Goal: Communication & Community: Answer question/provide support

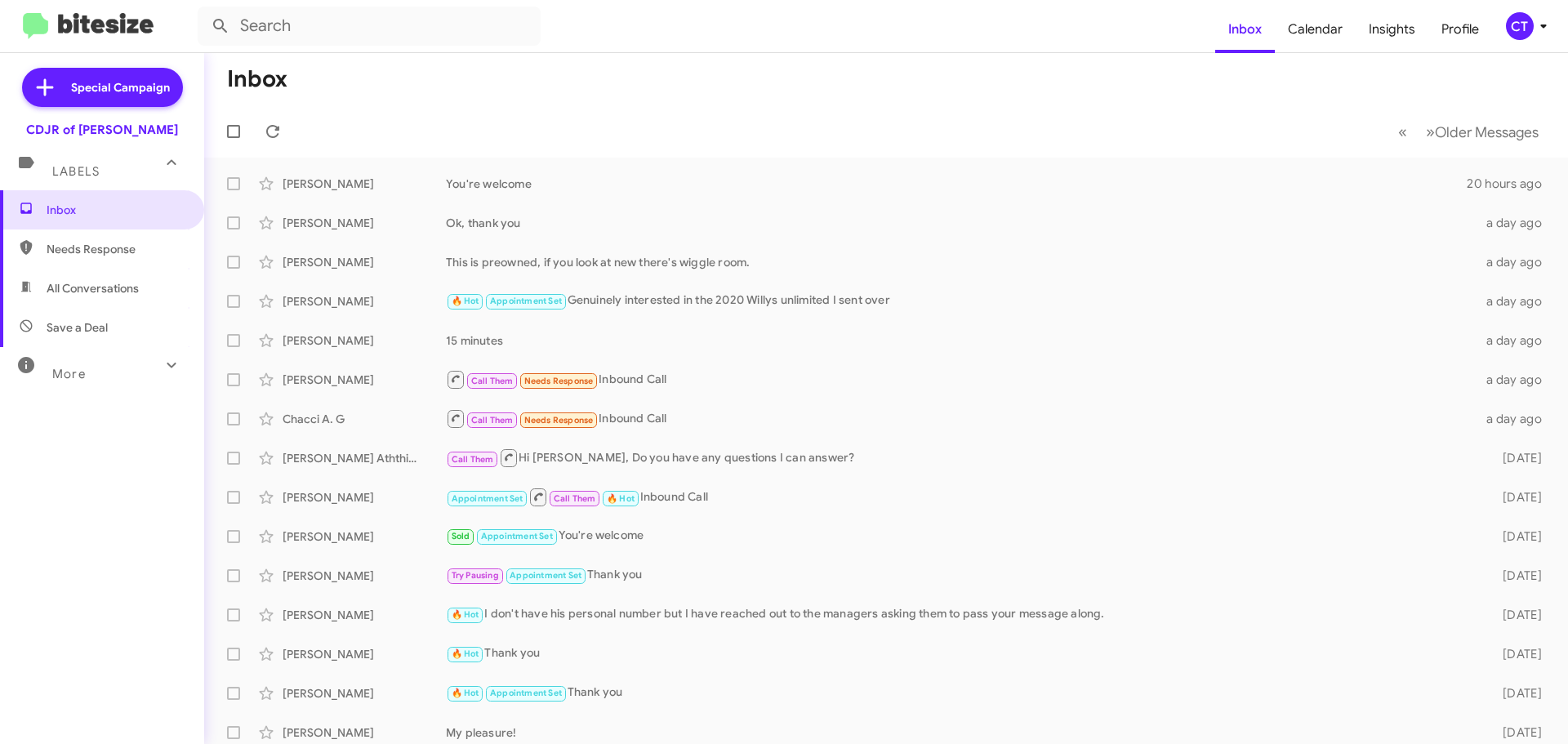
click at [1554, 32] on mat-toolbar "Inbox Calendar Insights Profile CT" at bounding box center [784, 26] width 1568 height 52
click at [1543, 27] on icon at bounding box center [1542, 27] width 6 height 4
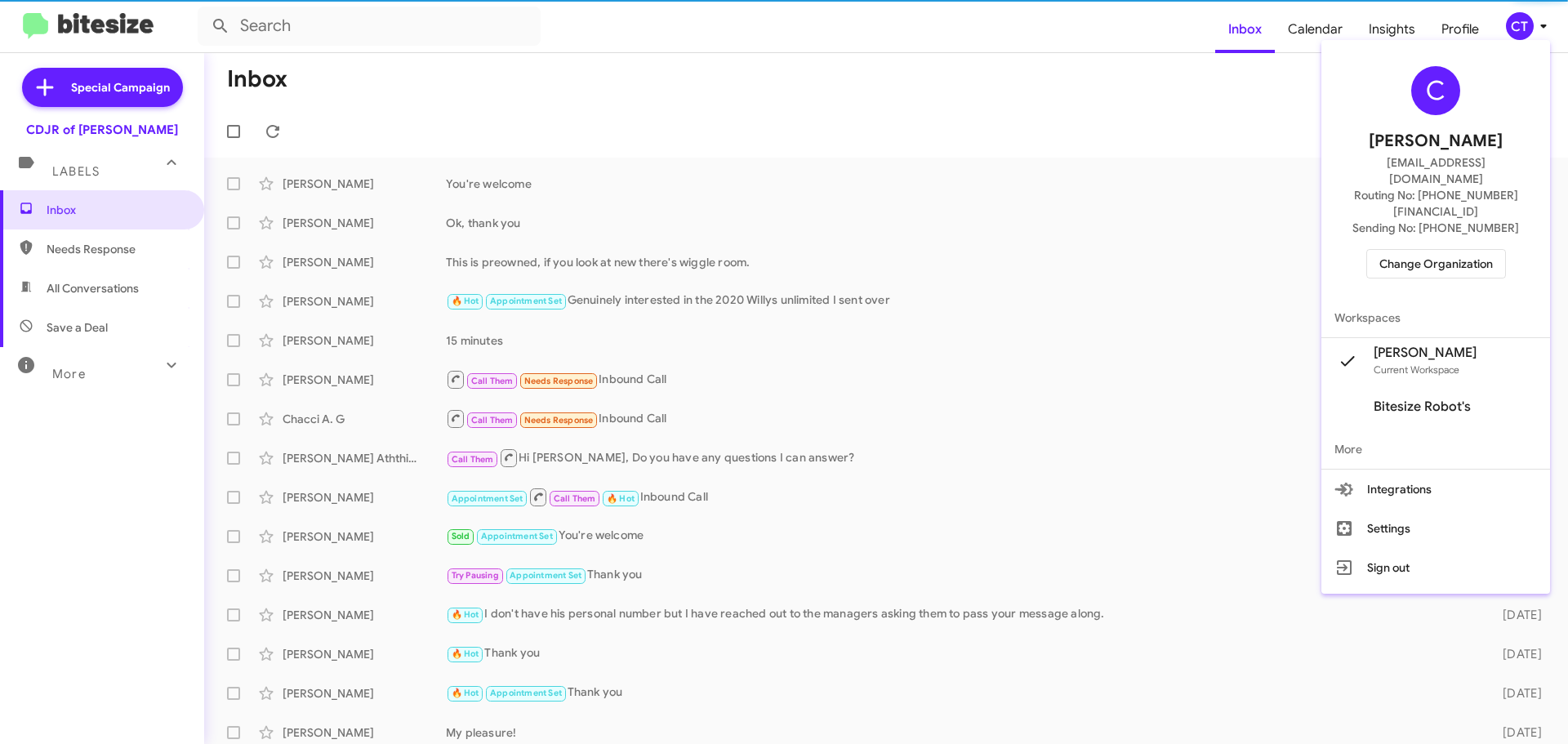
click at [1449, 210] on div "C Ciara Taylor ctaylor@ourismancars.com Routing No: +1 (240) 533-1200 Sending N…" at bounding box center [1435, 172] width 229 height 251
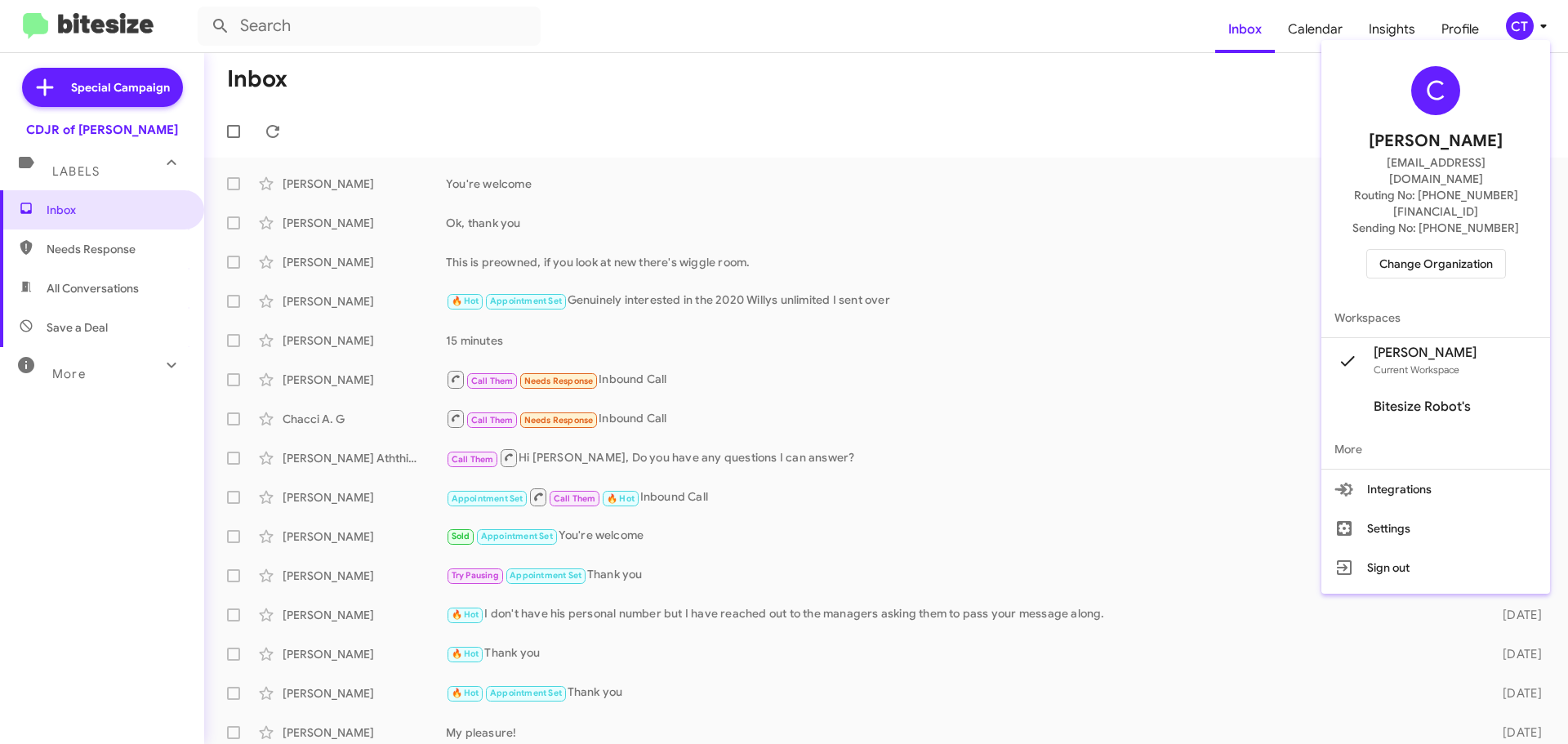
click at [1456, 250] on span "Change Organization" at bounding box center [1436, 263] width 113 height 27
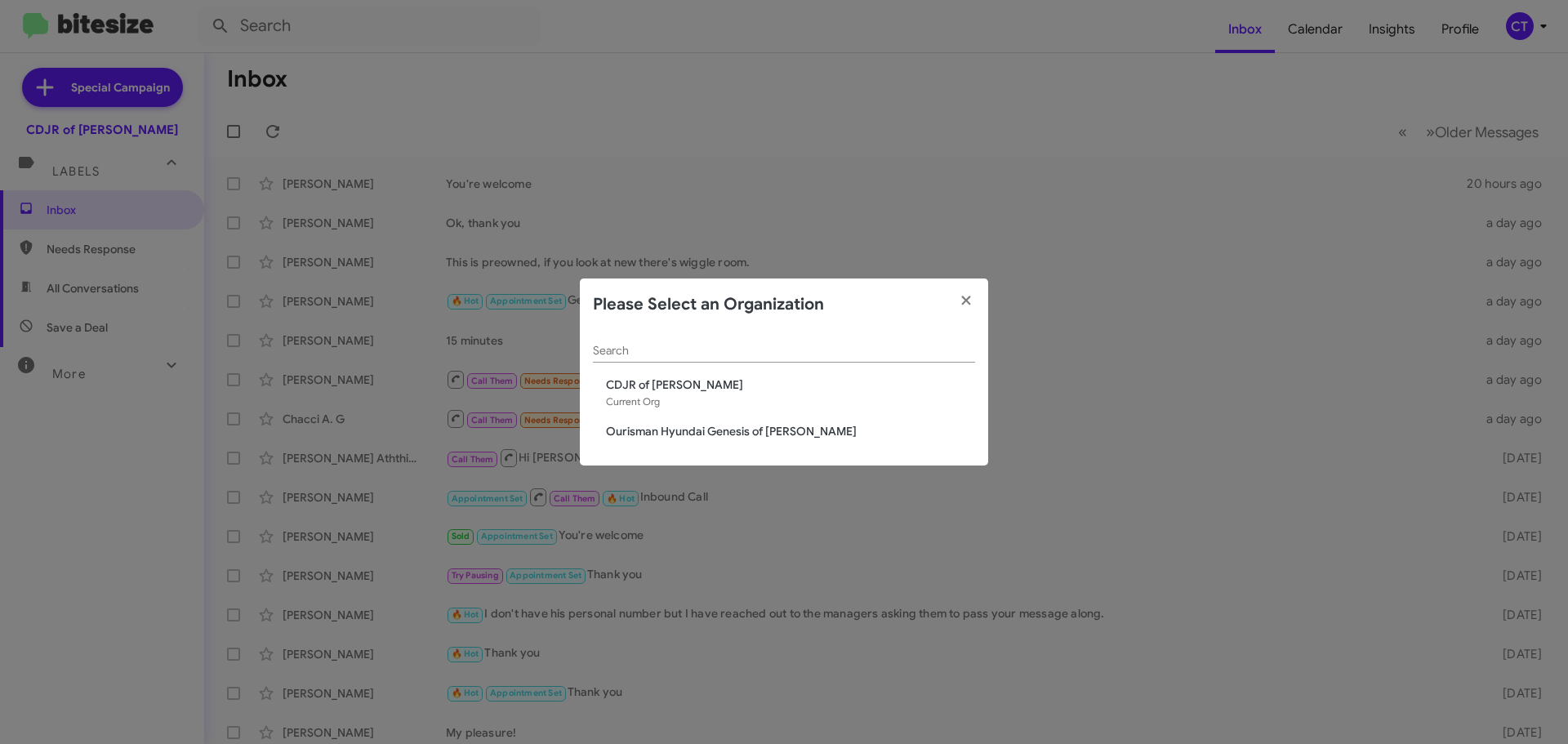
click at [743, 432] on span "Ourisman Hyundai Genesis of [PERSON_NAME]" at bounding box center [790, 431] width 369 height 16
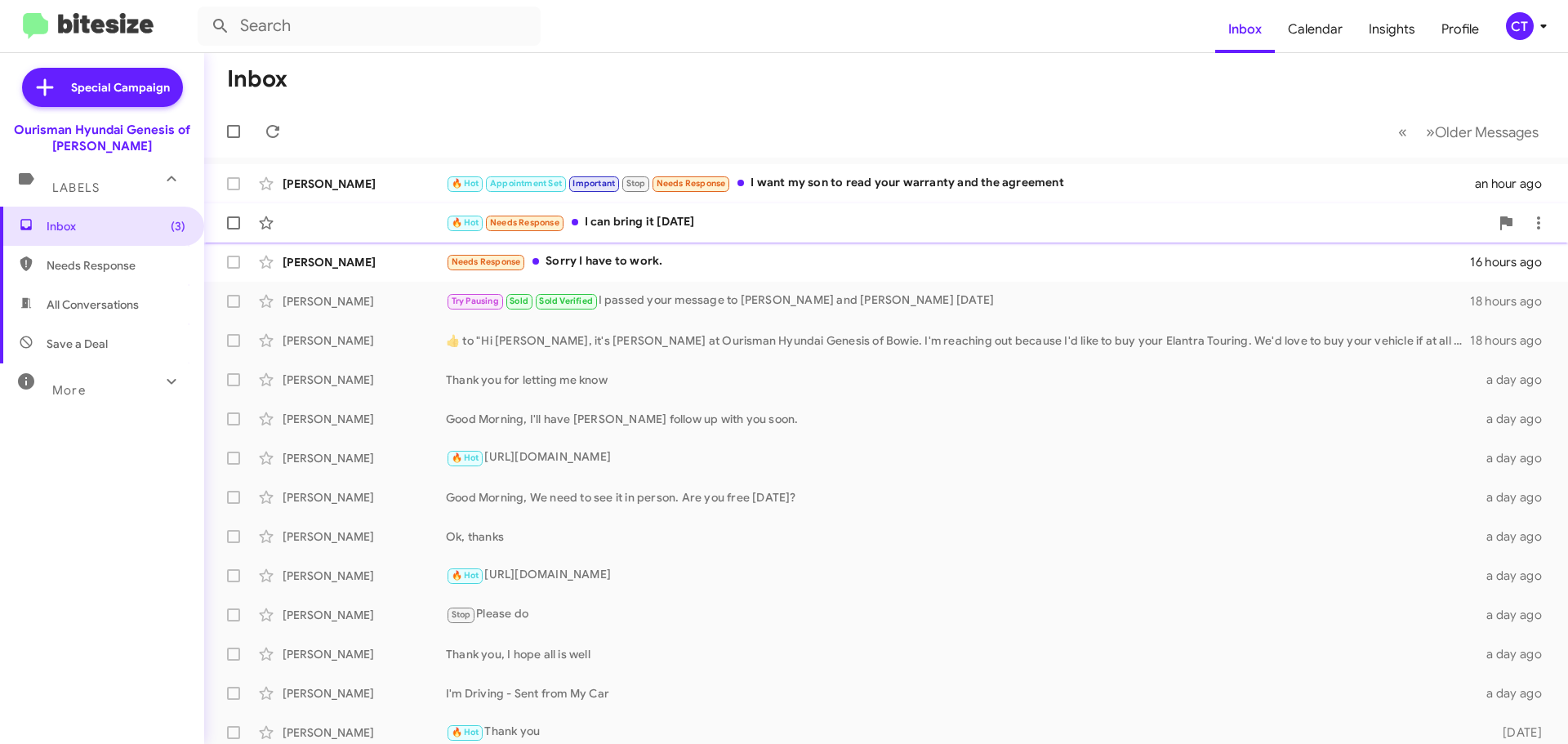
click at [664, 231] on div "🔥 Hot Needs Response I can bring it tomorrow" at bounding box center [968, 222] width 1044 height 19
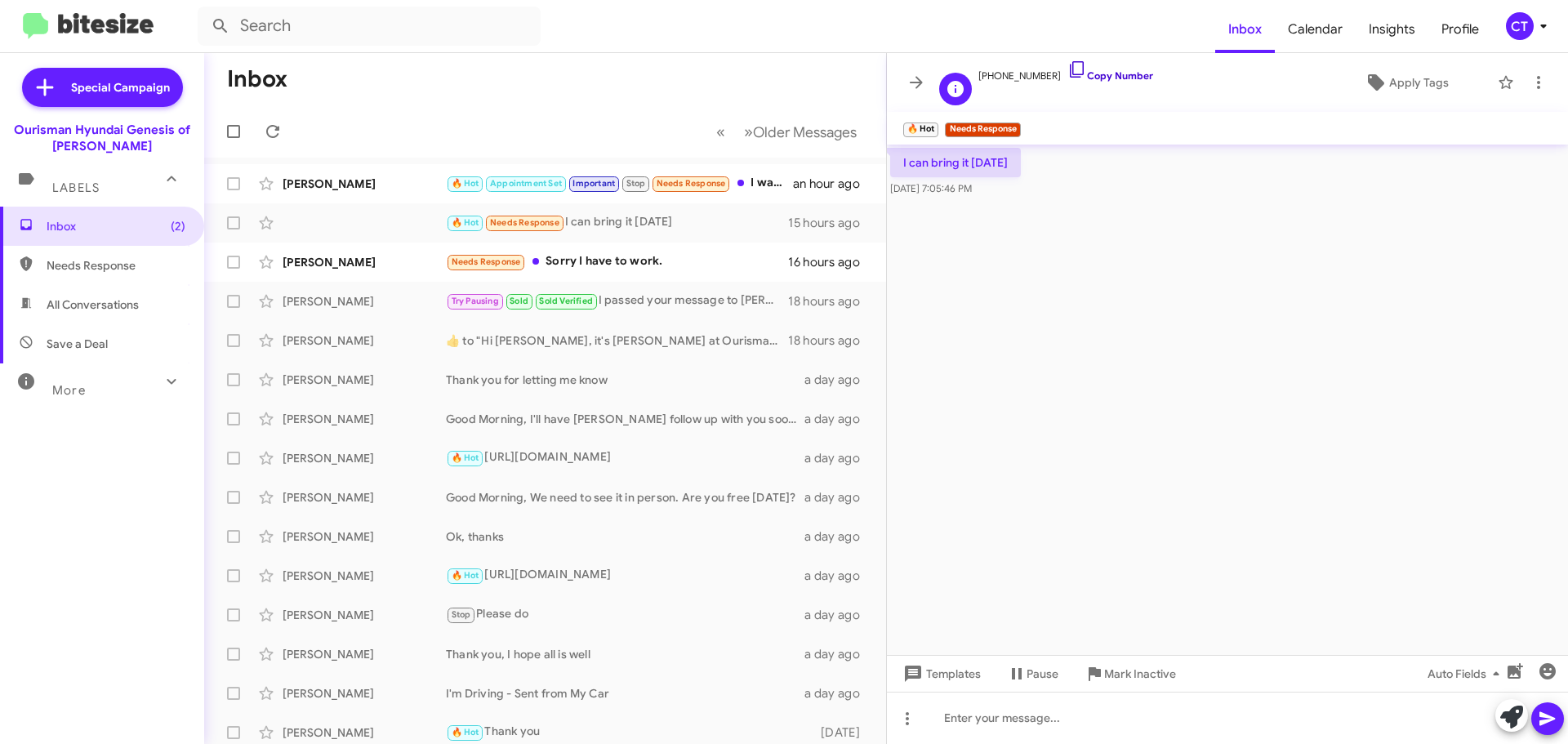
click at [1067, 63] on icon at bounding box center [1076, 69] width 20 height 20
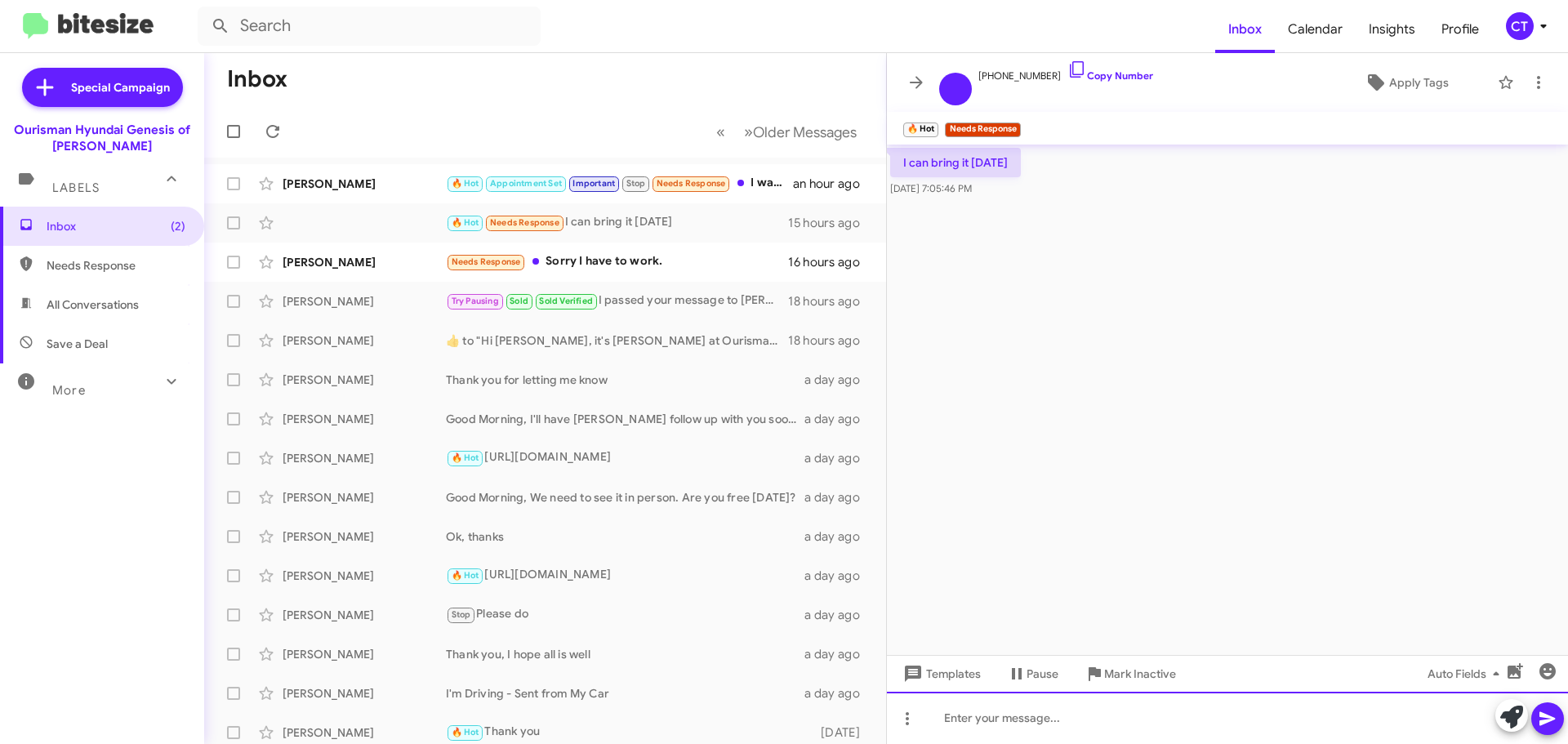
click at [1078, 713] on div at bounding box center [1227, 717] width 681 height 52
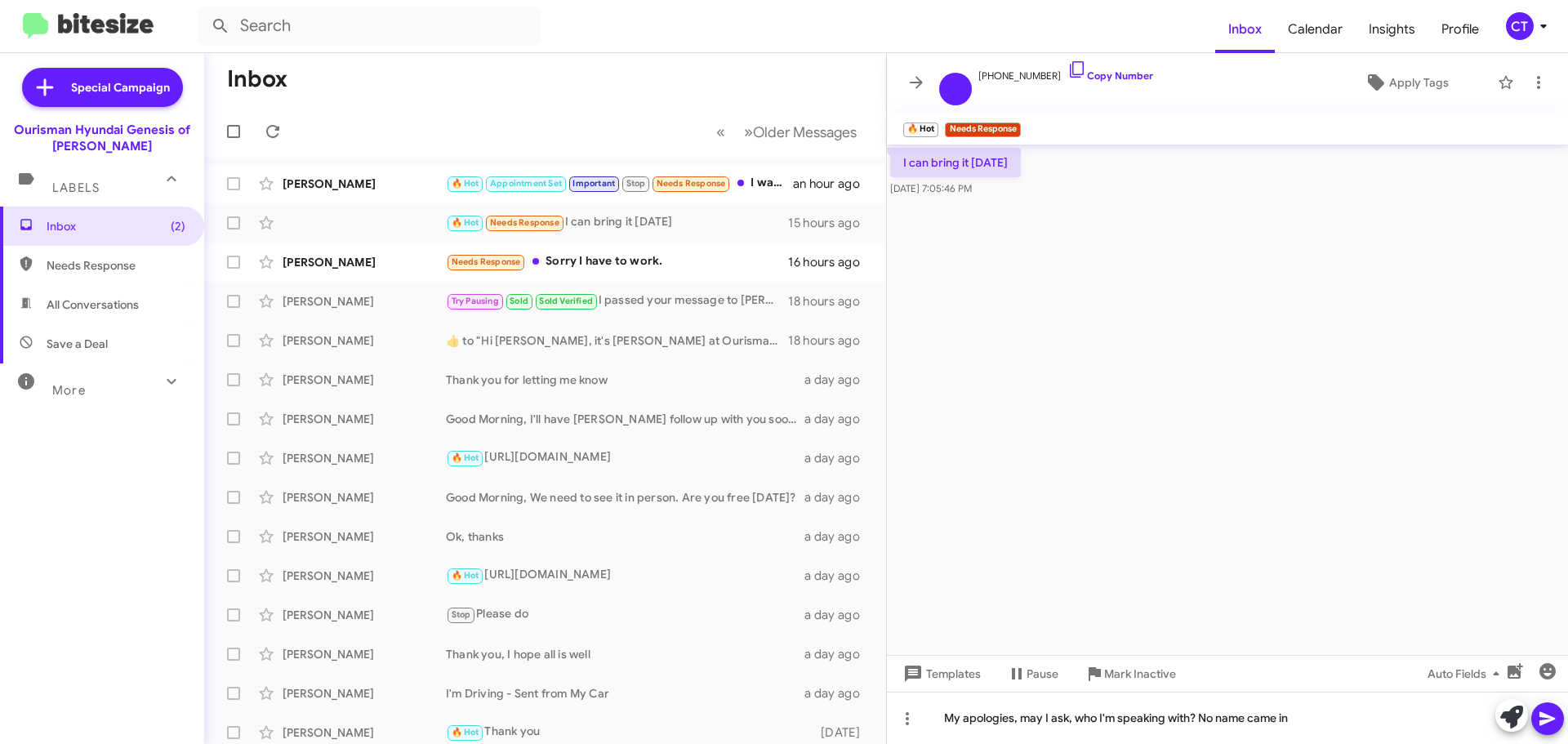
click at [1539, 729] on span at bounding box center [1547, 719] width 20 height 33
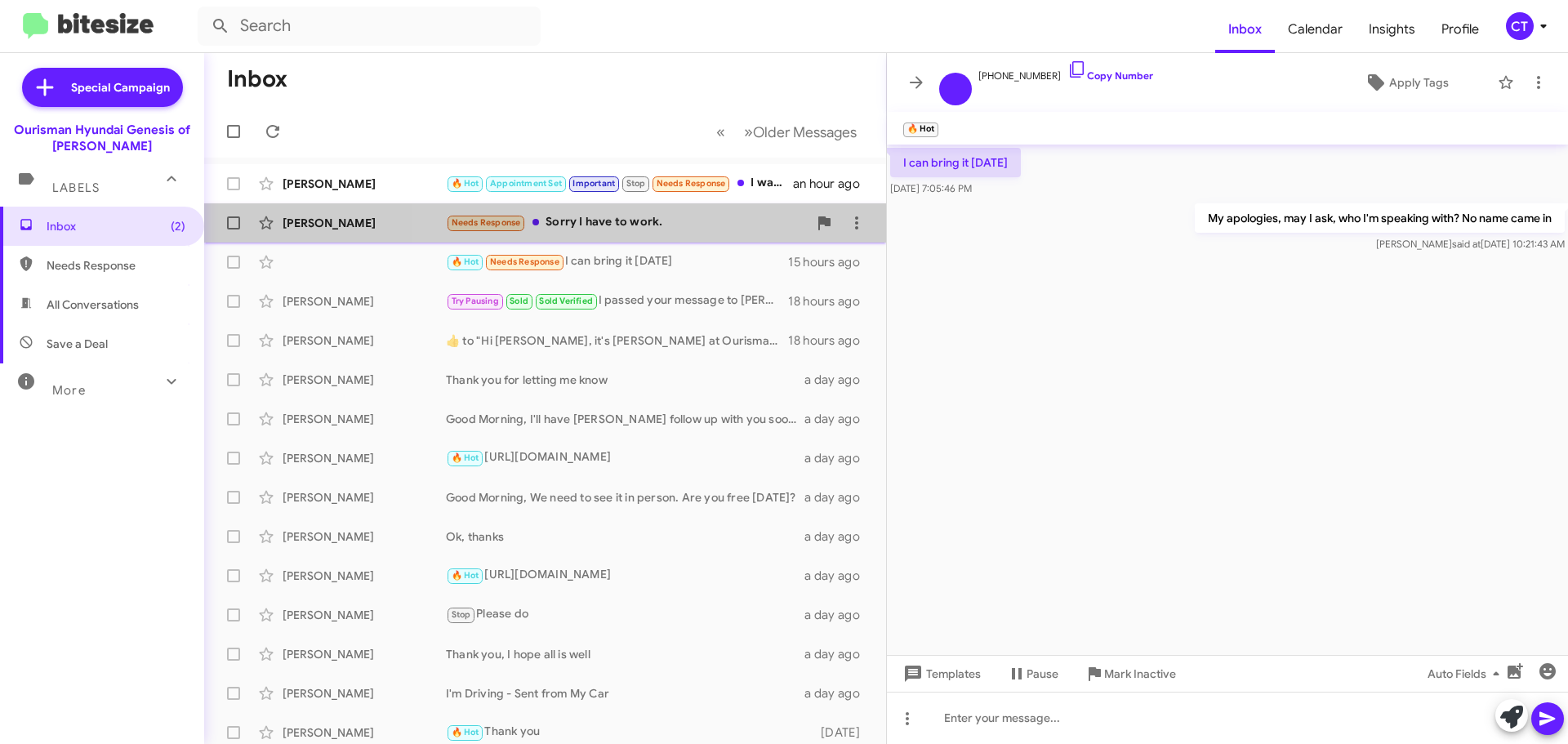
click at [672, 230] on div "Needs Response Sorry I have to work." at bounding box center [627, 222] width 362 height 19
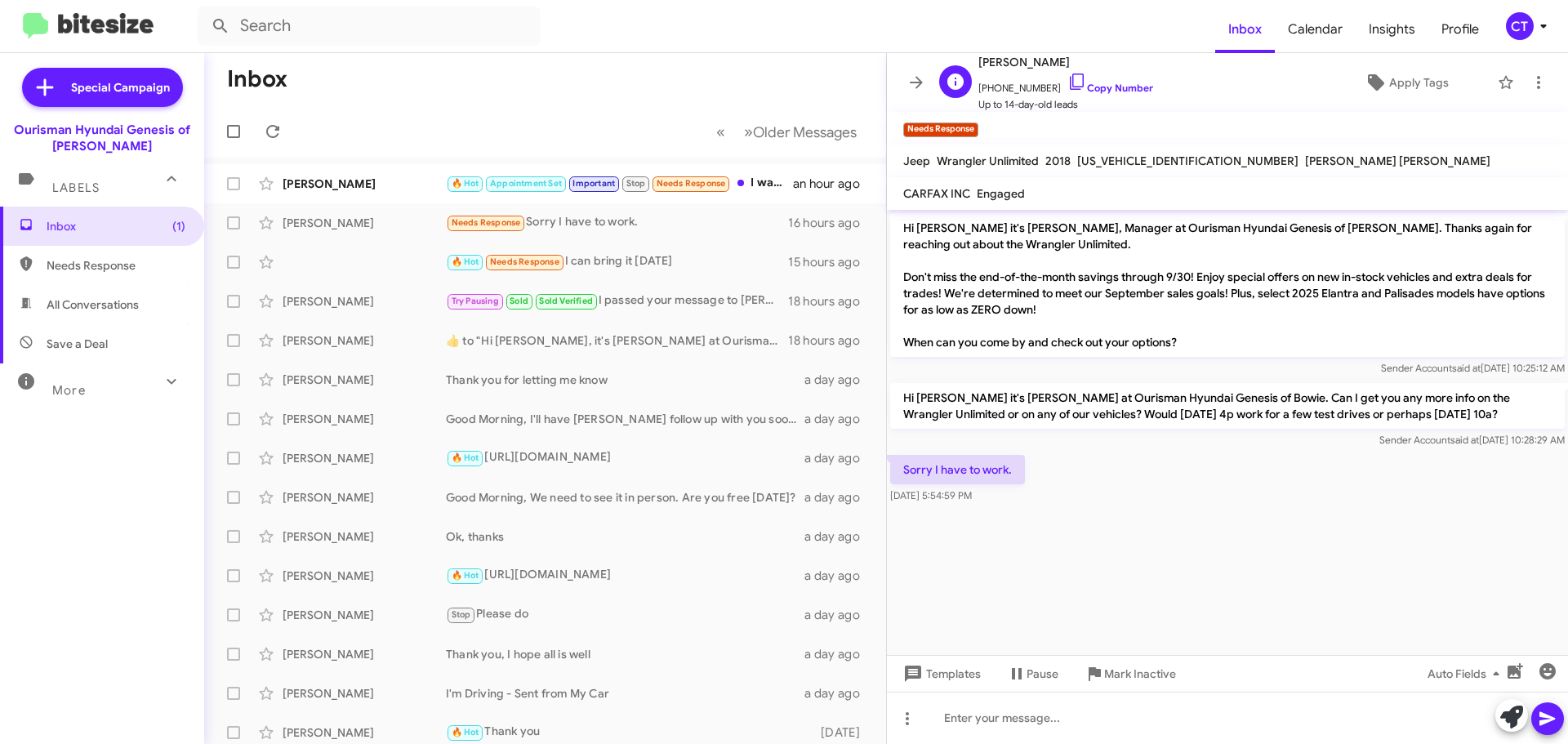
drag, startPoint x: 1061, startPoint y: 81, endPoint x: 1040, endPoint y: 98, distance: 27.0
click at [1067, 80] on icon at bounding box center [1076, 82] width 20 height 20
click at [1529, 84] on icon at bounding box center [1538, 82] width 20 height 20
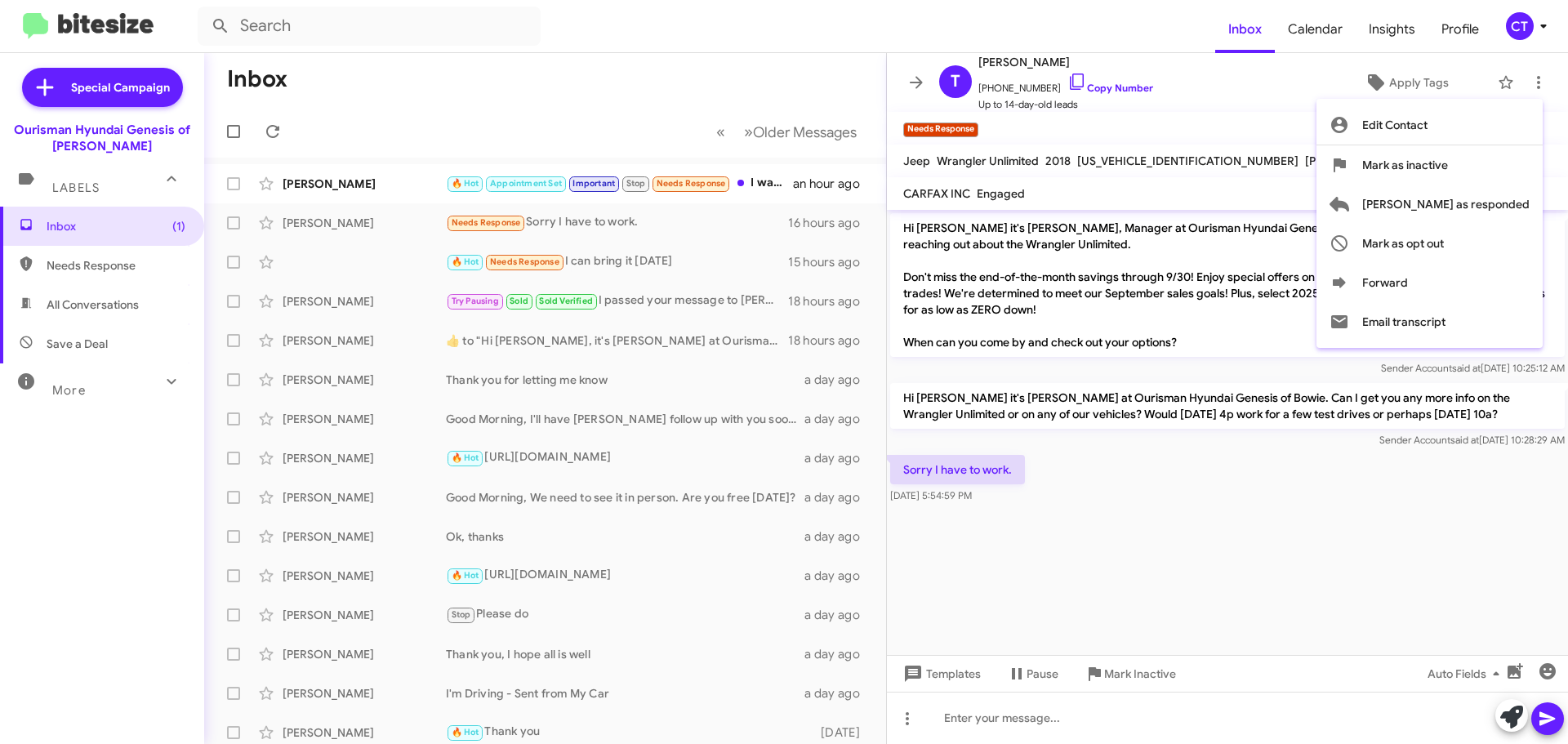
click at [968, 729] on div at bounding box center [784, 372] width 1568 height 744
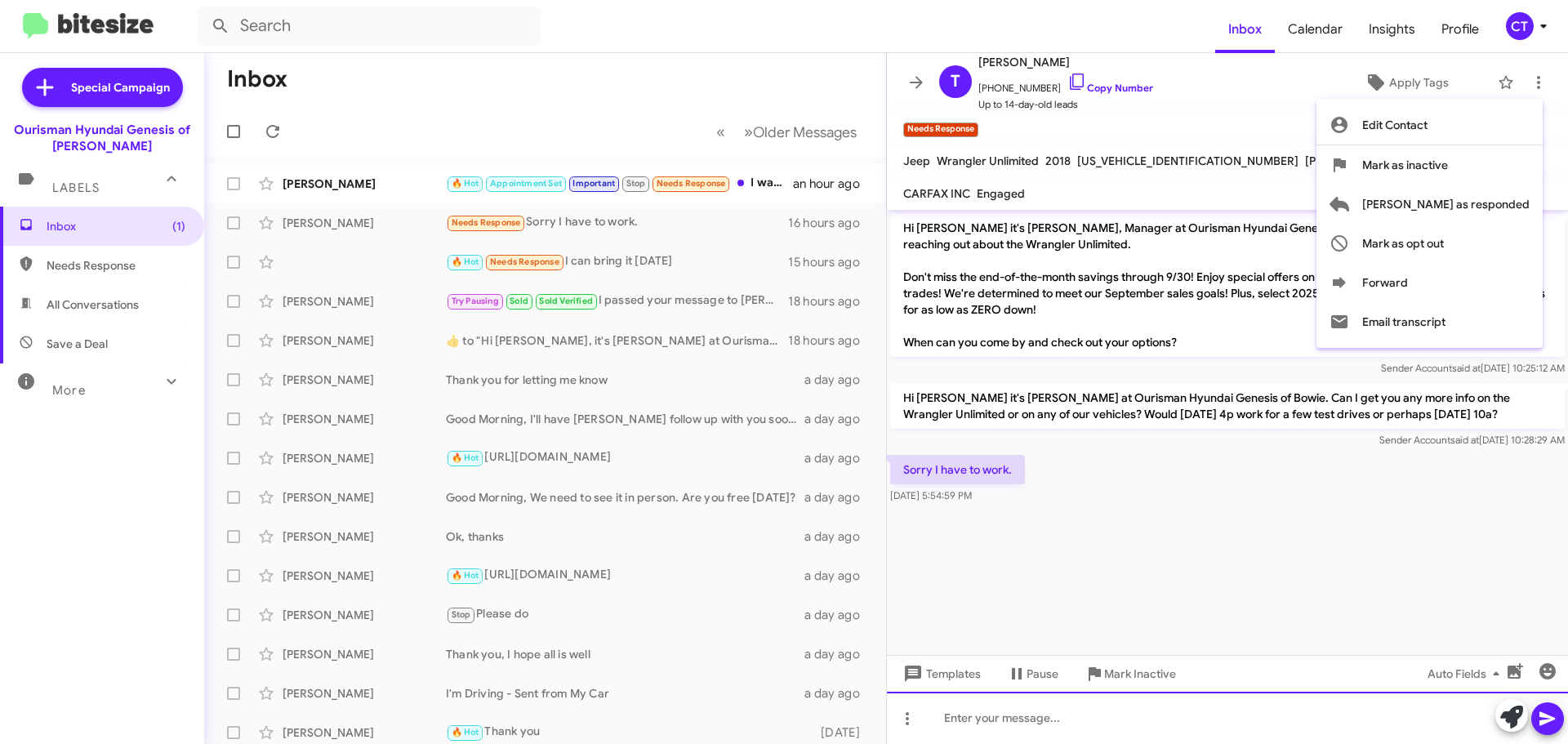
click at [995, 705] on div at bounding box center [1227, 717] width 681 height 52
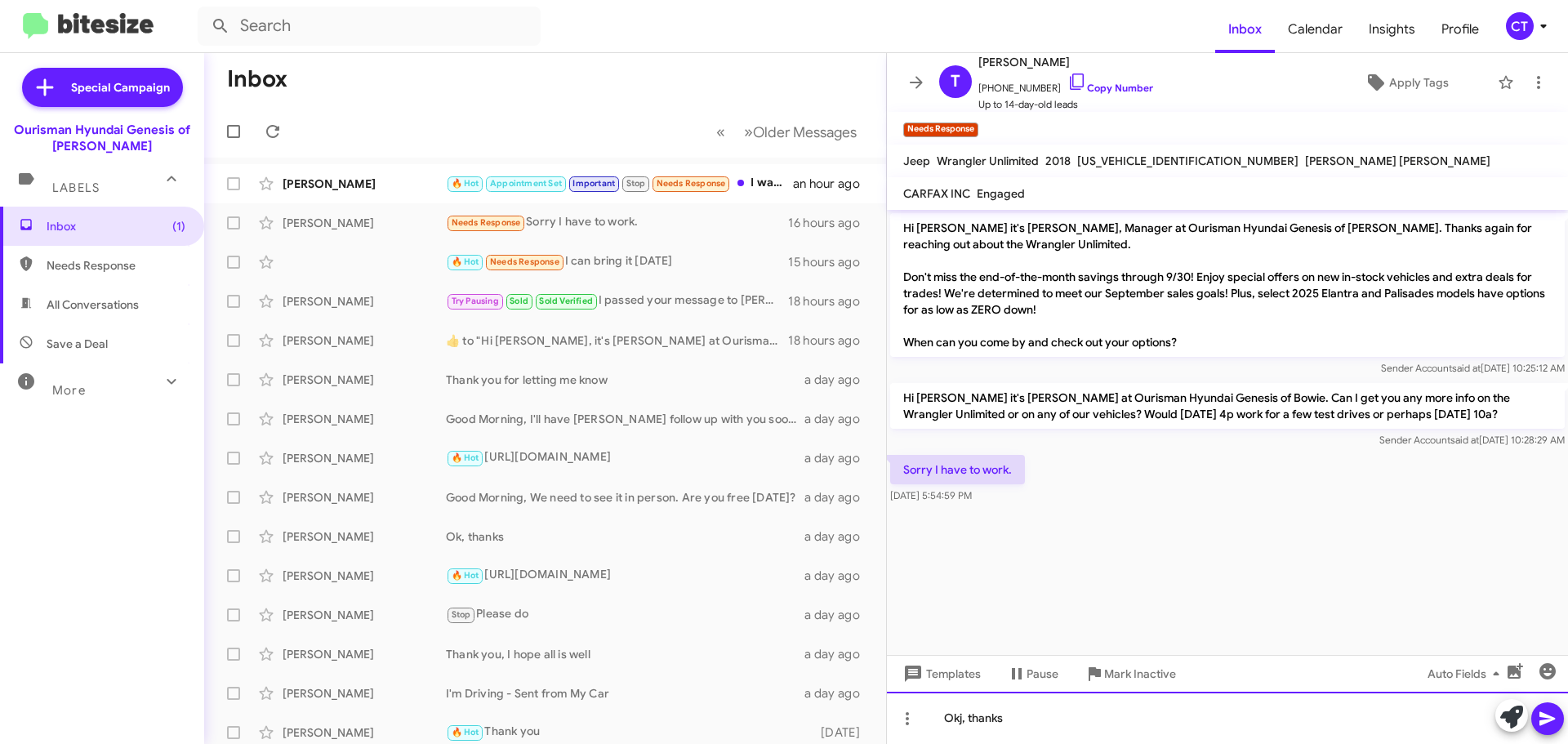
click at [959, 723] on div "Okj, thanks" at bounding box center [1227, 717] width 681 height 52
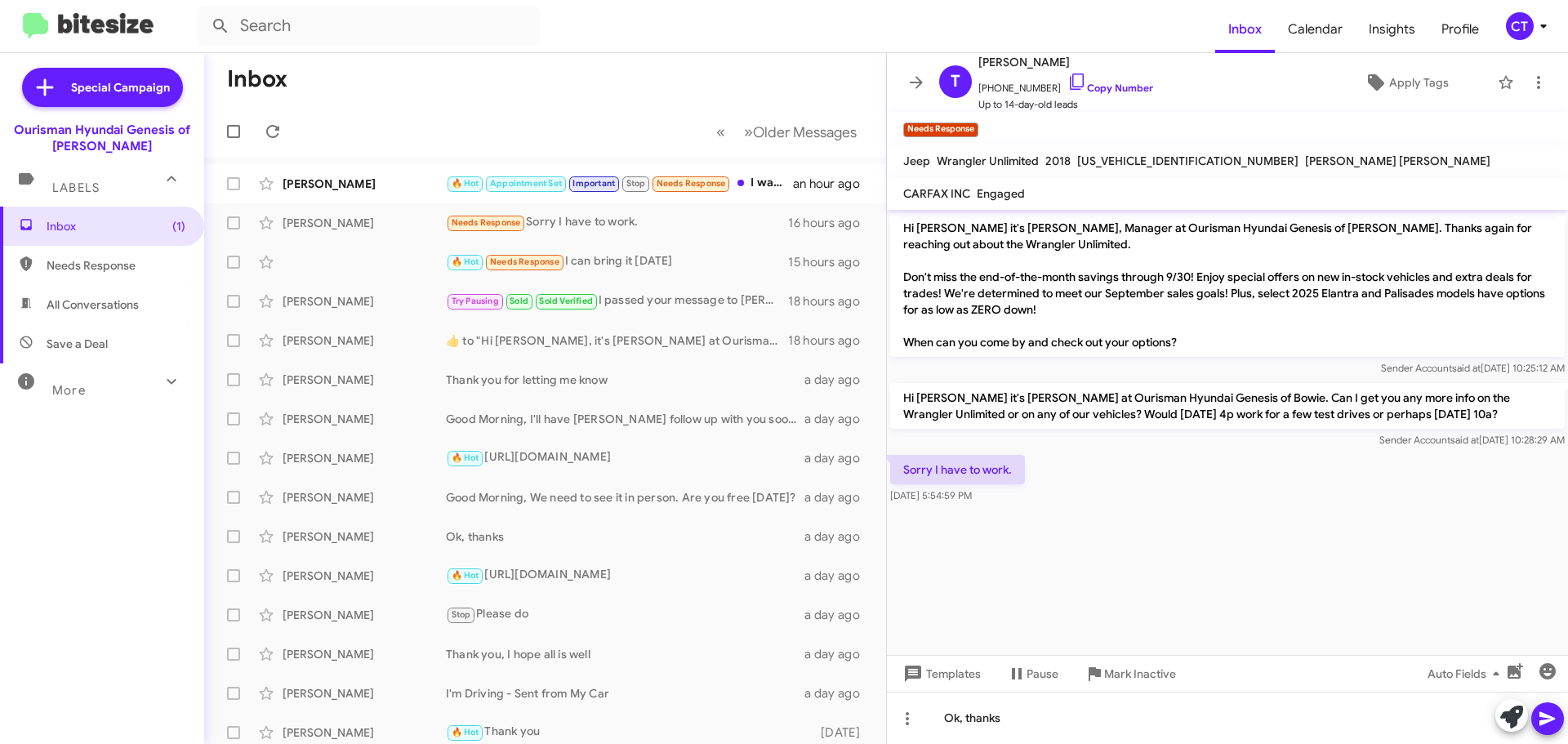
click at [1550, 712] on icon at bounding box center [1547, 718] width 20 height 20
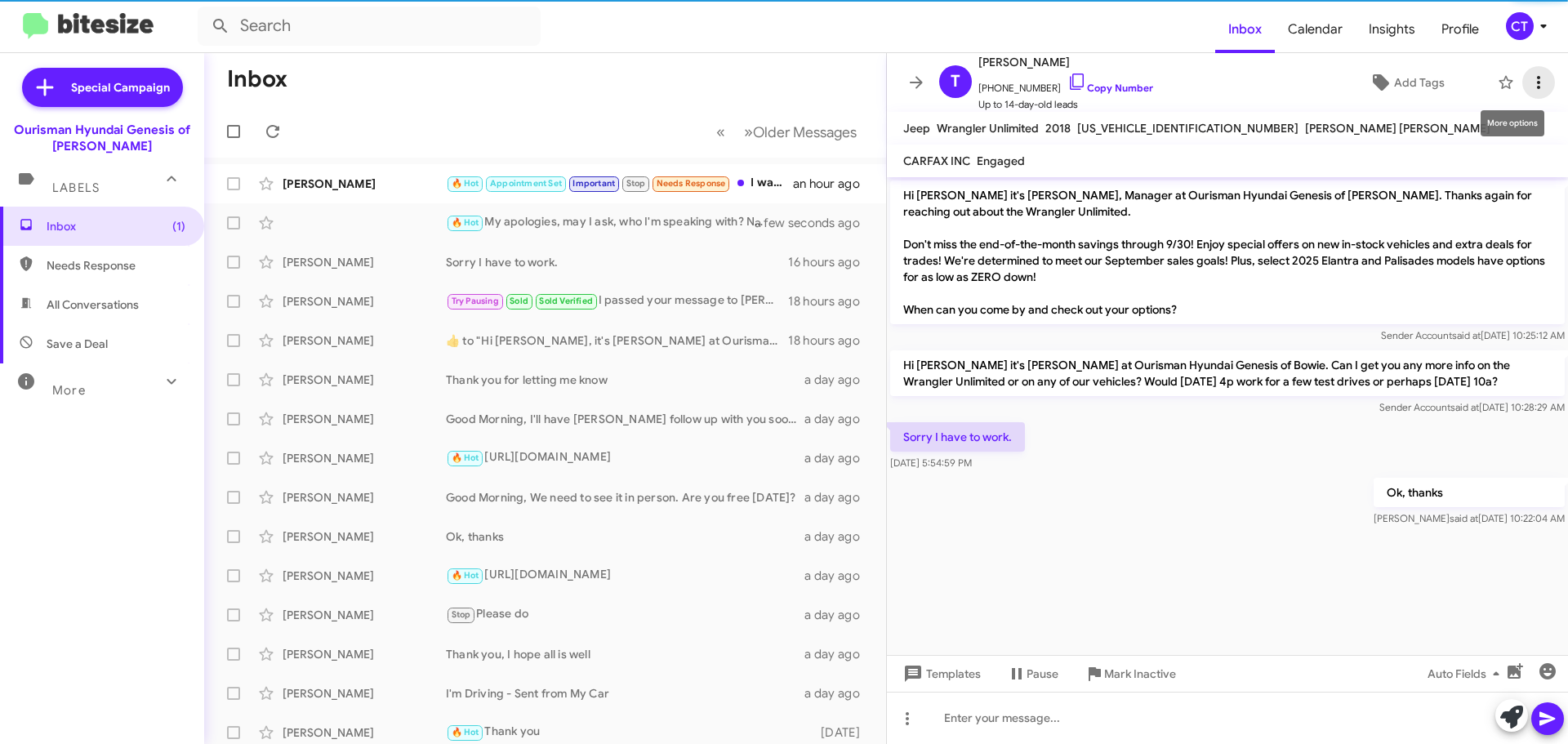
click at [1531, 87] on icon at bounding box center [1538, 82] width 20 height 20
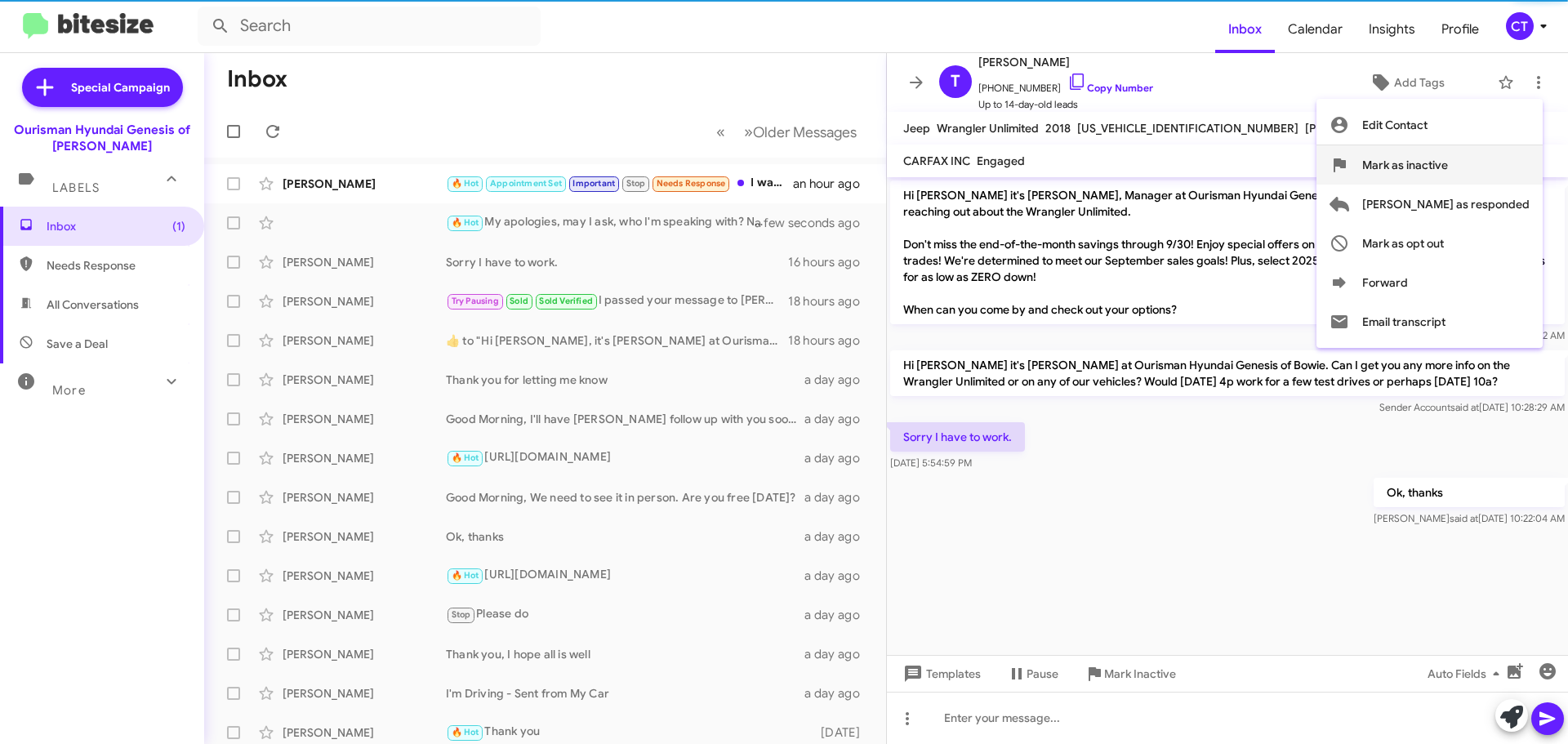
click at [1346, 168] on icon at bounding box center [1340, 166] width 12 height 14
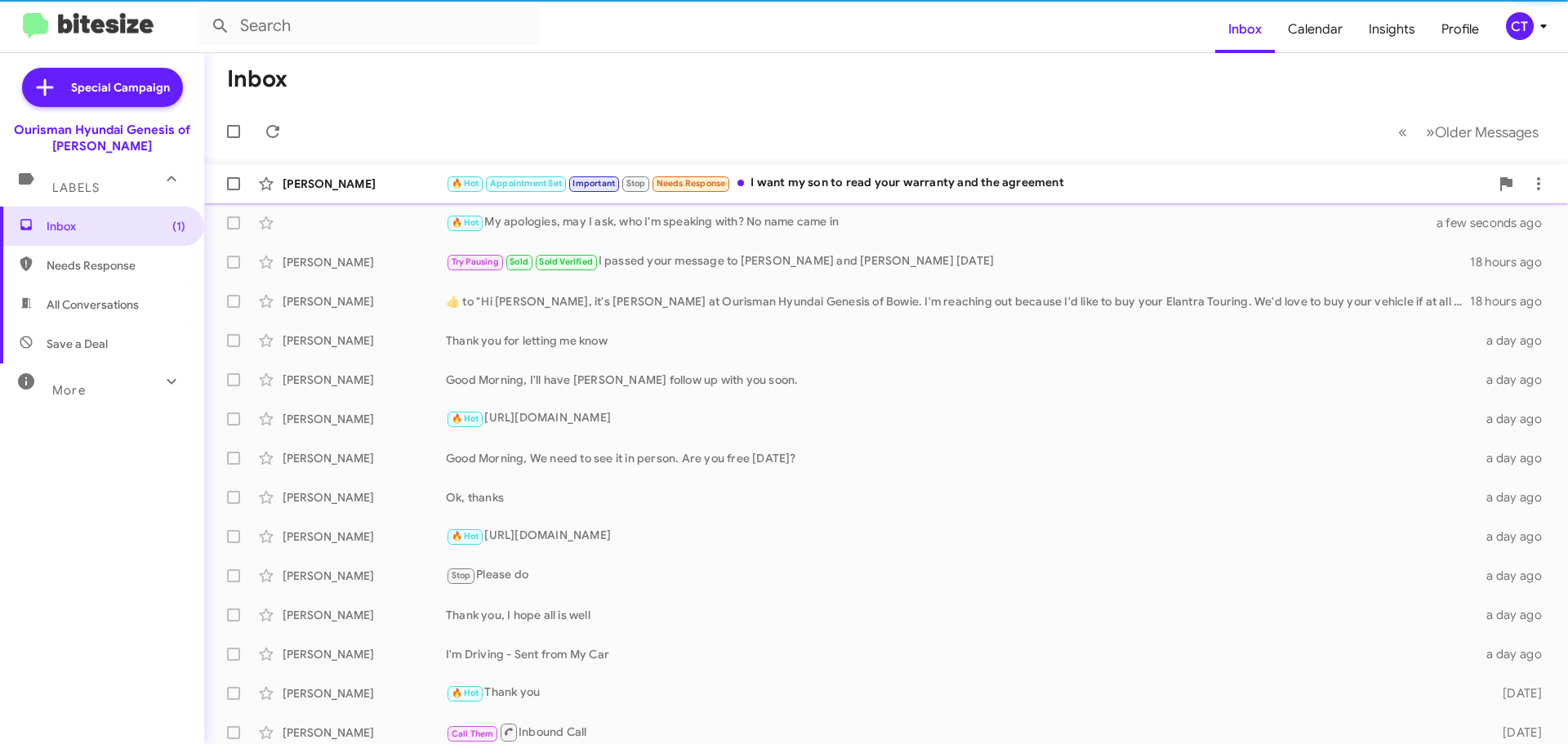
click at [956, 180] on div "🔥 Hot Appointment Set Important Stop Needs Response I want my son to read your …" at bounding box center [968, 184] width 1044 height 19
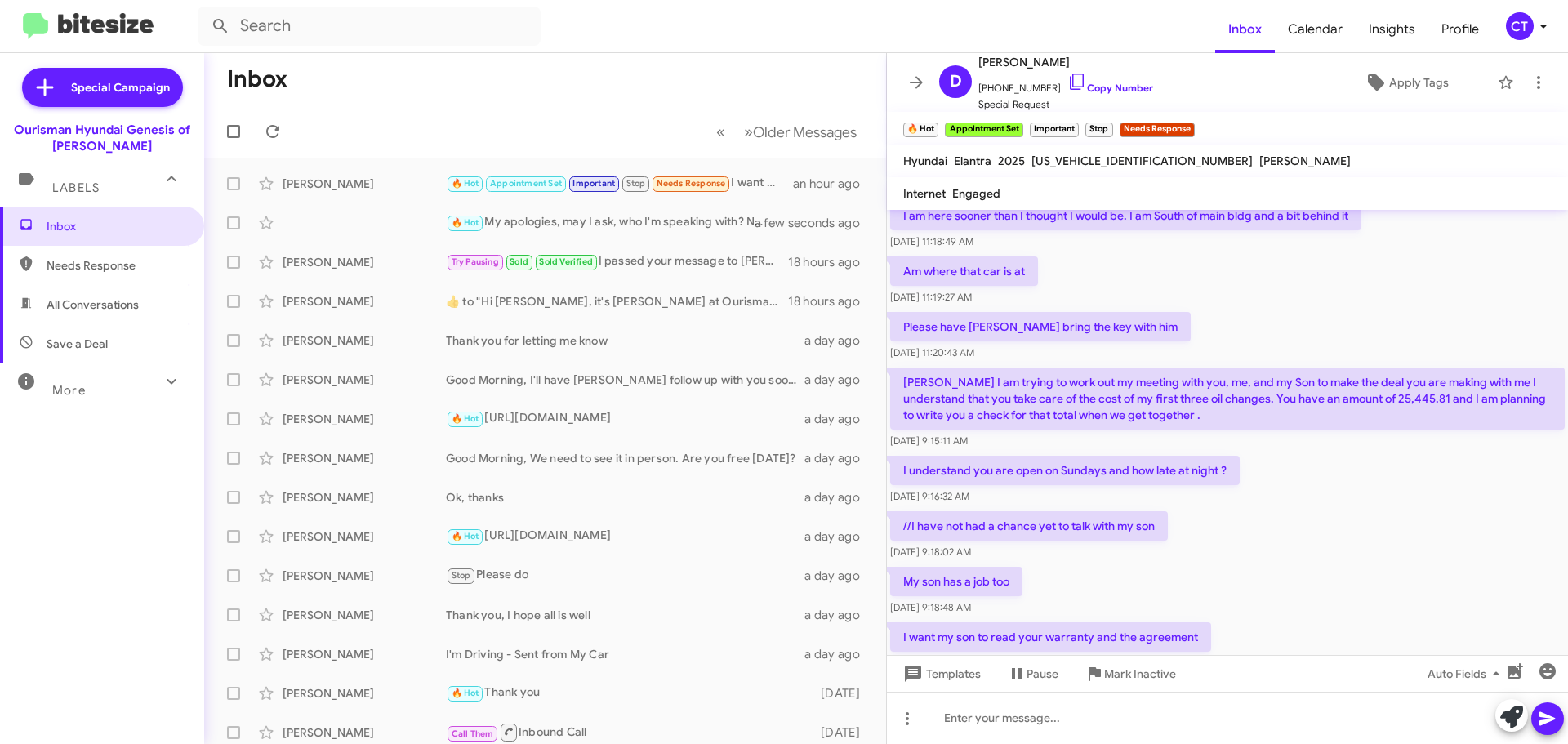
scroll to position [2114, 0]
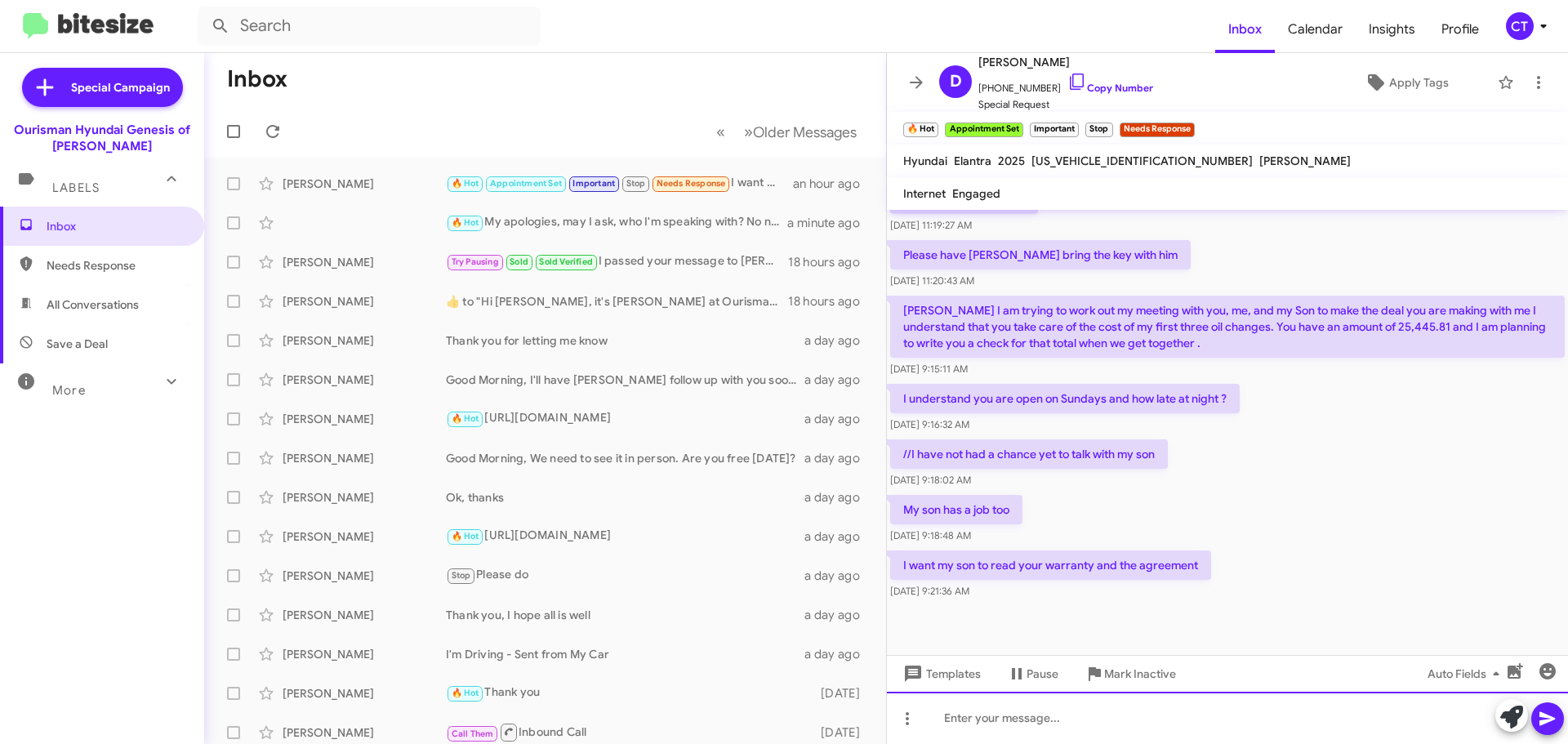
click at [1051, 717] on div at bounding box center [1227, 717] width 681 height 52
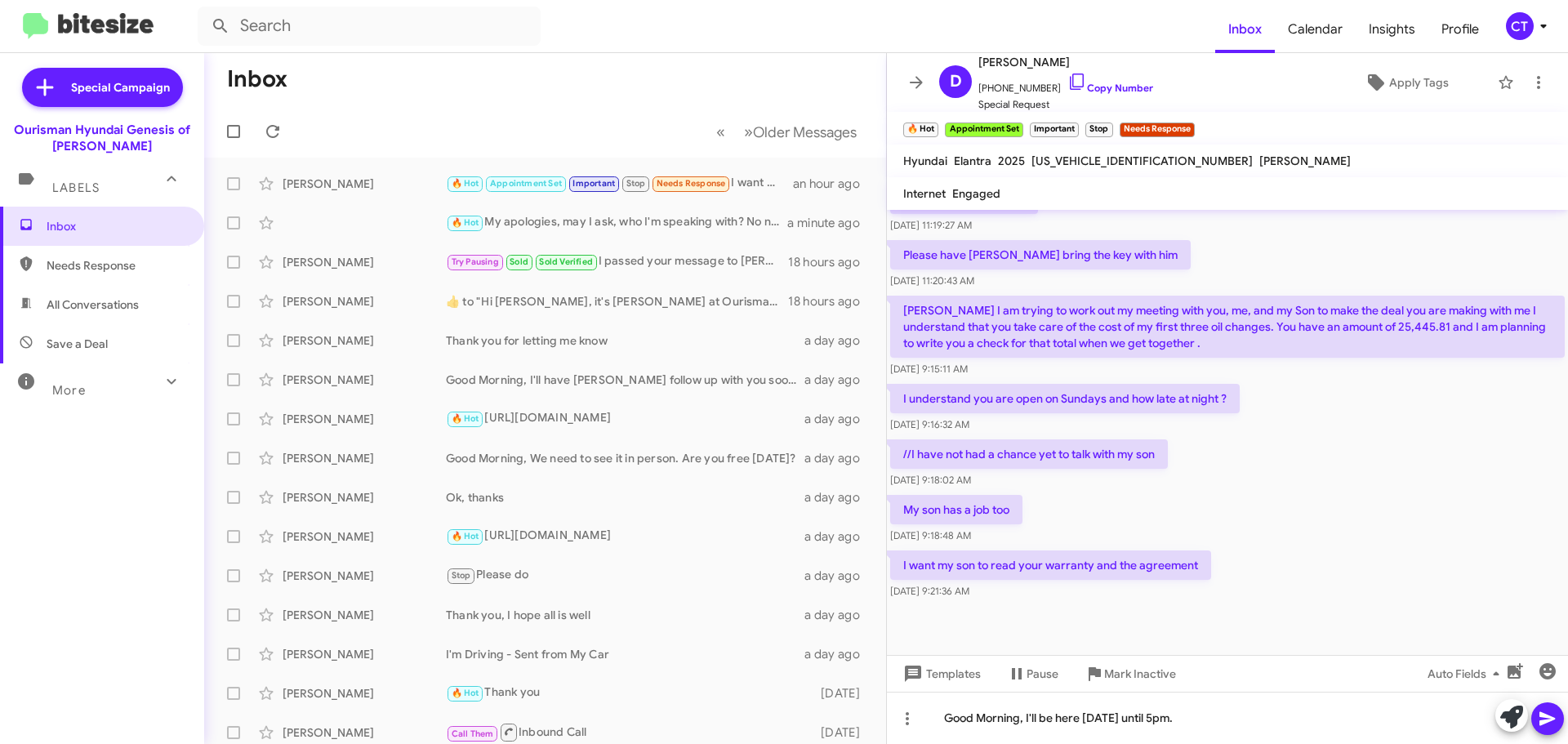
click at [1545, 723] on icon at bounding box center [1547, 719] width 15 height 14
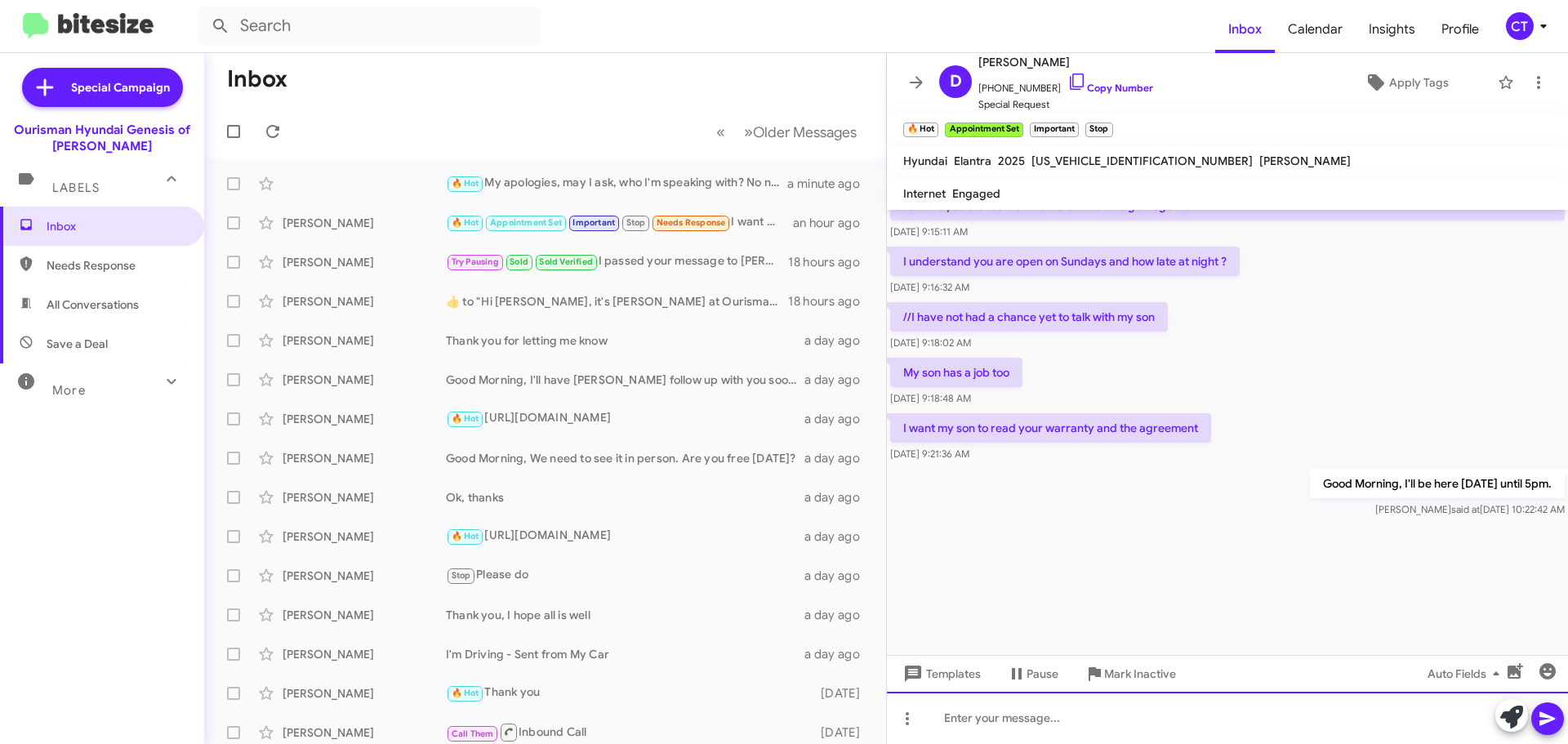
scroll to position [3284, 0]
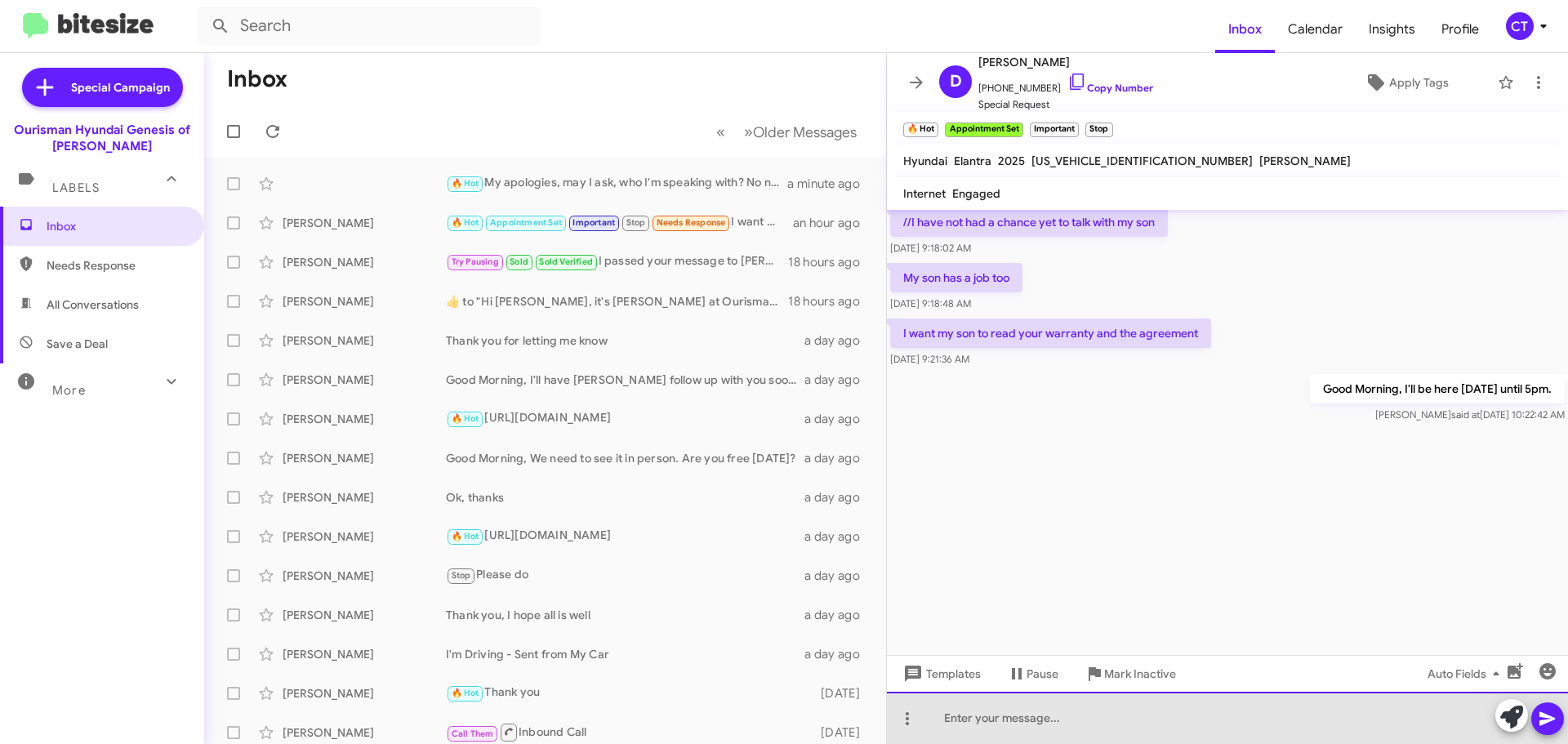
click at [1003, 735] on div at bounding box center [1227, 717] width 681 height 52
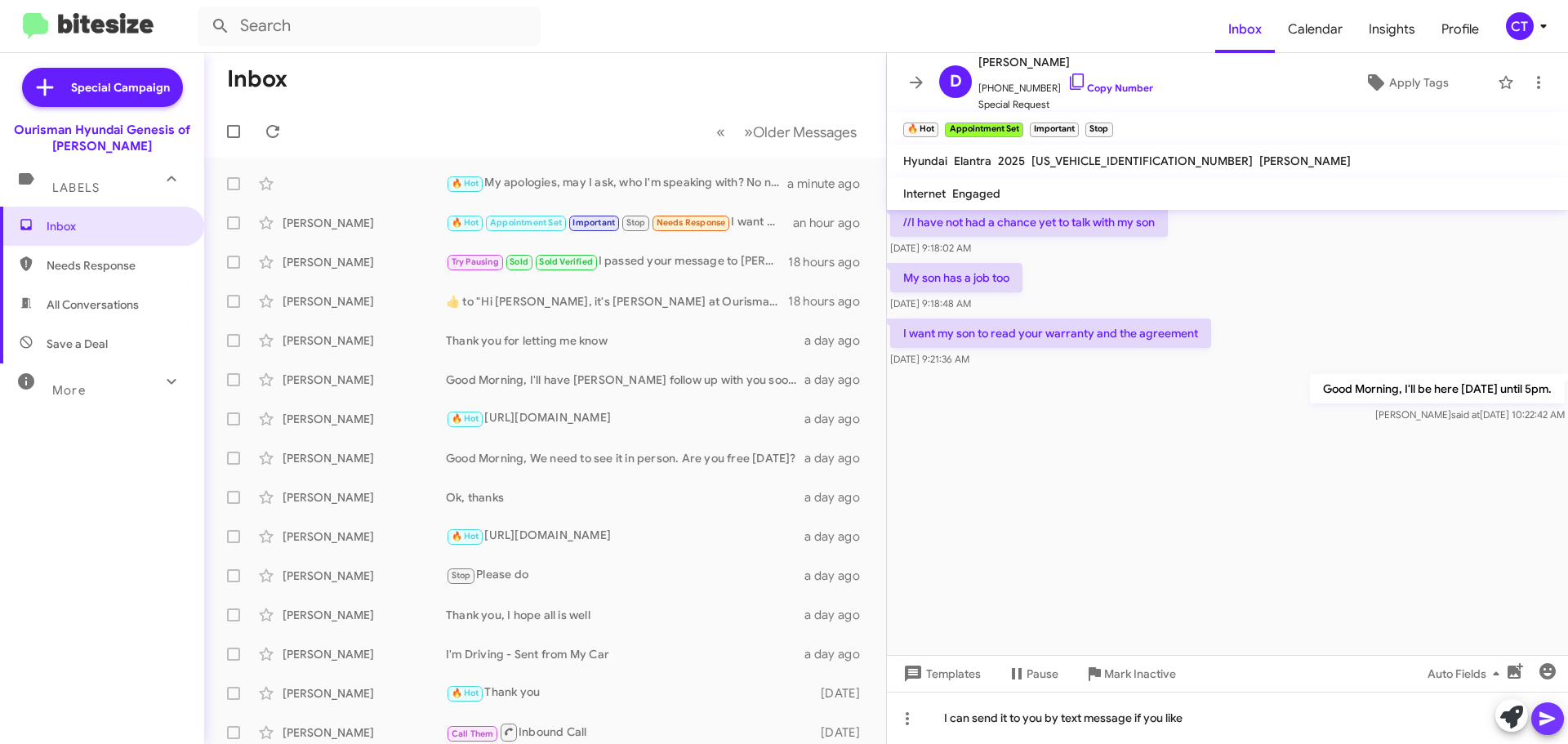
click at [1555, 711] on icon at bounding box center [1547, 718] width 20 height 20
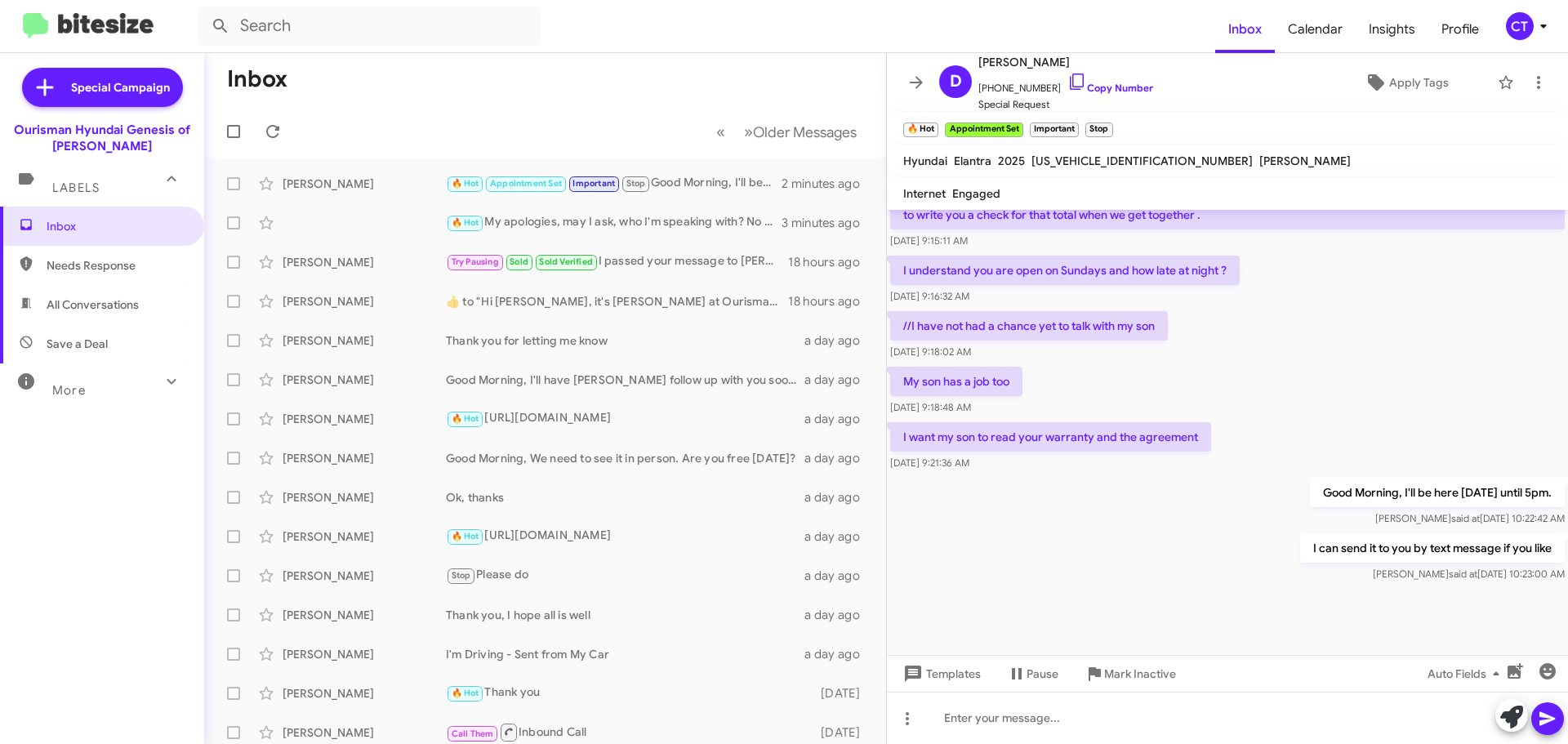
scroll to position [3343, 0]
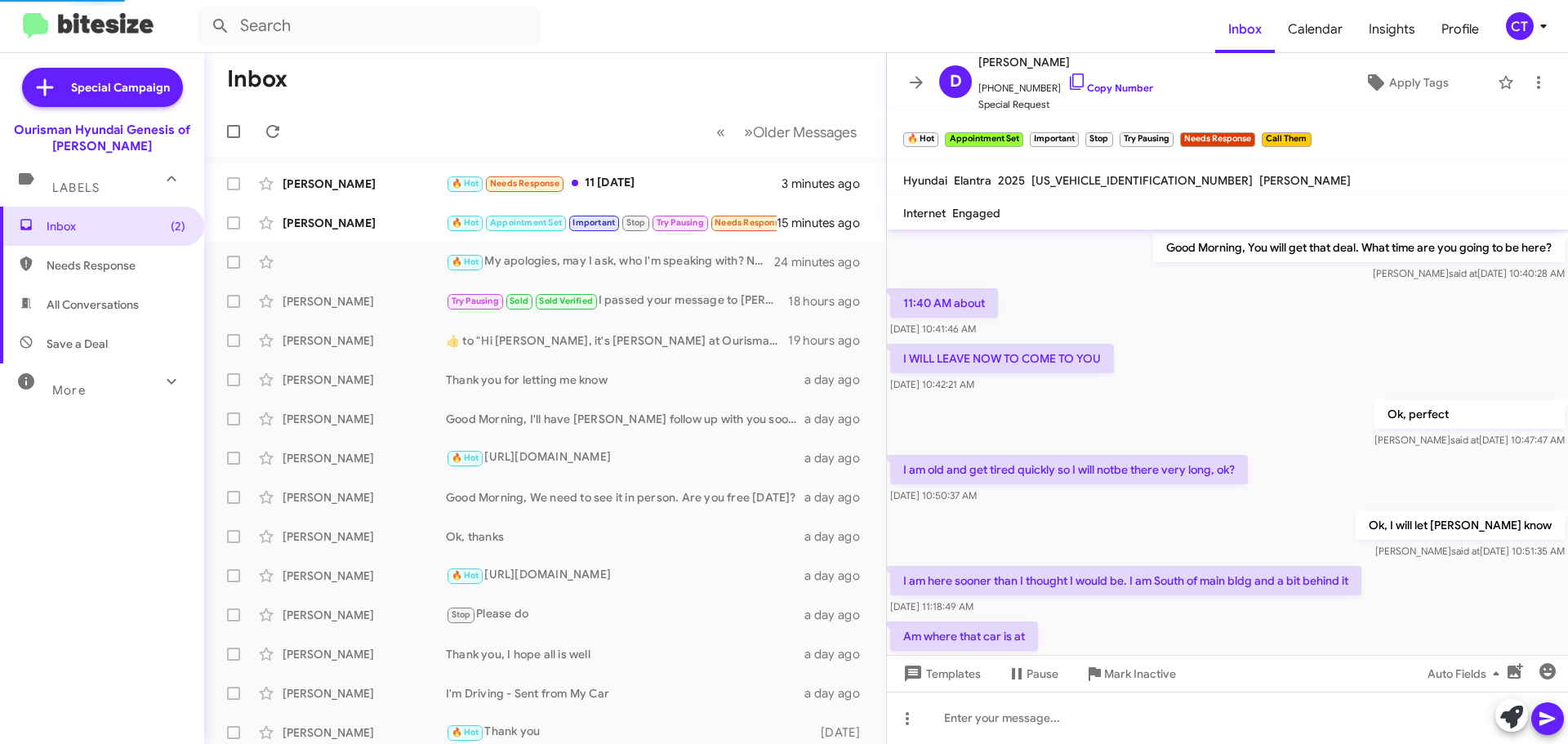
scroll to position [764, 0]
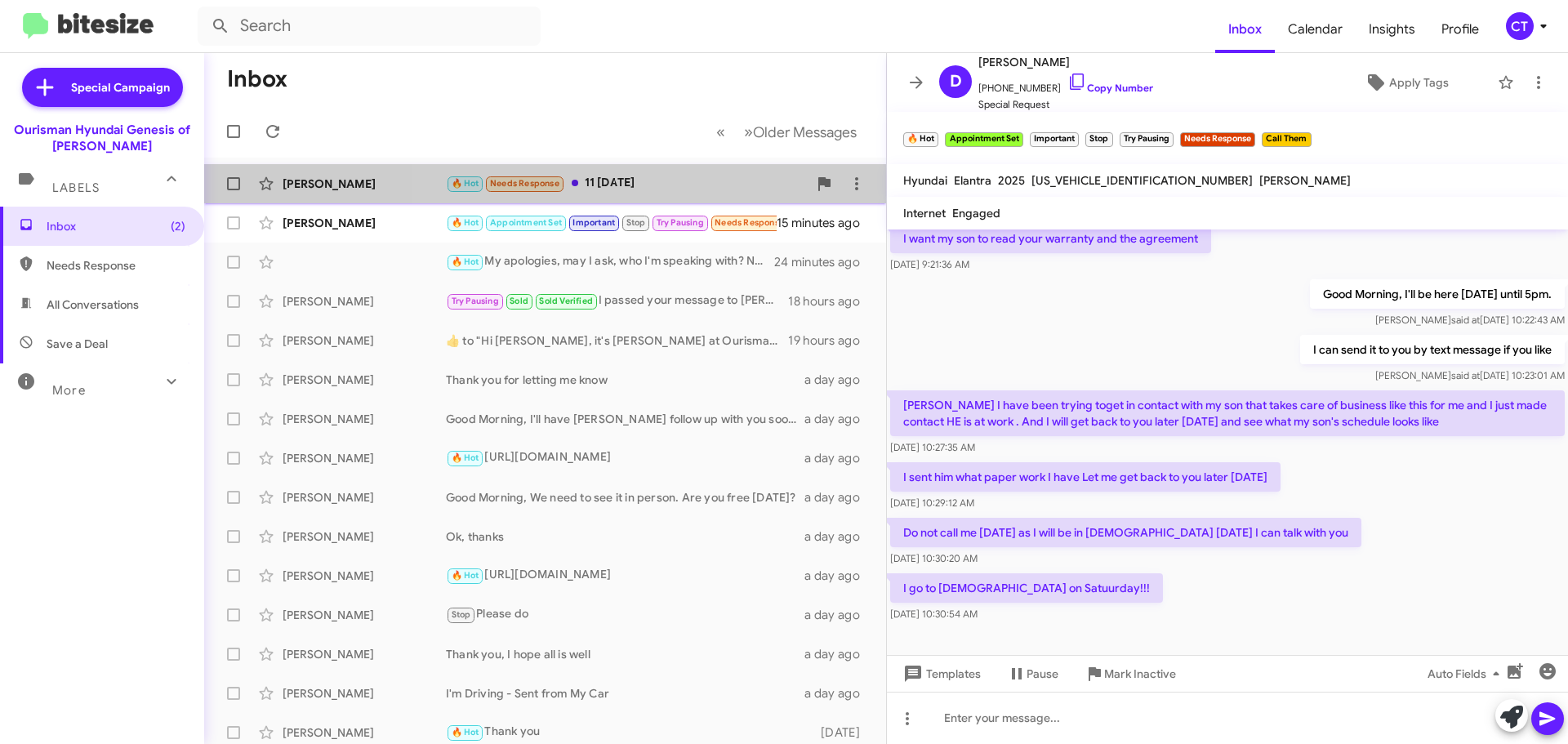
click at [642, 180] on div "🔥 Hot Needs Response 11 tomorrow" at bounding box center [627, 184] width 362 height 19
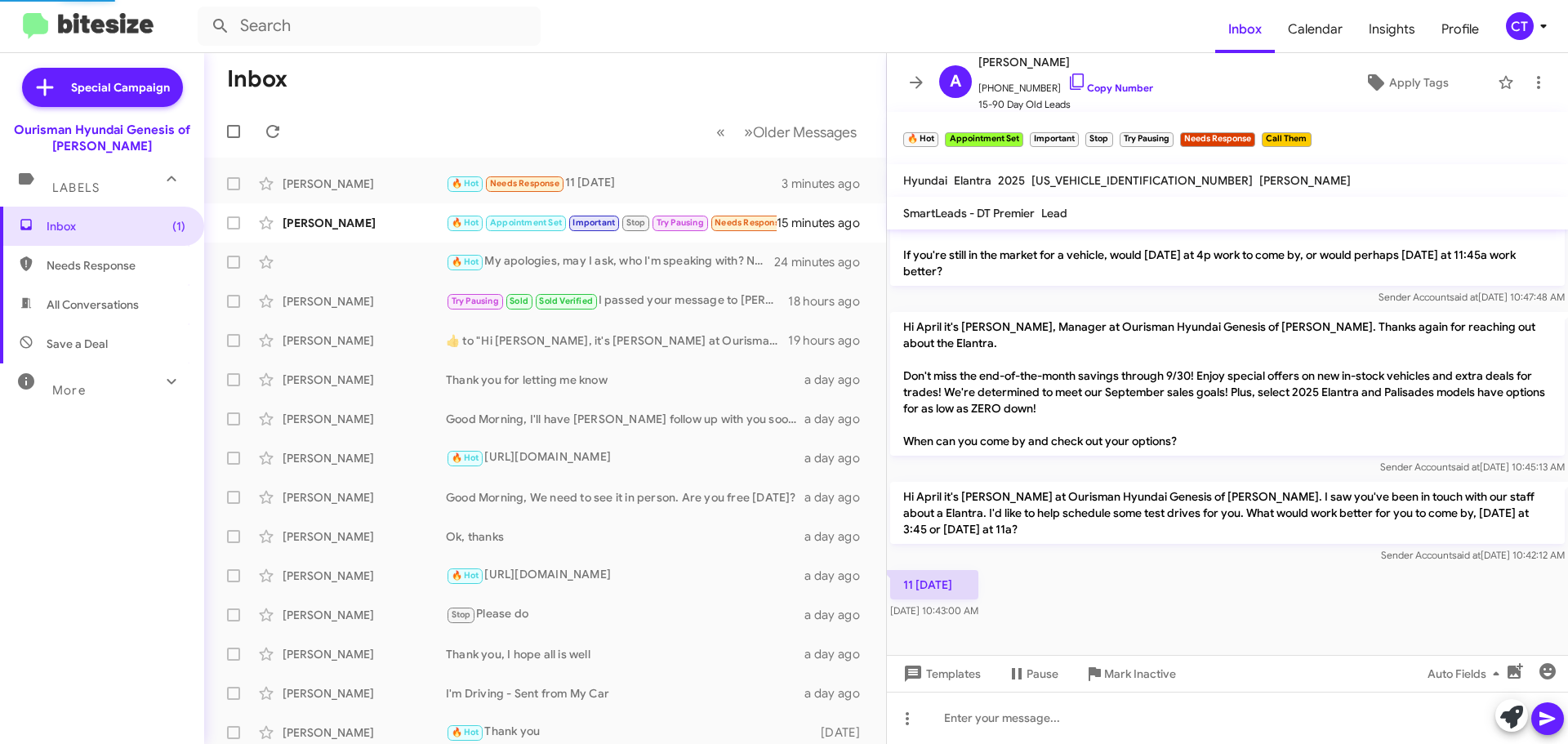
scroll to position [505, 0]
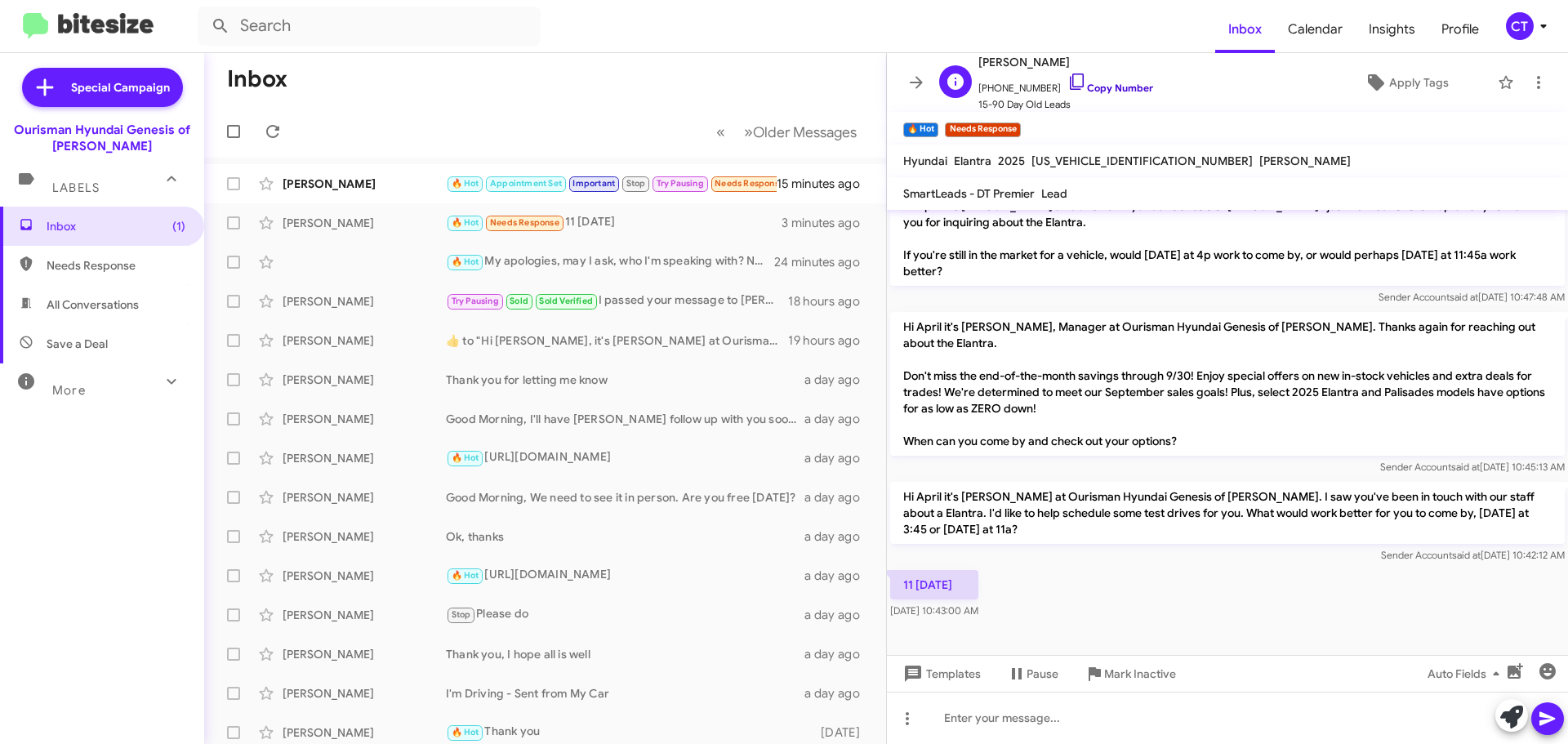
click at [1070, 77] on icon at bounding box center [1076, 82] width 14 height 16
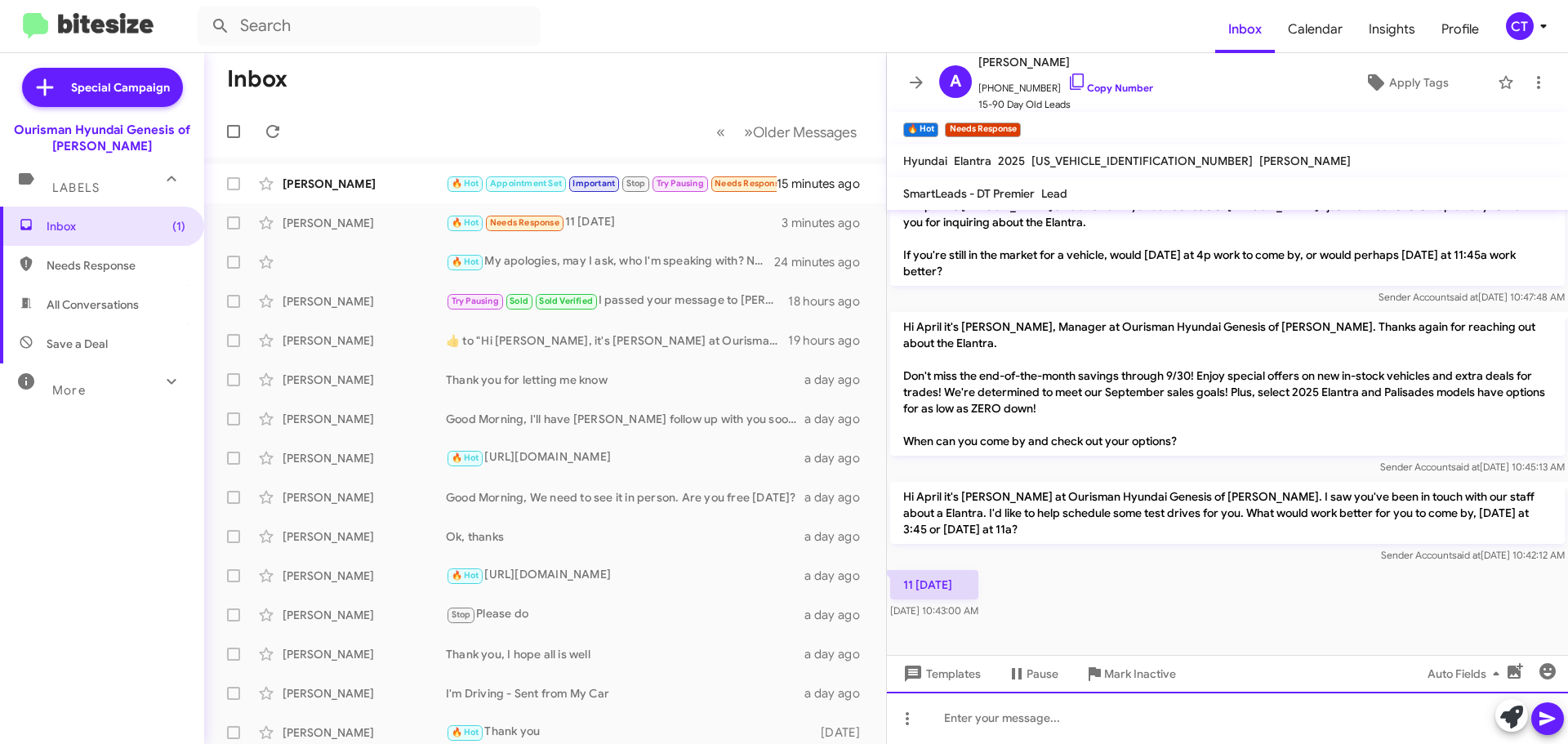
click at [1063, 717] on div at bounding box center [1227, 717] width 681 height 52
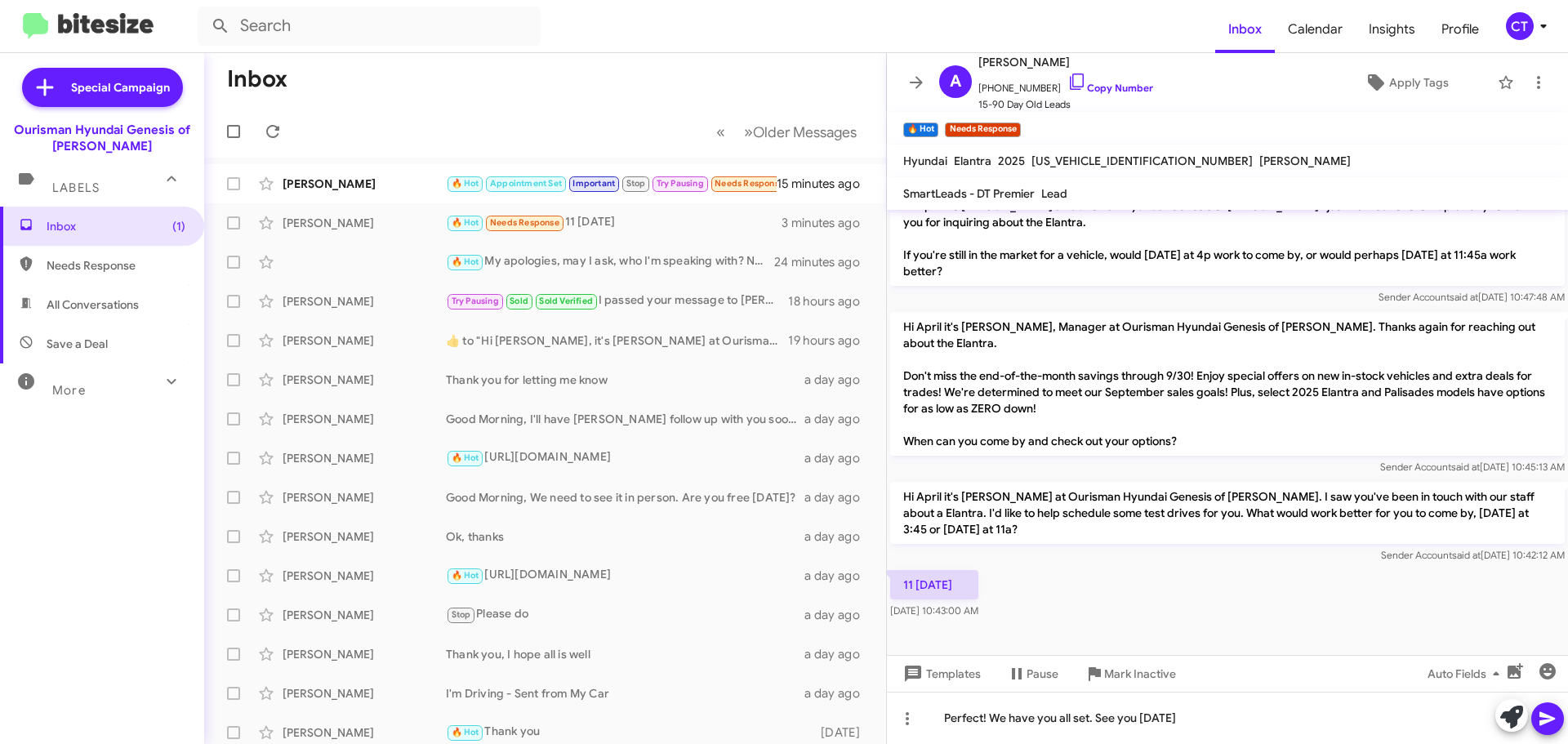
click at [1547, 729] on span at bounding box center [1547, 719] width 20 height 33
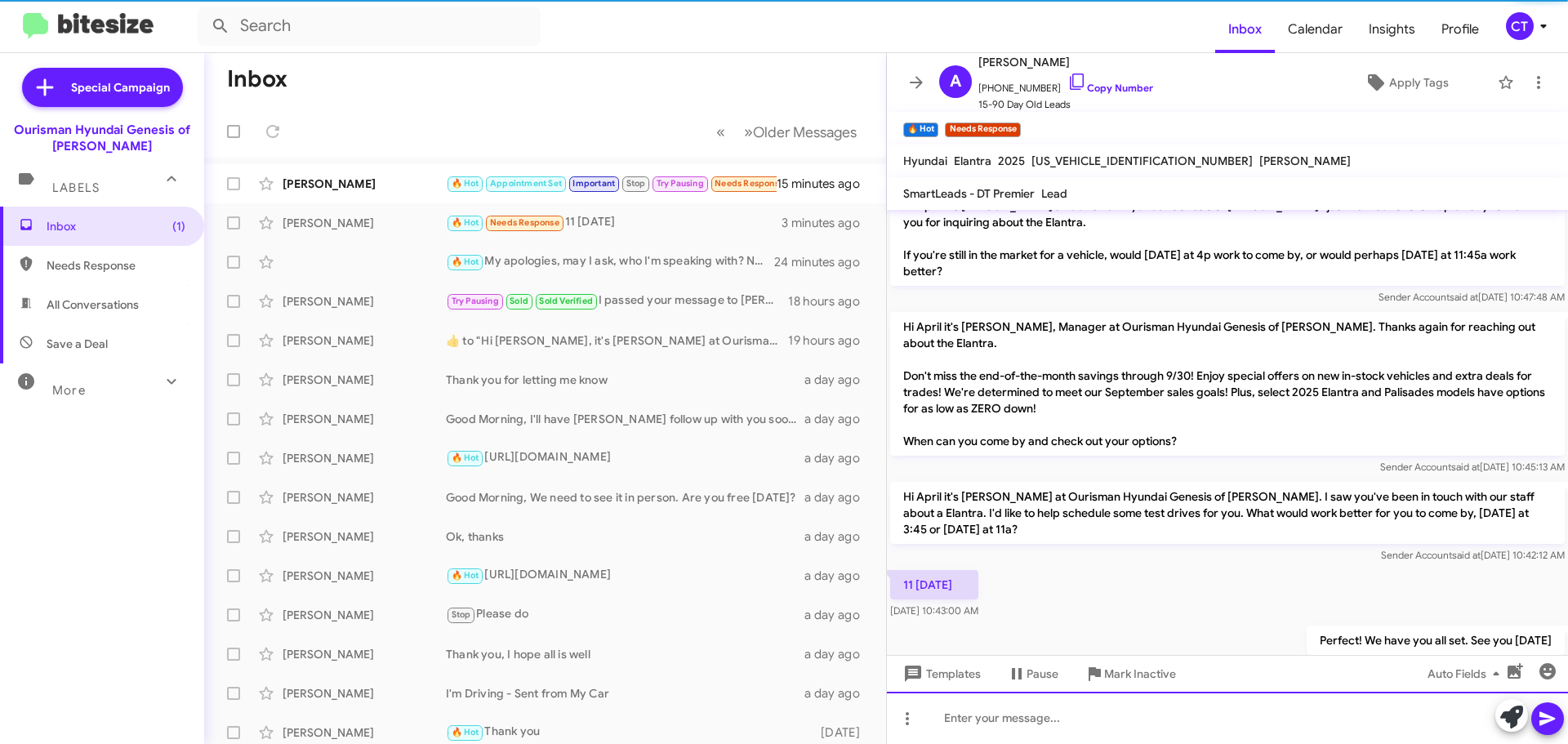
scroll to position [0, 0]
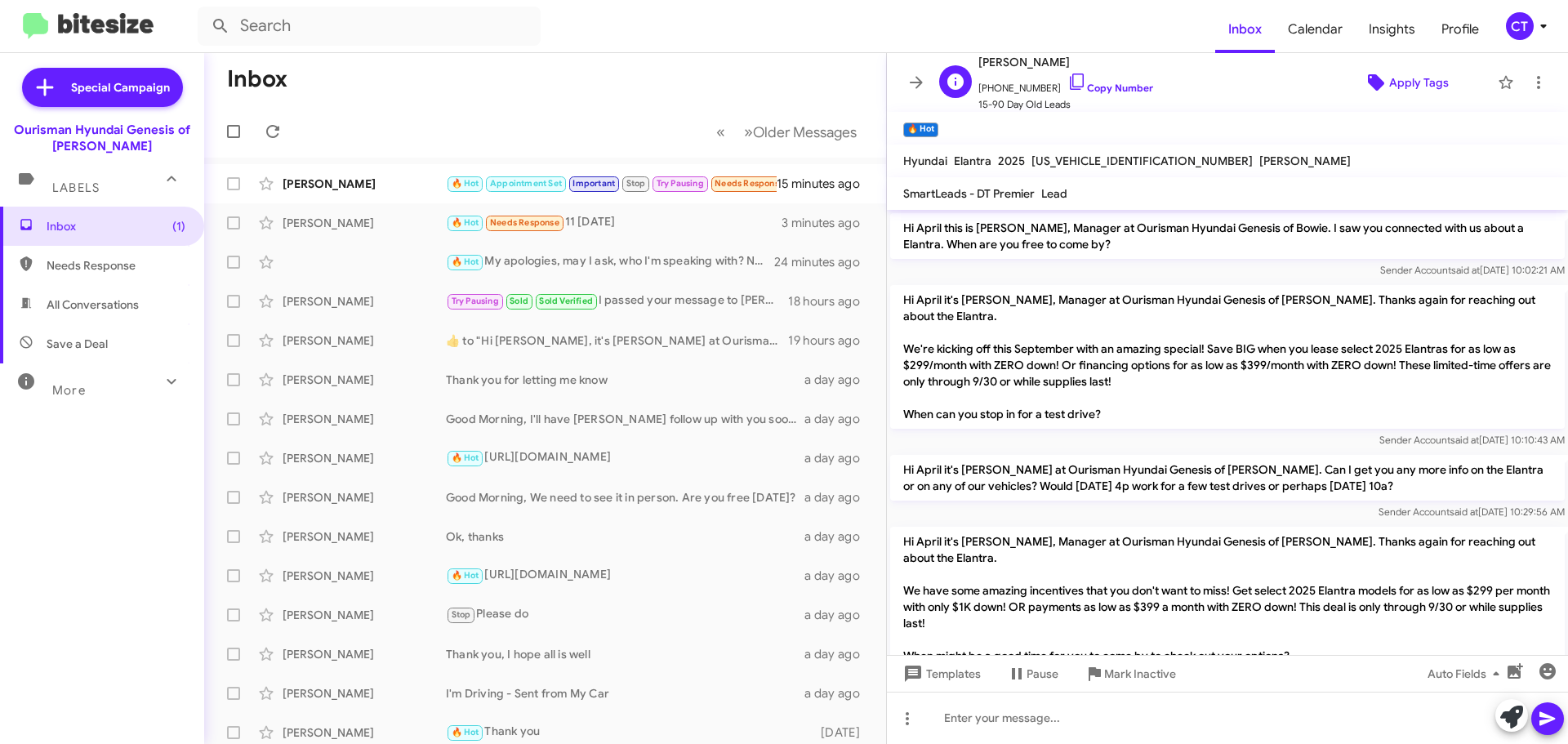
click at [1368, 78] on icon at bounding box center [1376, 82] width 16 height 16
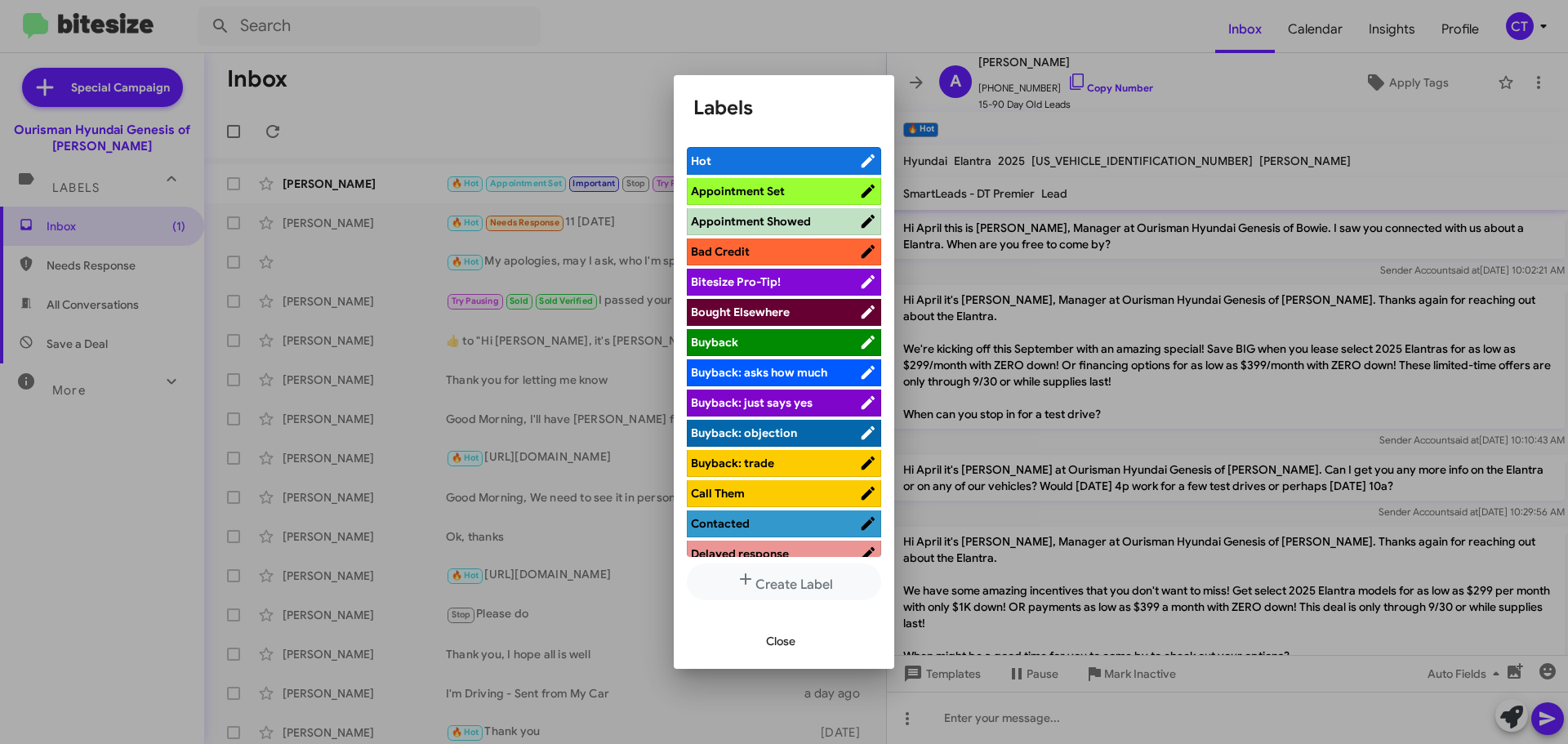
click at [775, 195] on span "Appointment Set" at bounding box center [737, 191] width 93 height 15
drag, startPoint x: 760, startPoint y: 47, endPoint x: 491, endPoint y: 100, distance: 274.2
click at [759, 43] on div at bounding box center [784, 372] width 1568 height 744
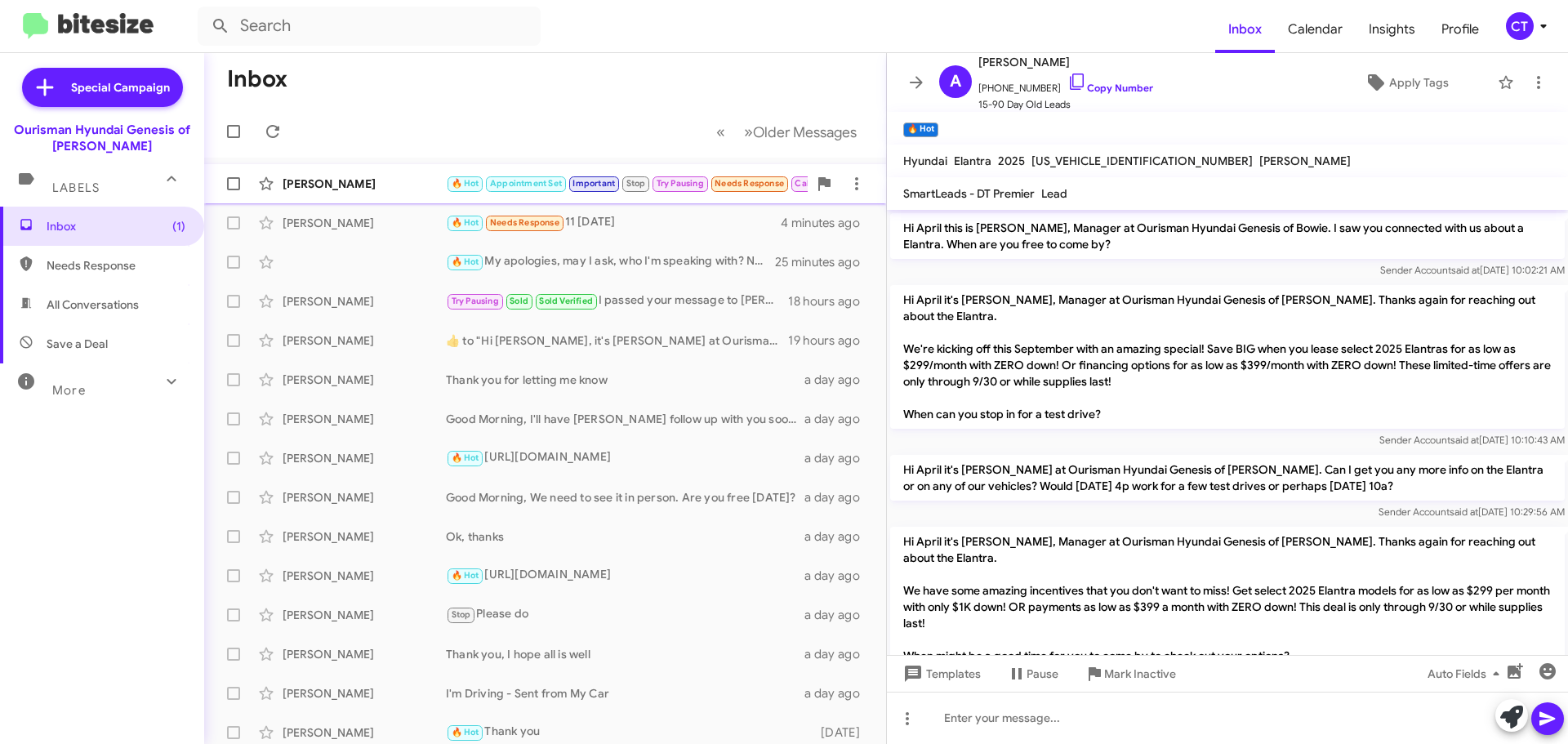
click at [365, 189] on div "[PERSON_NAME]" at bounding box center [364, 184] width 163 height 16
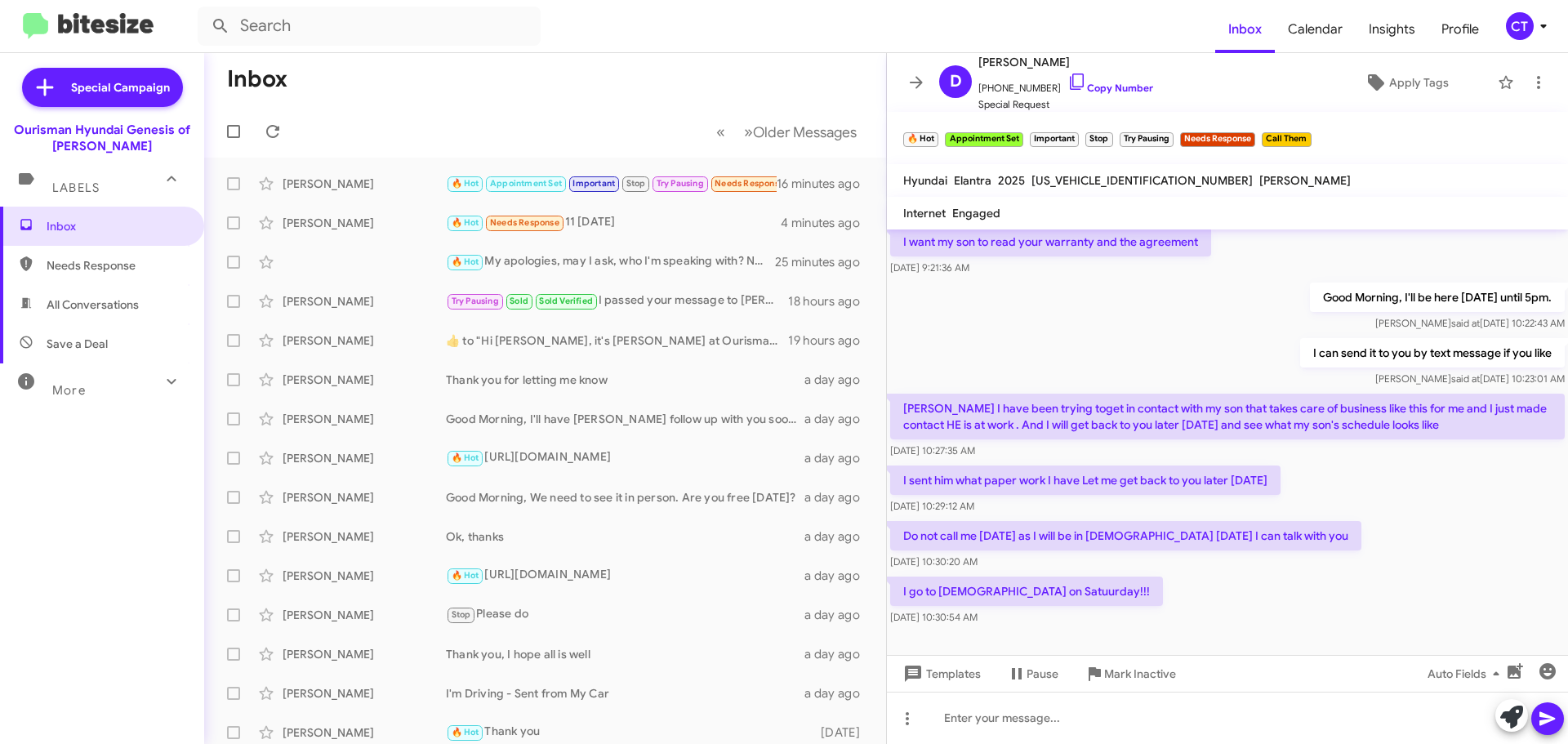
scroll to position [816, 0]
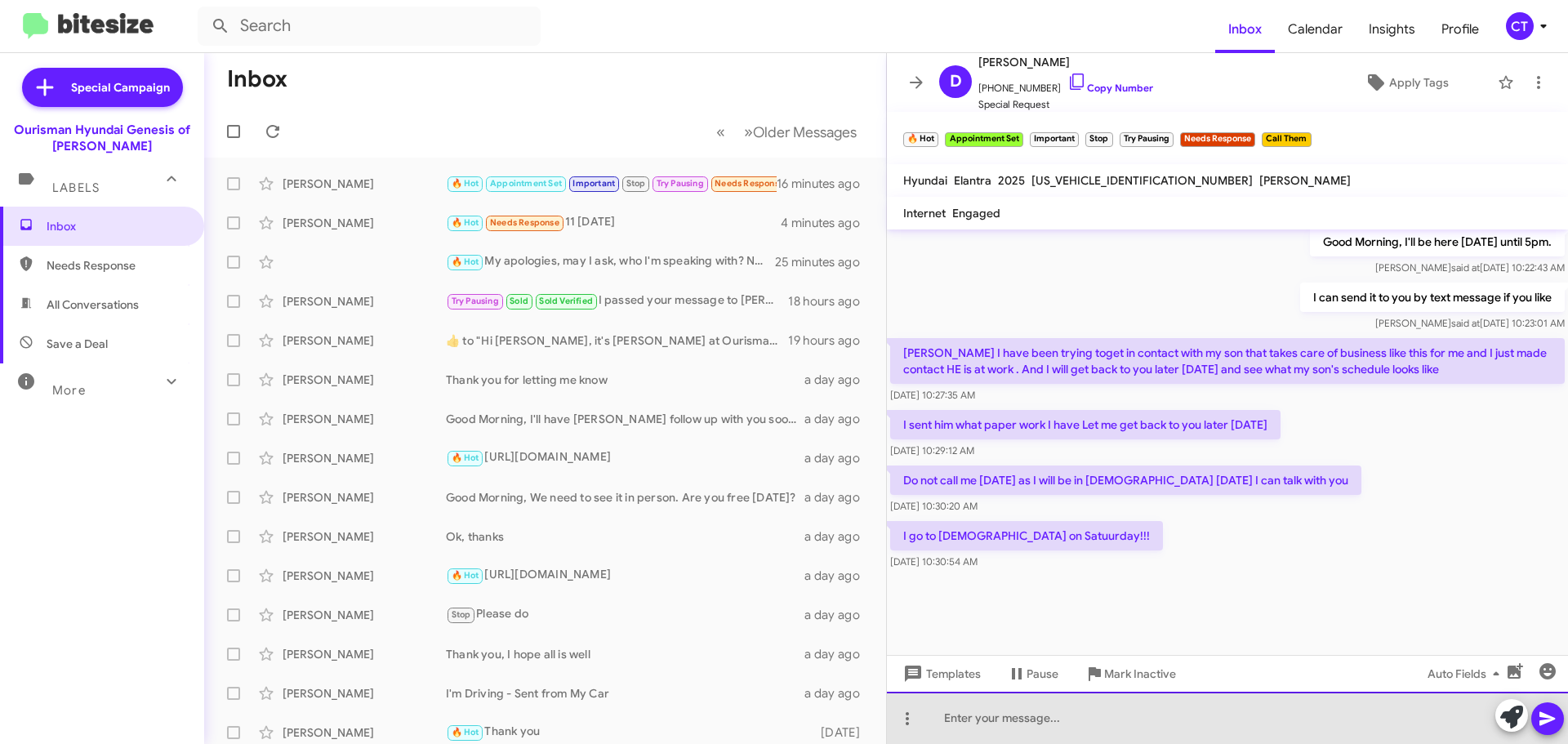
click at [1046, 724] on div at bounding box center [1227, 717] width 681 height 52
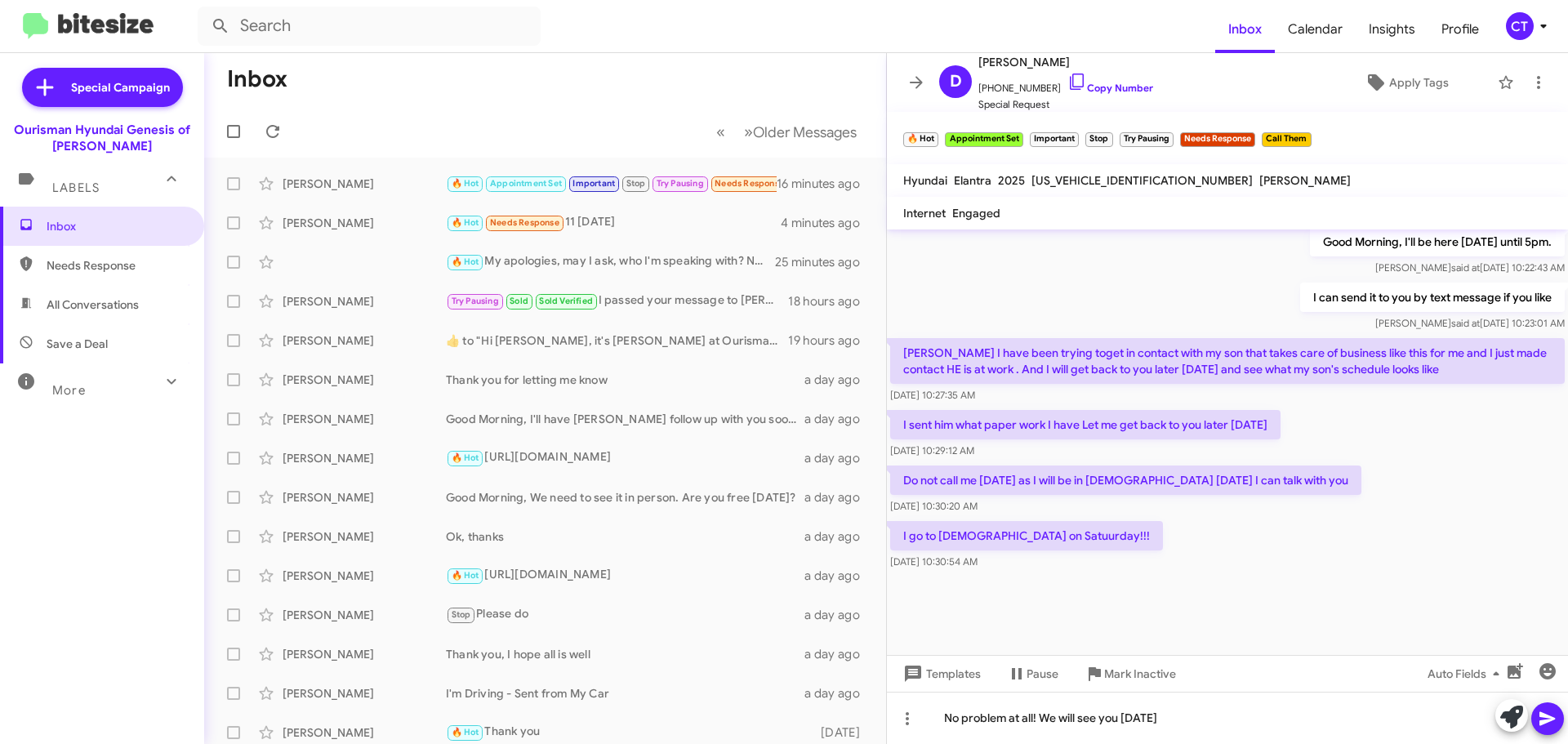
click at [1550, 728] on icon at bounding box center [1547, 718] width 20 height 20
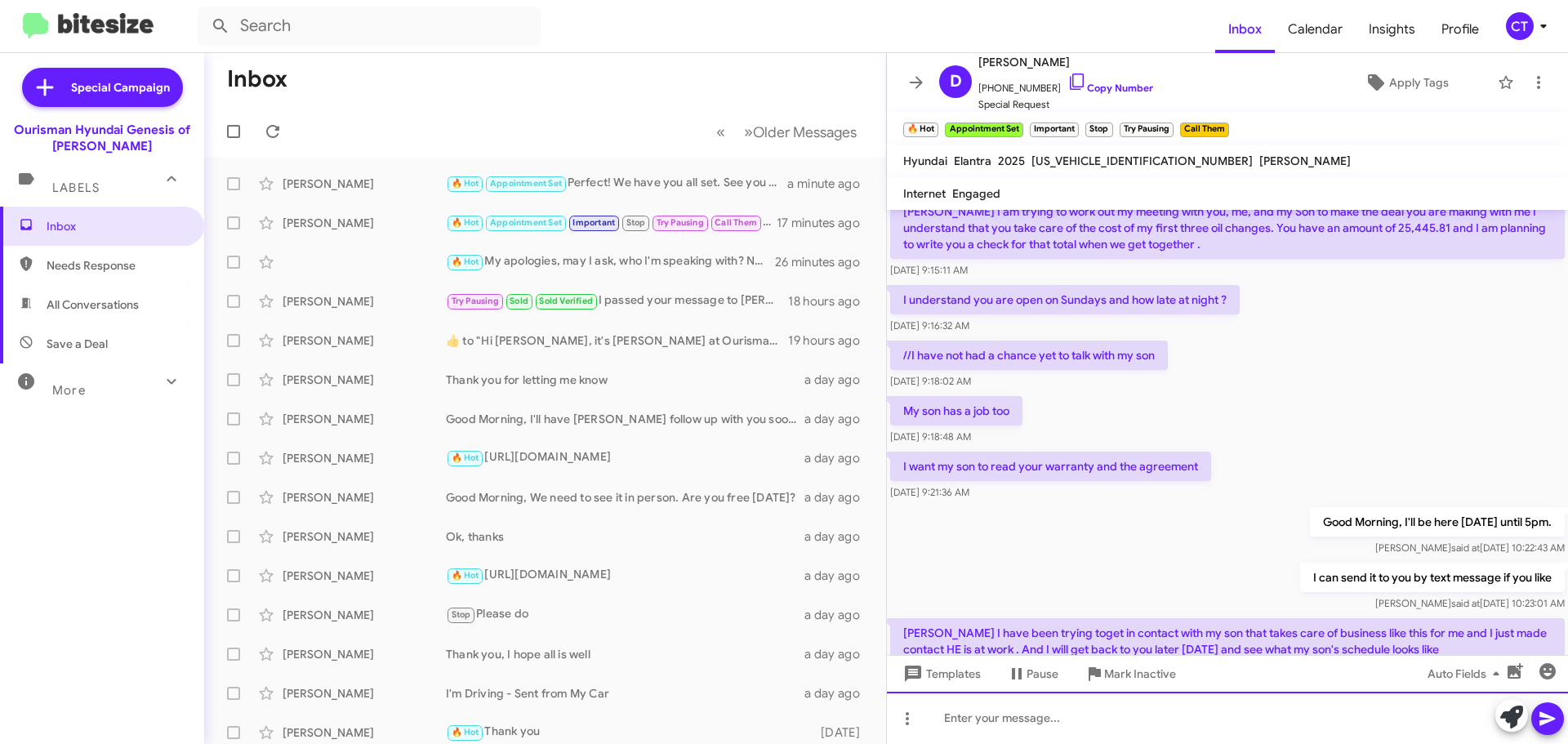
scroll to position [2301, 0]
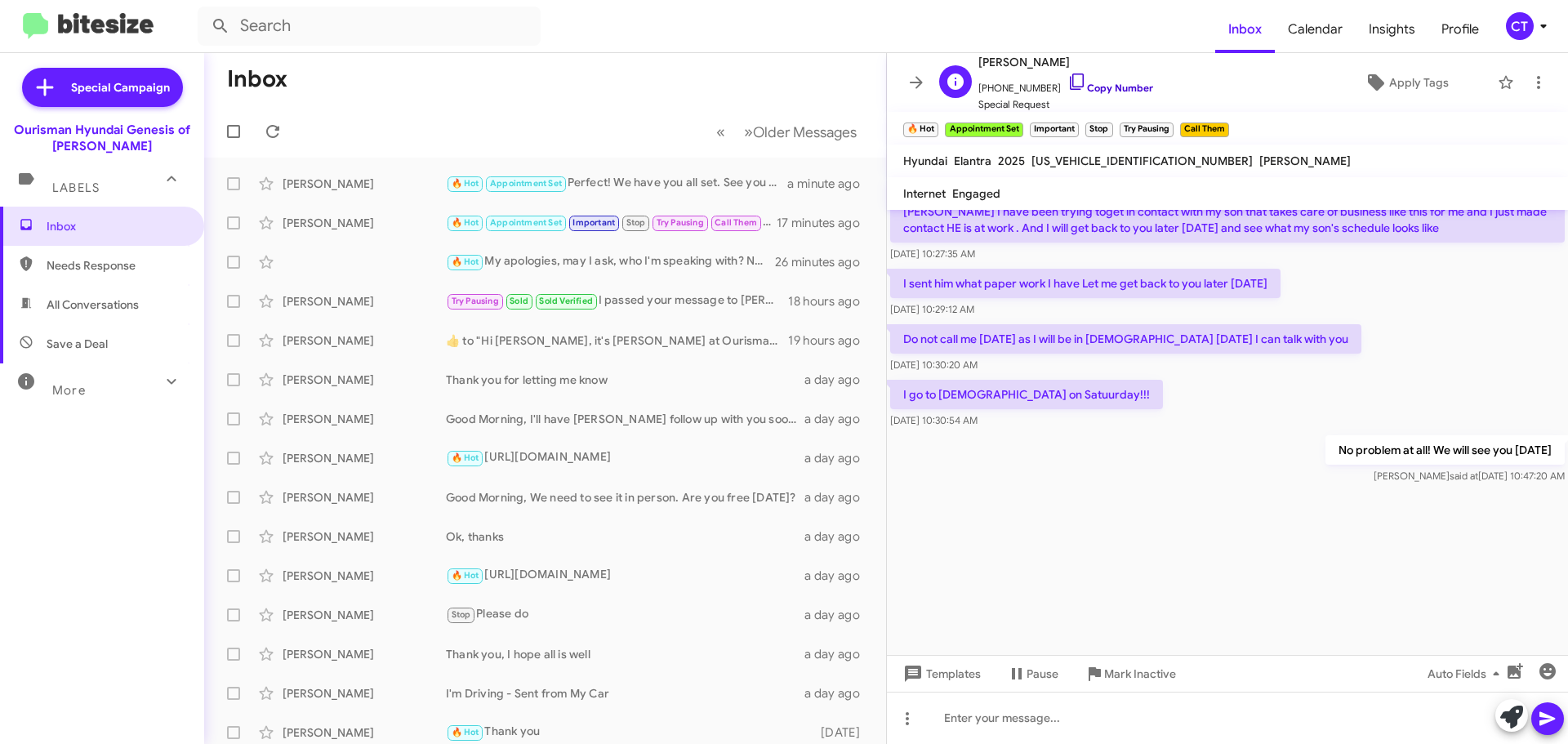
click at [1067, 76] on icon at bounding box center [1076, 82] width 20 height 20
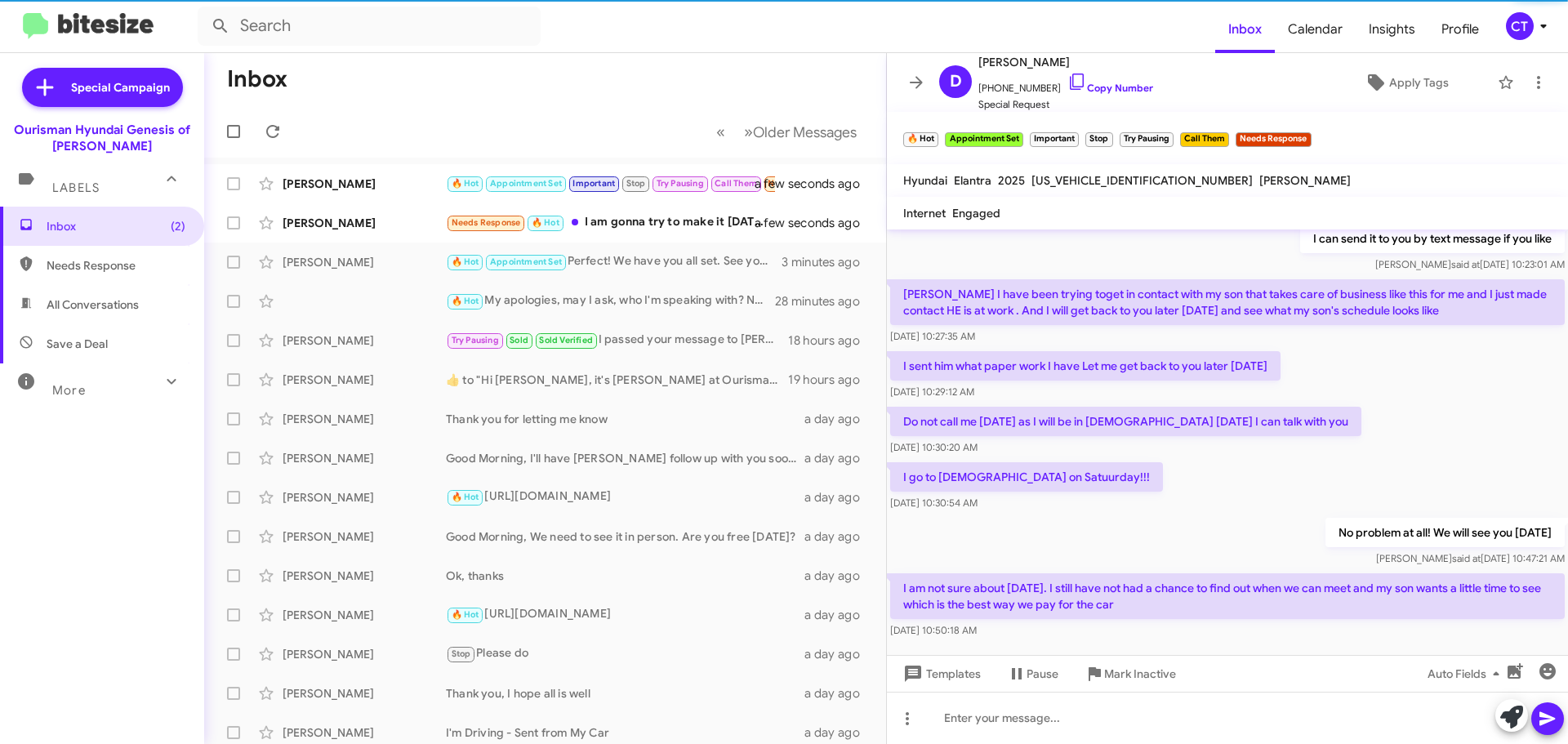
scroll to position [832, 0]
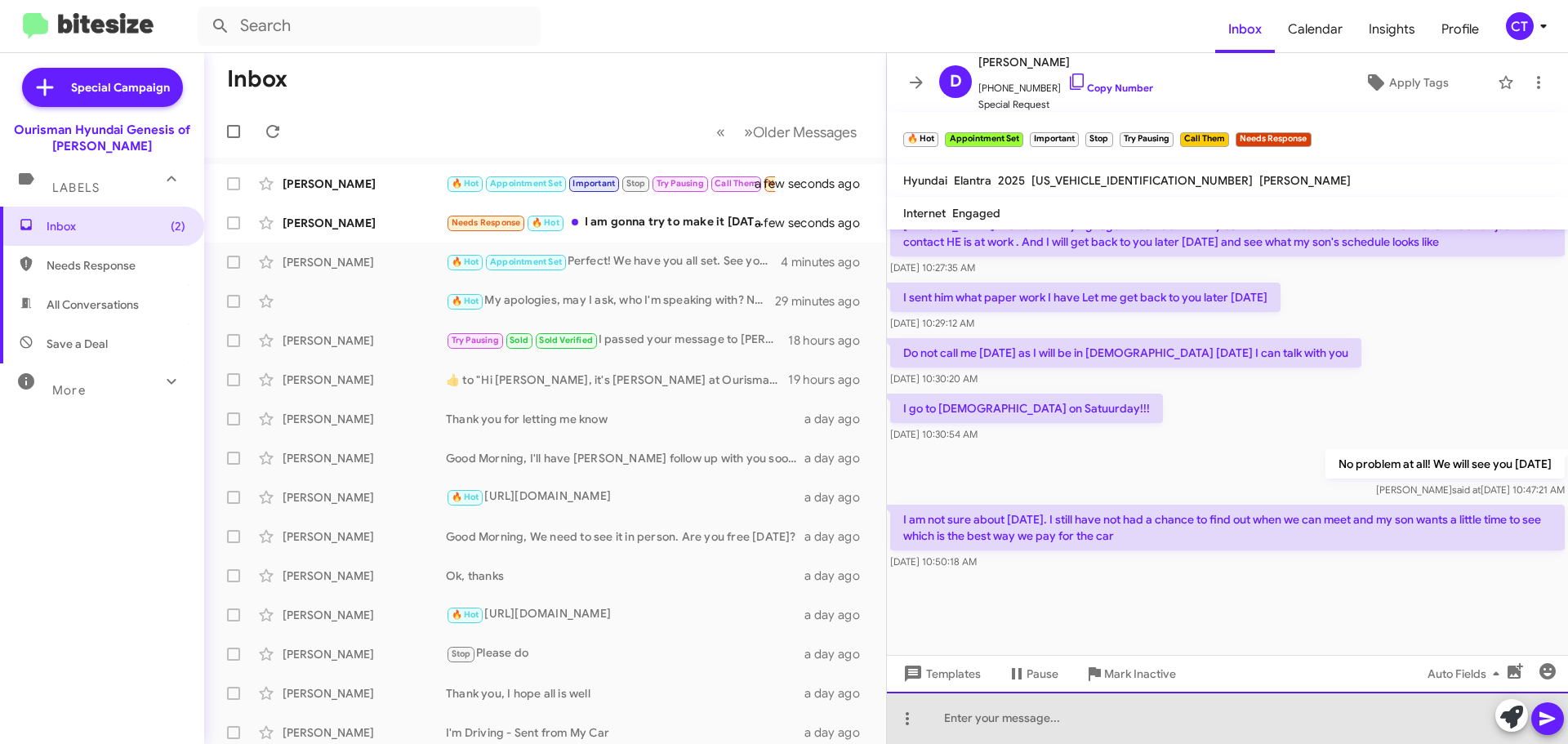
click at [1047, 723] on div at bounding box center [1227, 717] width 681 height 52
click at [1182, 721] on div "ok, just let me know what you would like to dso." at bounding box center [1227, 717] width 681 height 52
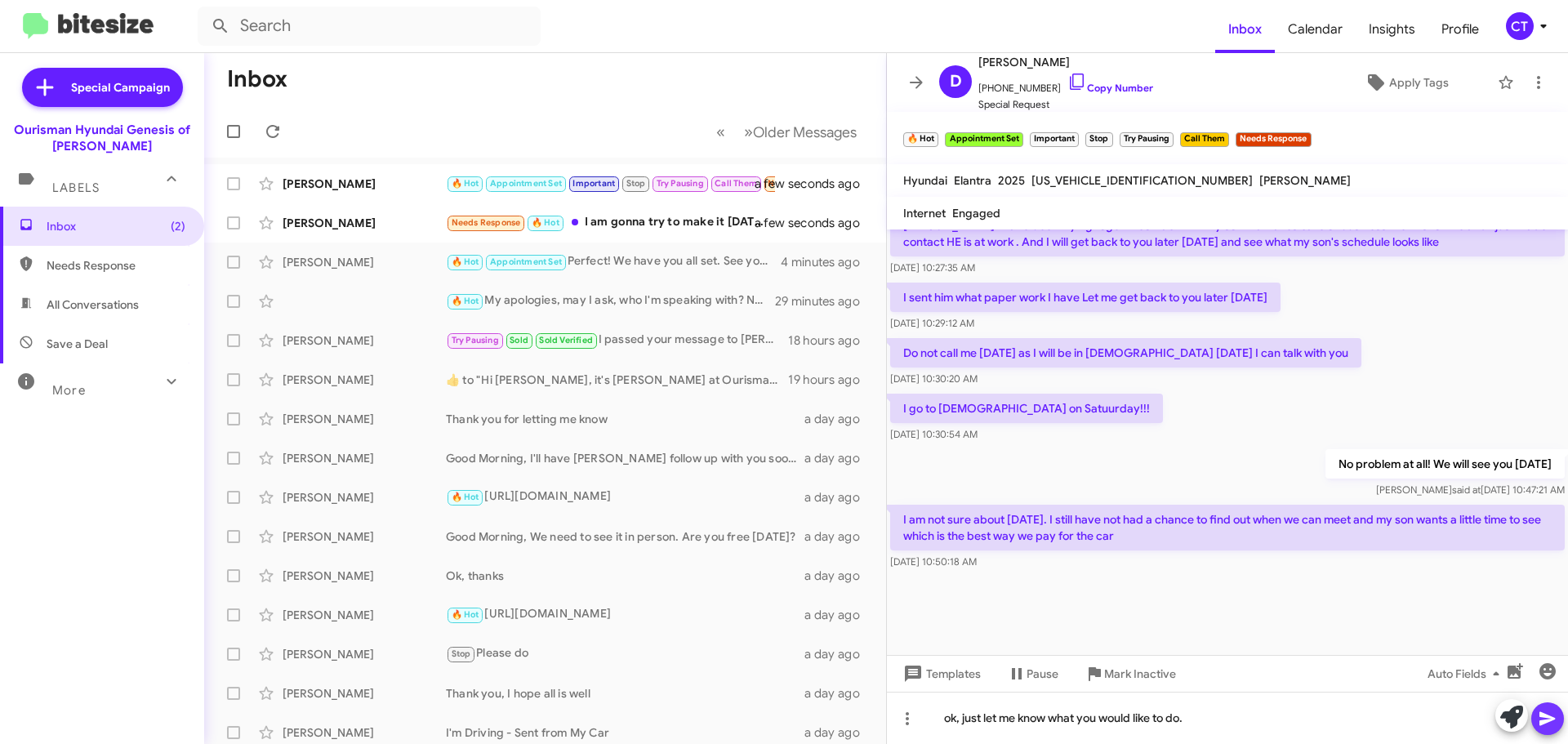
click at [1556, 717] on icon at bounding box center [1547, 718] width 20 height 20
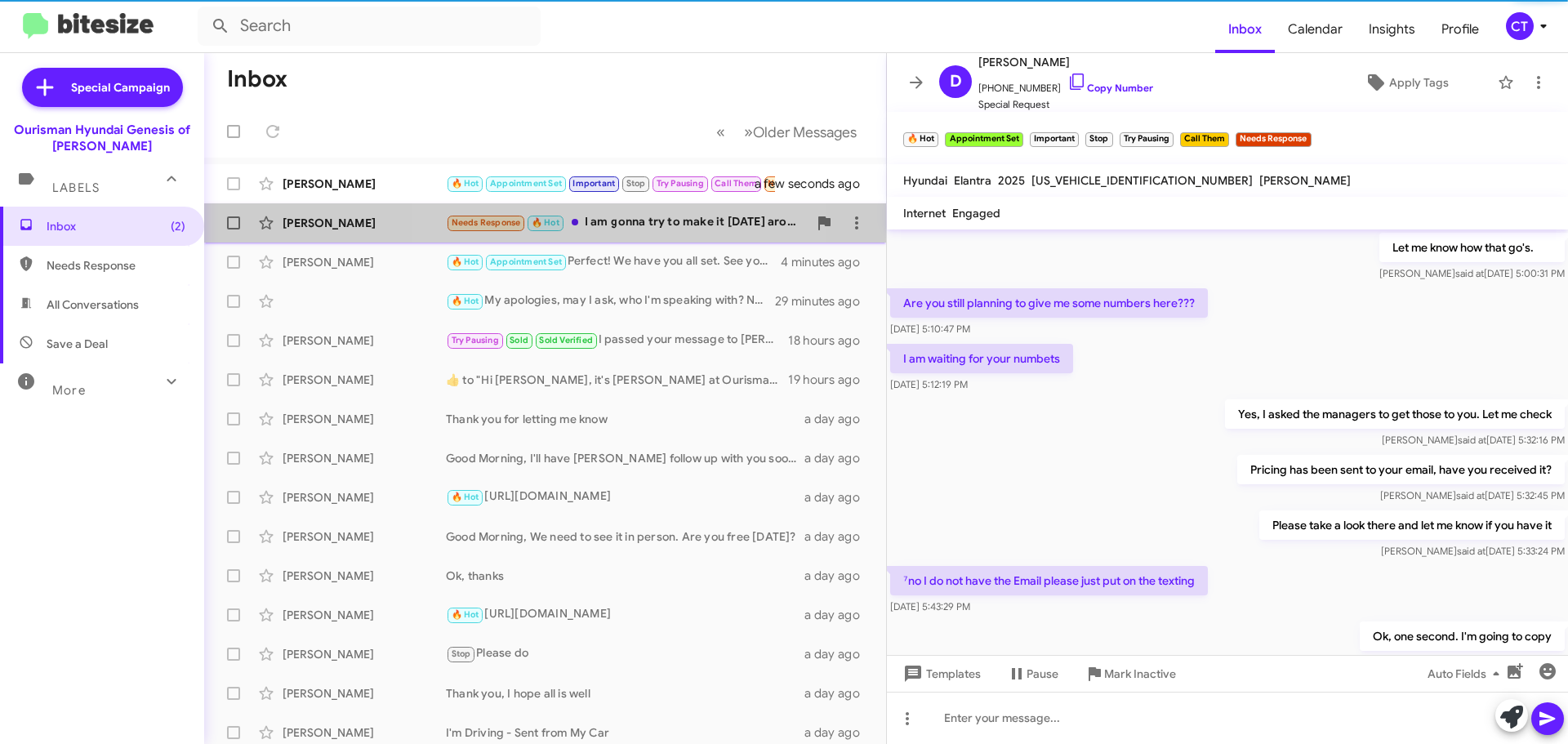
scroll to position [82, 0]
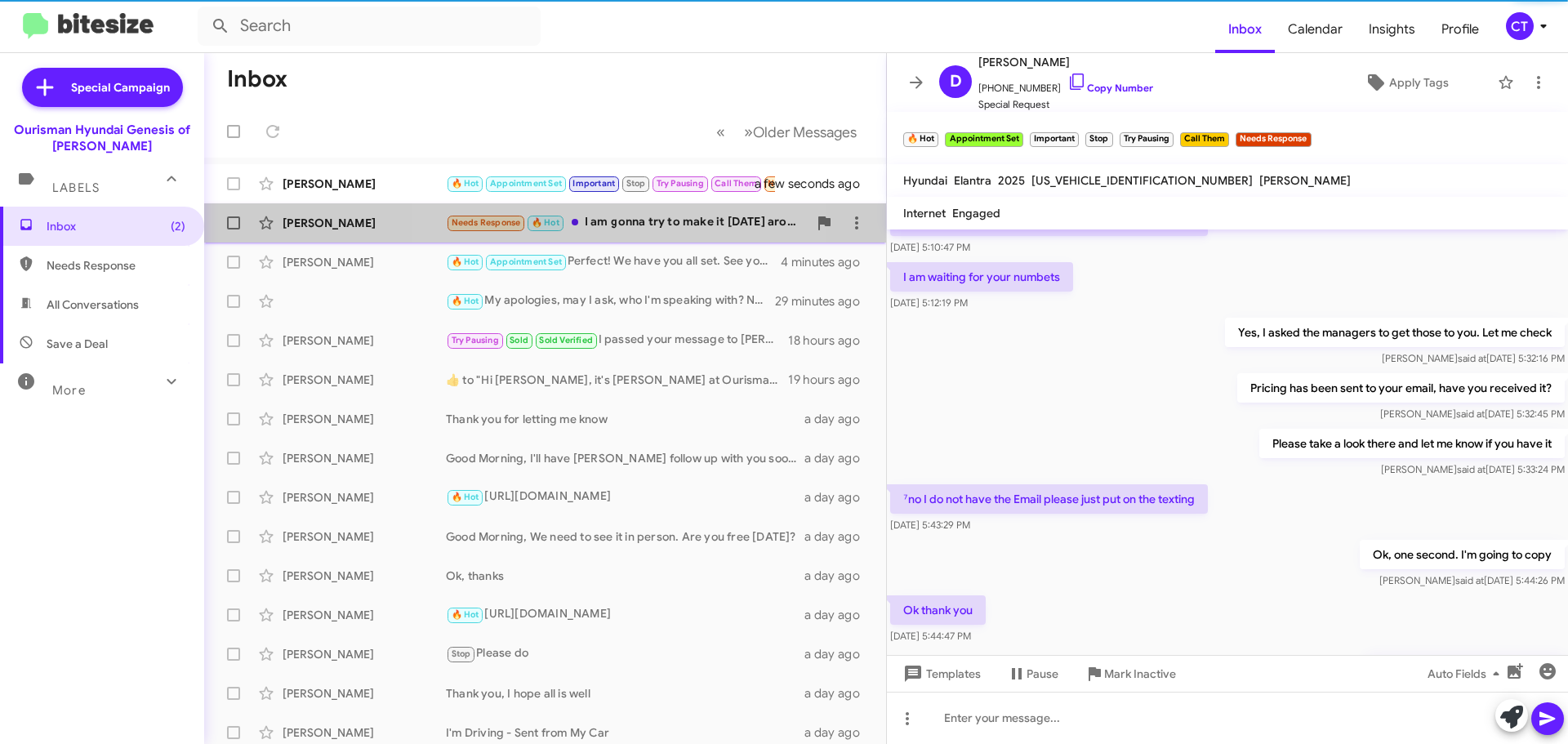
click at [607, 228] on div "Needs Response 🔥 Hot I am gonna try to make it [DATE] around four 430. I'm gonn…" at bounding box center [627, 222] width 362 height 19
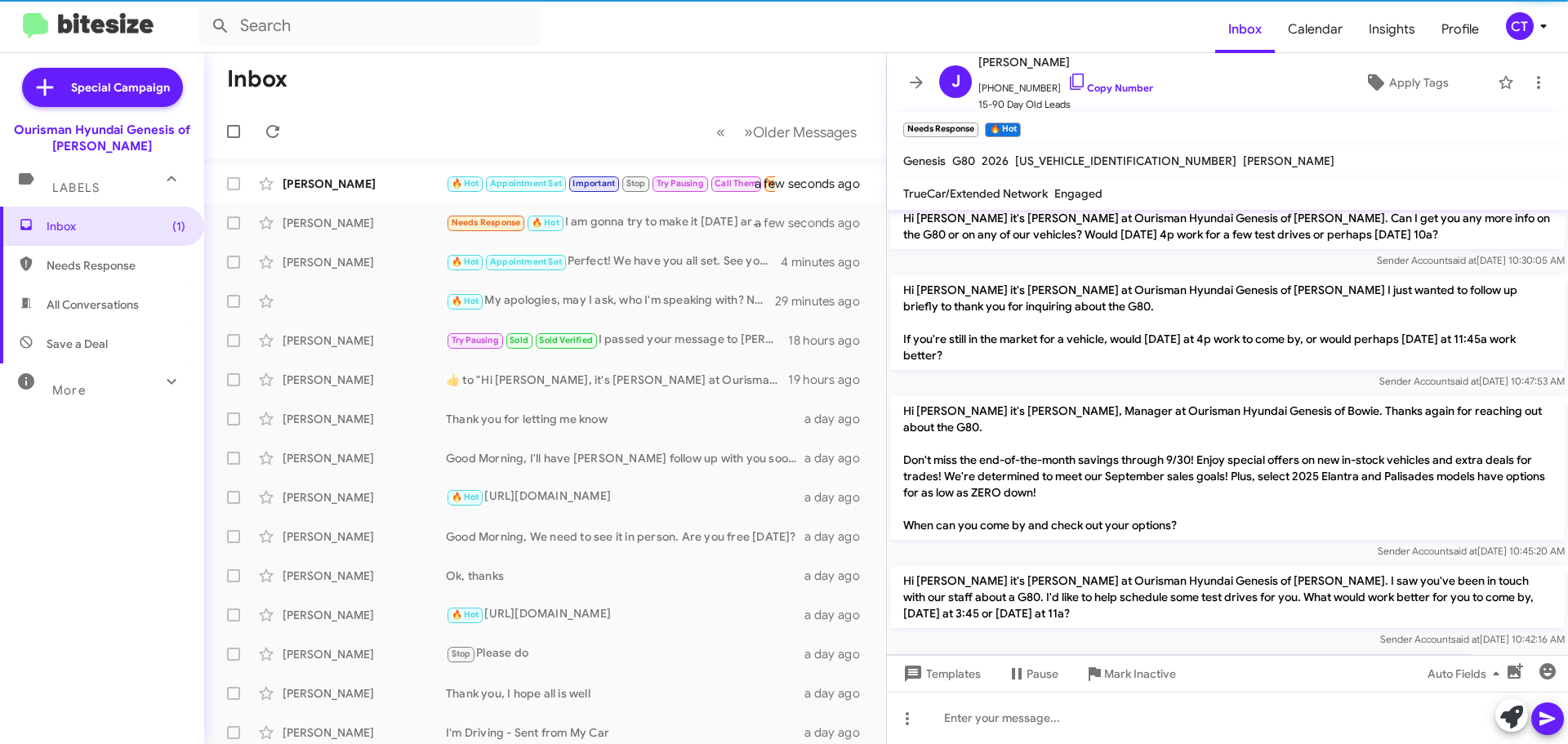
scroll to position [201, 0]
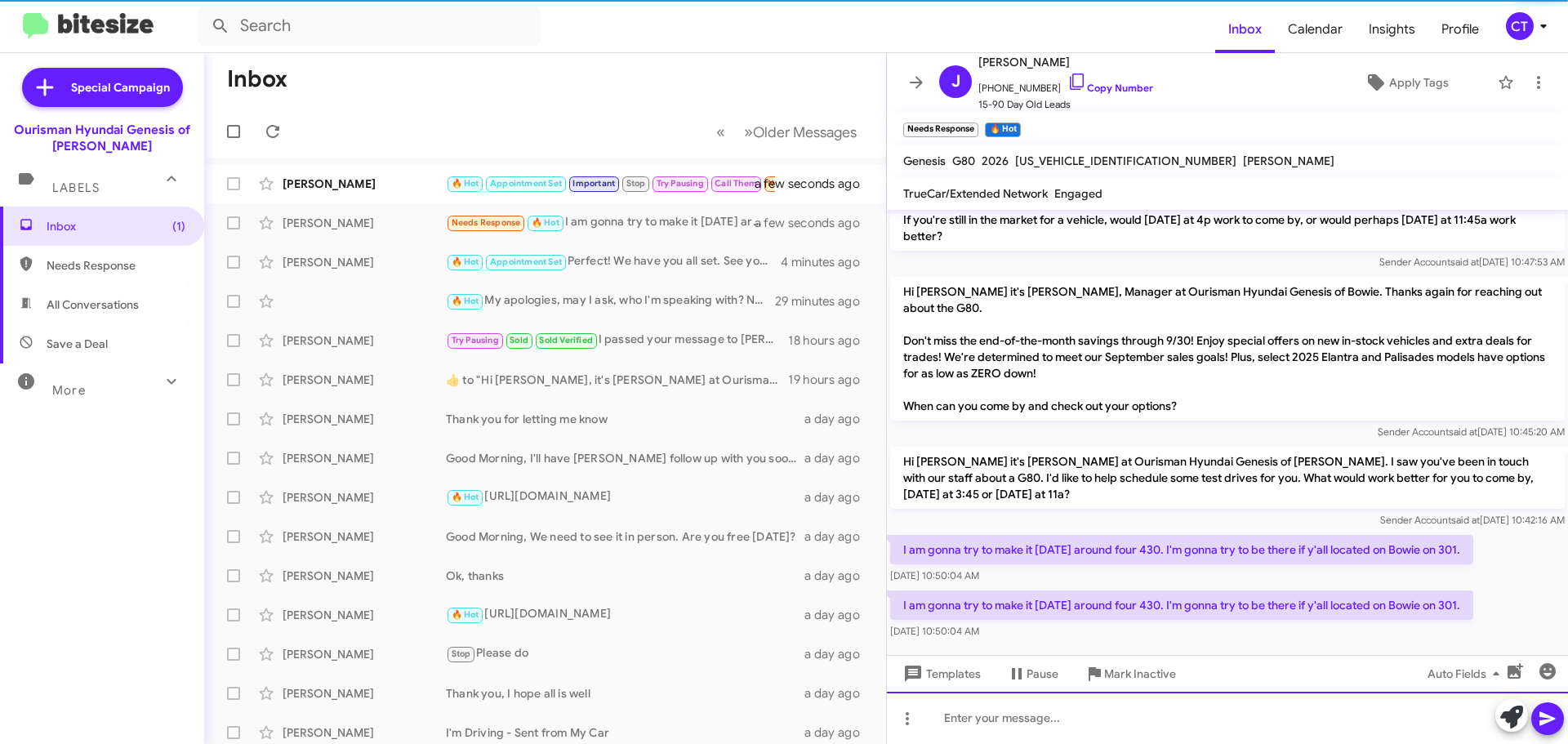
click at [1057, 741] on div at bounding box center [1227, 717] width 681 height 52
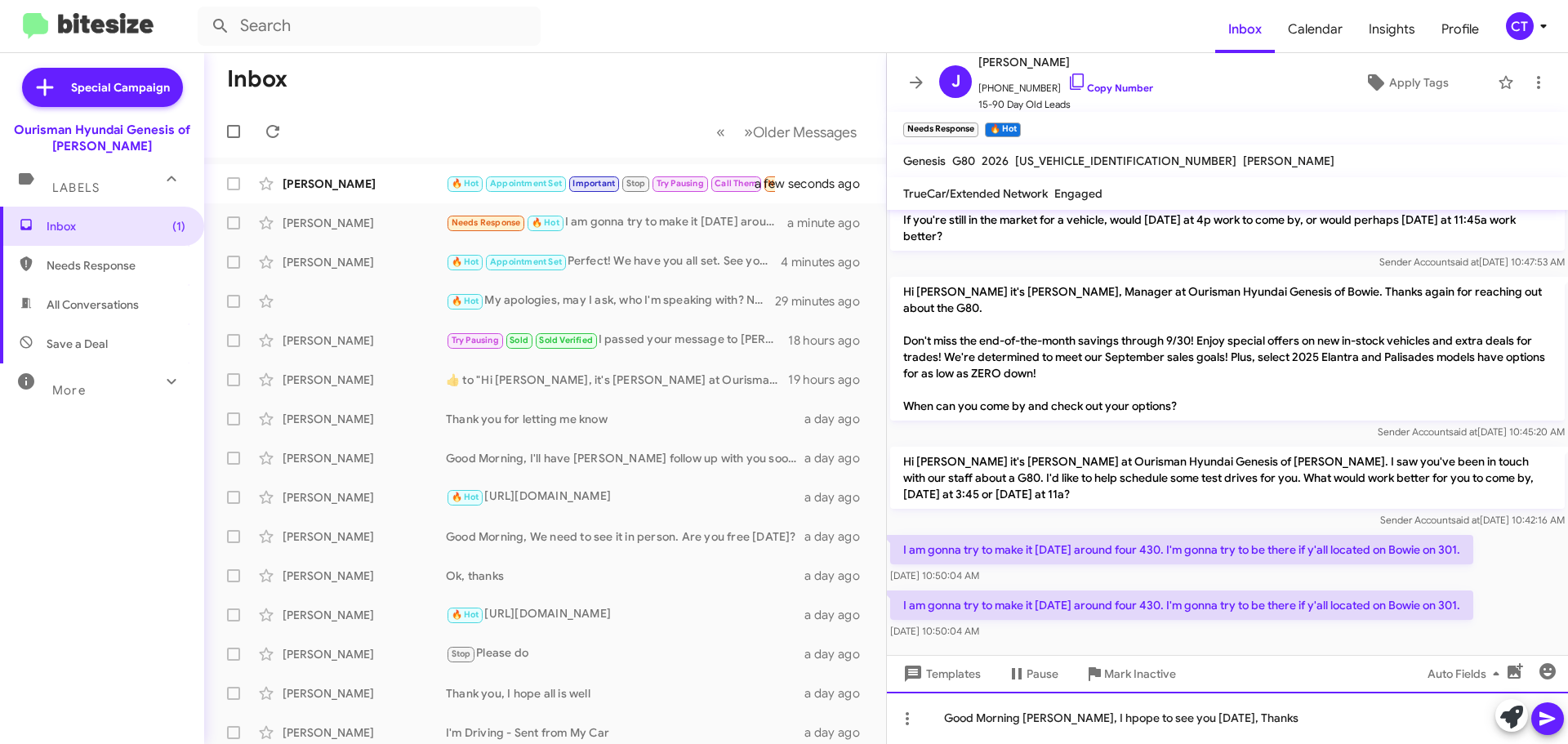
click at [1070, 721] on div "Good Morning [PERSON_NAME], I hpope to see you [DATE], Thanks" at bounding box center [1227, 717] width 681 height 52
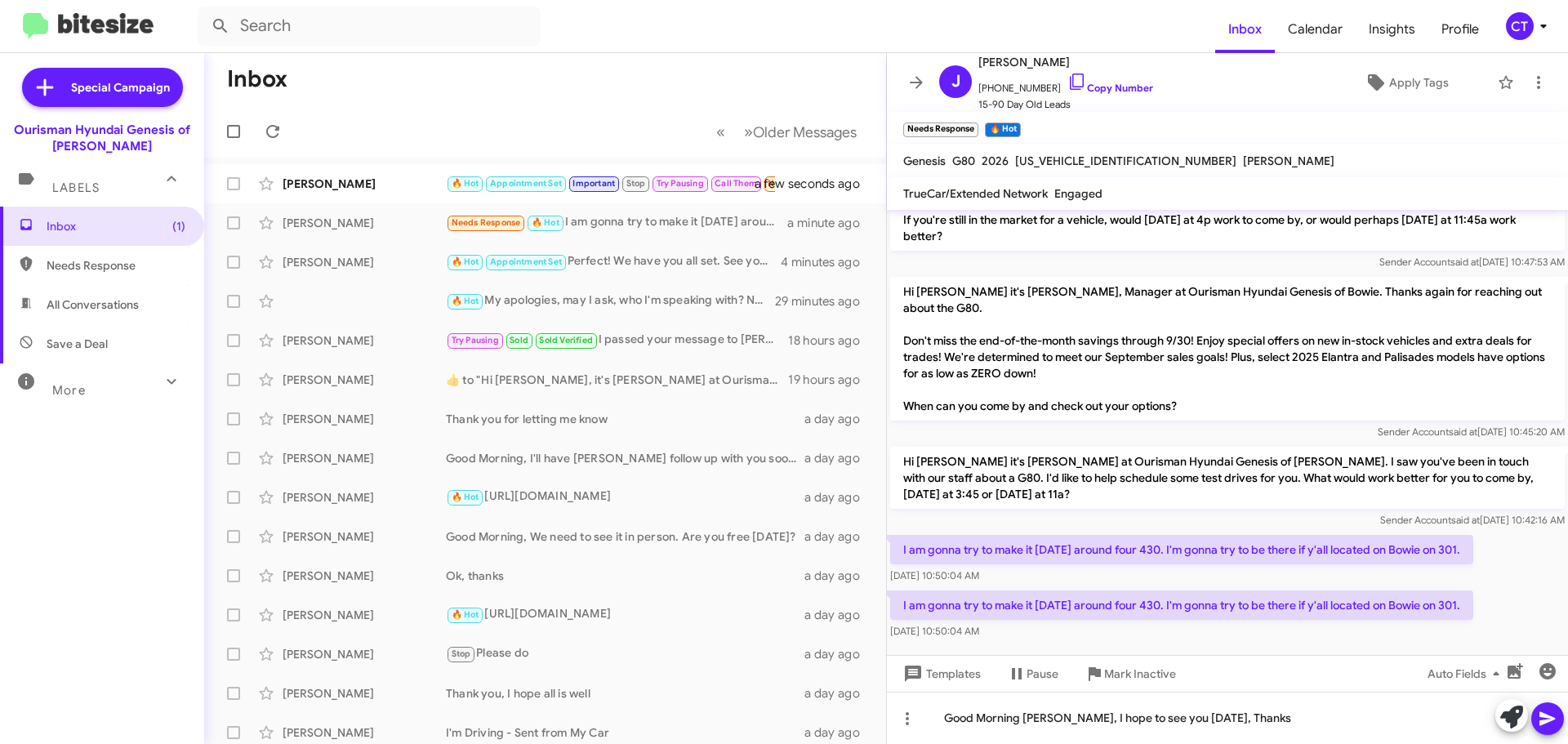
click at [1555, 729] on span at bounding box center [1547, 719] width 20 height 33
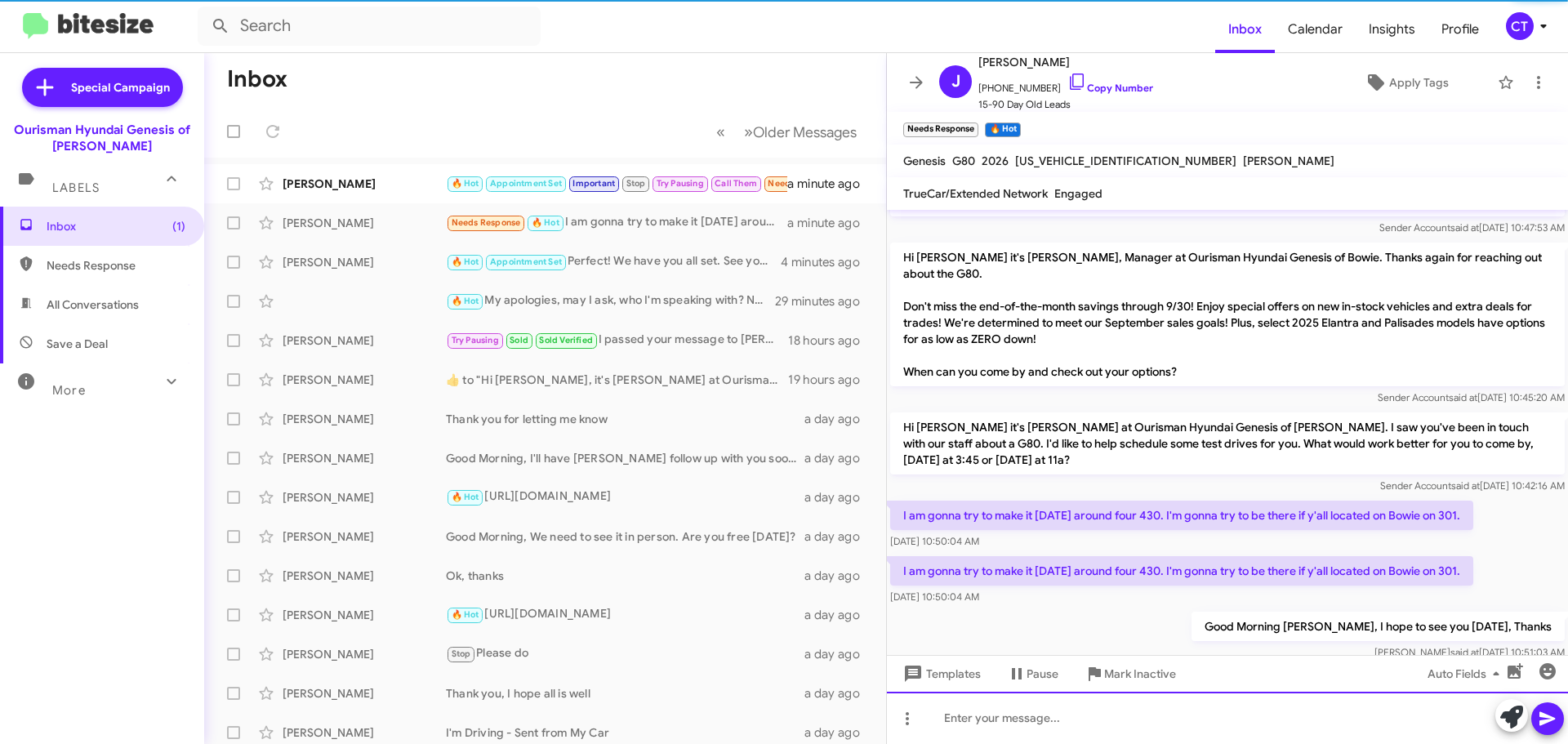
scroll to position [261, 0]
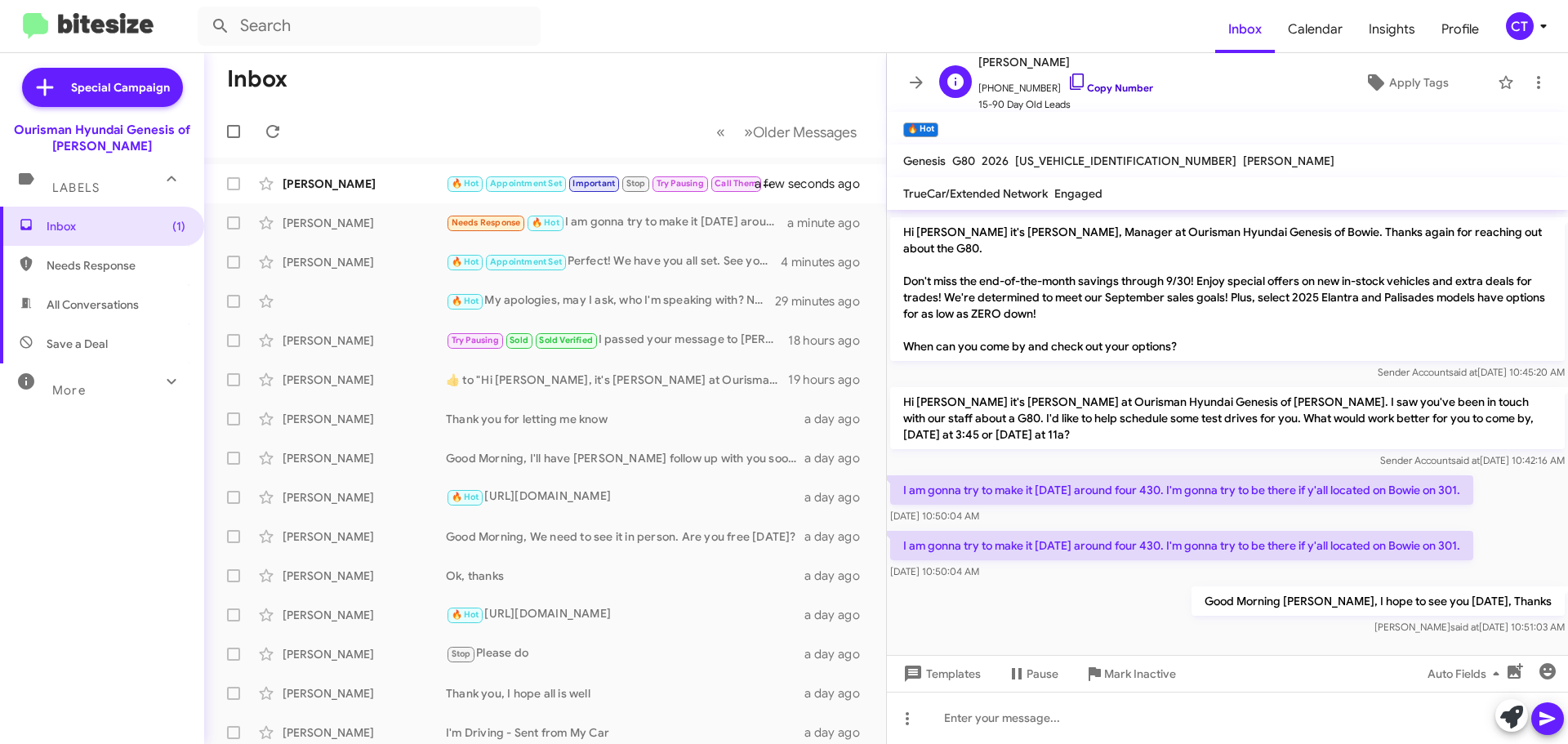
click at [1067, 76] on icon at bounding box center [1076, 82] width 20 height 20
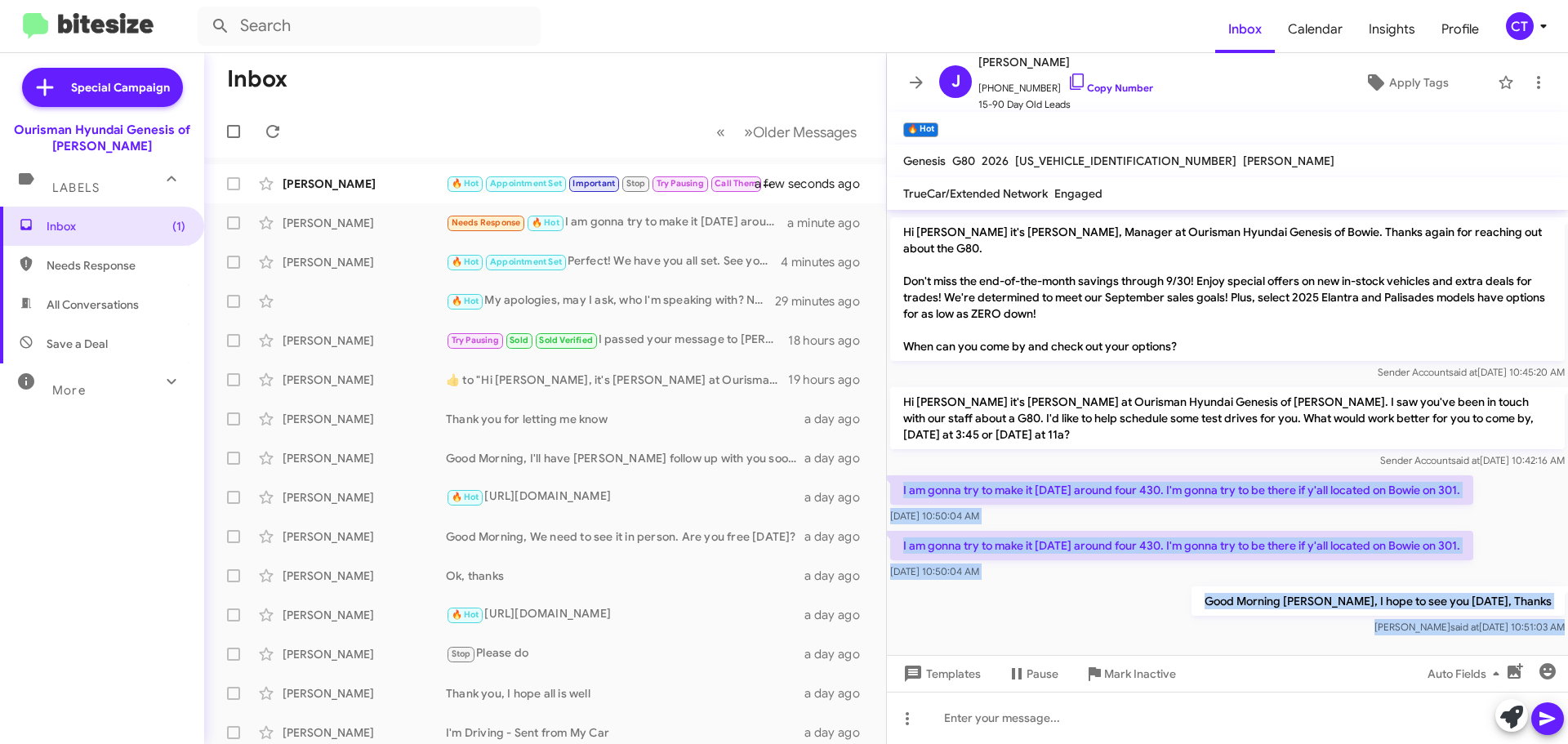
drag, startPoint x: 896, startPoint y: 474, endPoint x: 1397, endPoint y: 634, distance: 525.9
click at [1397, 634] on cdk-virtual-scroll-viewport "Hi [PERSON_NAME] this is [PERSON_NAME], Manager at Ourisman Hyundai Genesis of …" at bounding box center [1227, 432] width 681 height 445
copy div "I am gonna try to make it [DATE] around four 430. I'm gonna try to be there if …"
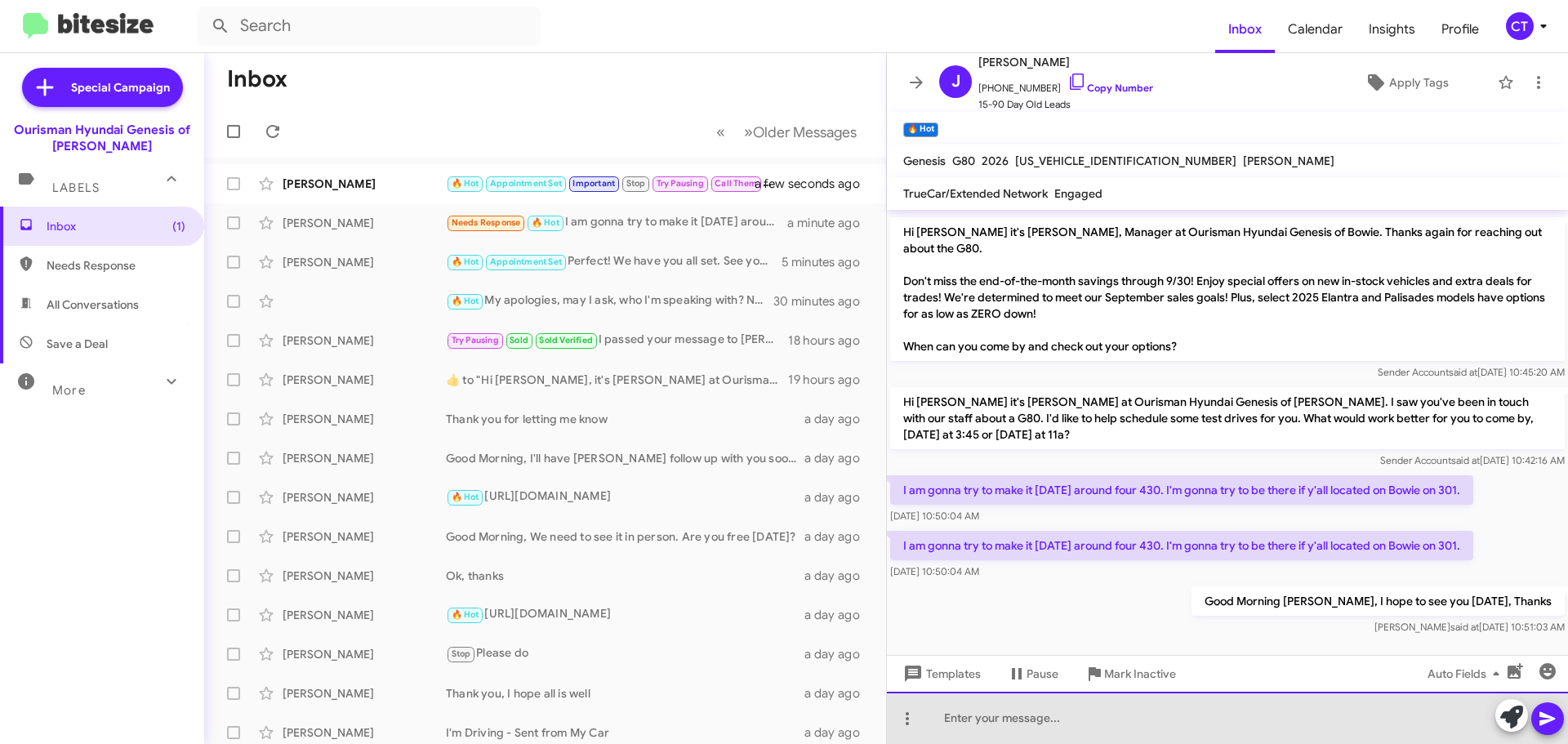
click at [1029, 716] on div at bounding box center [1227, 717] width 681 height 52
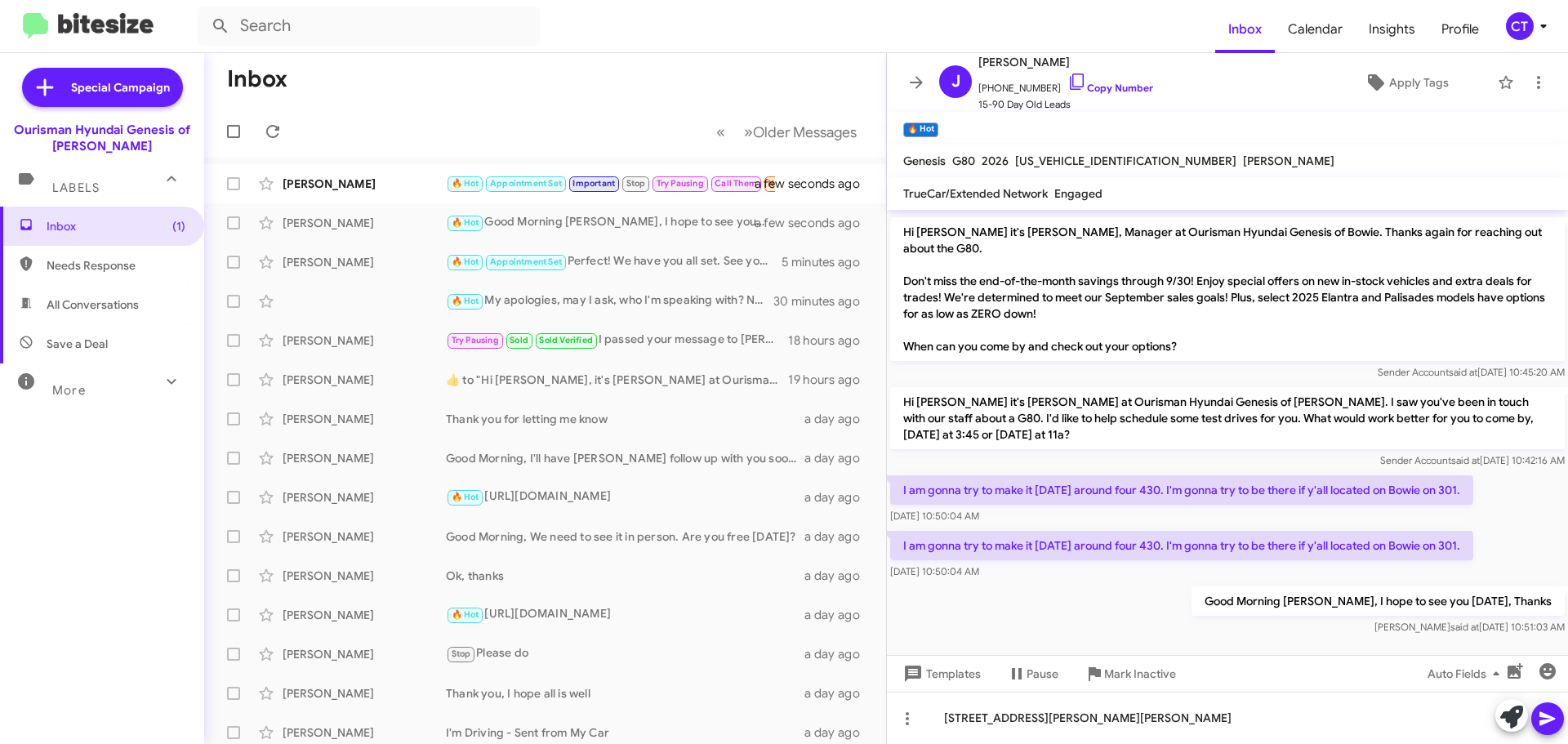
click at [1555, 721] on icon at bounding box center [1547, 718] width 20 height 20
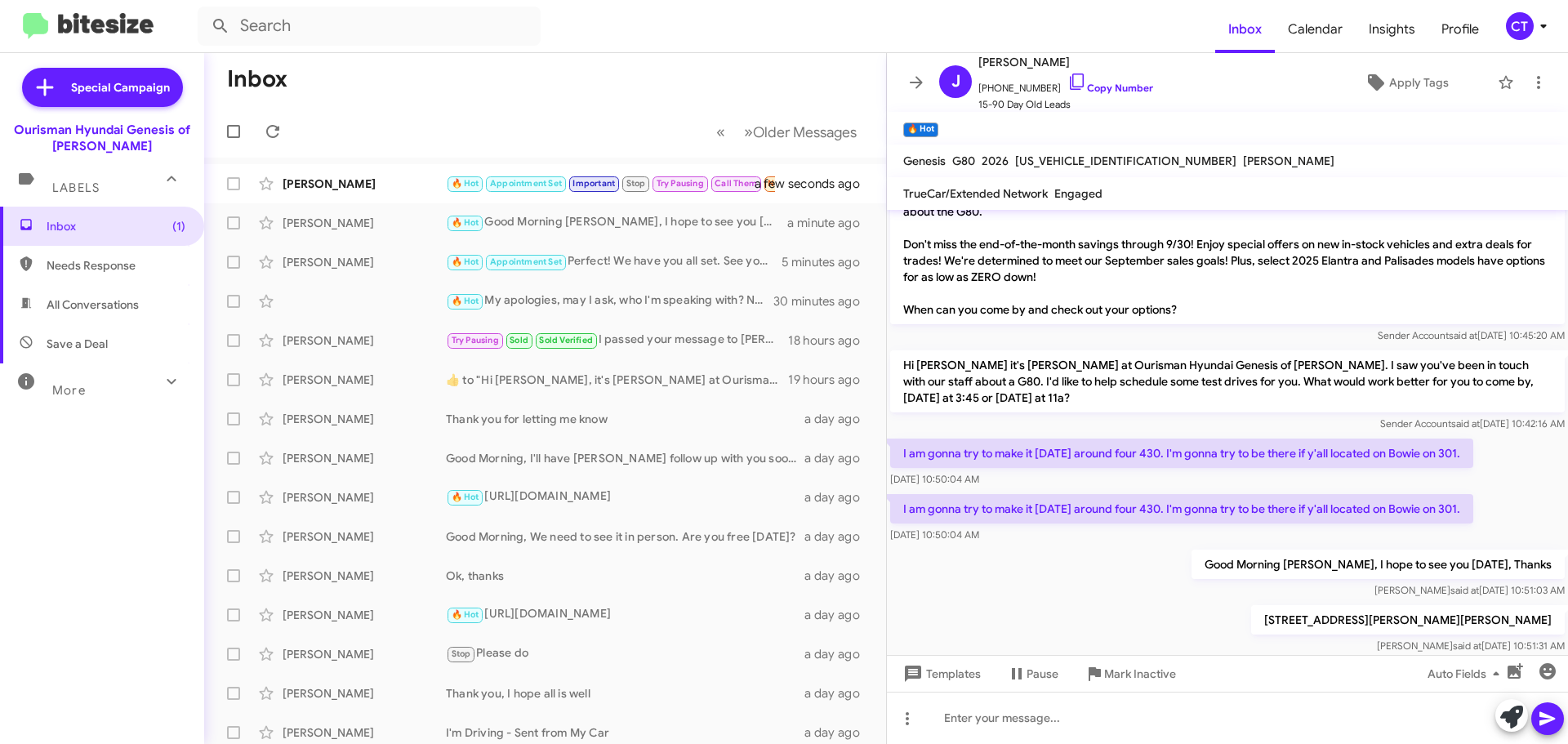
scroll to position [320, 0]
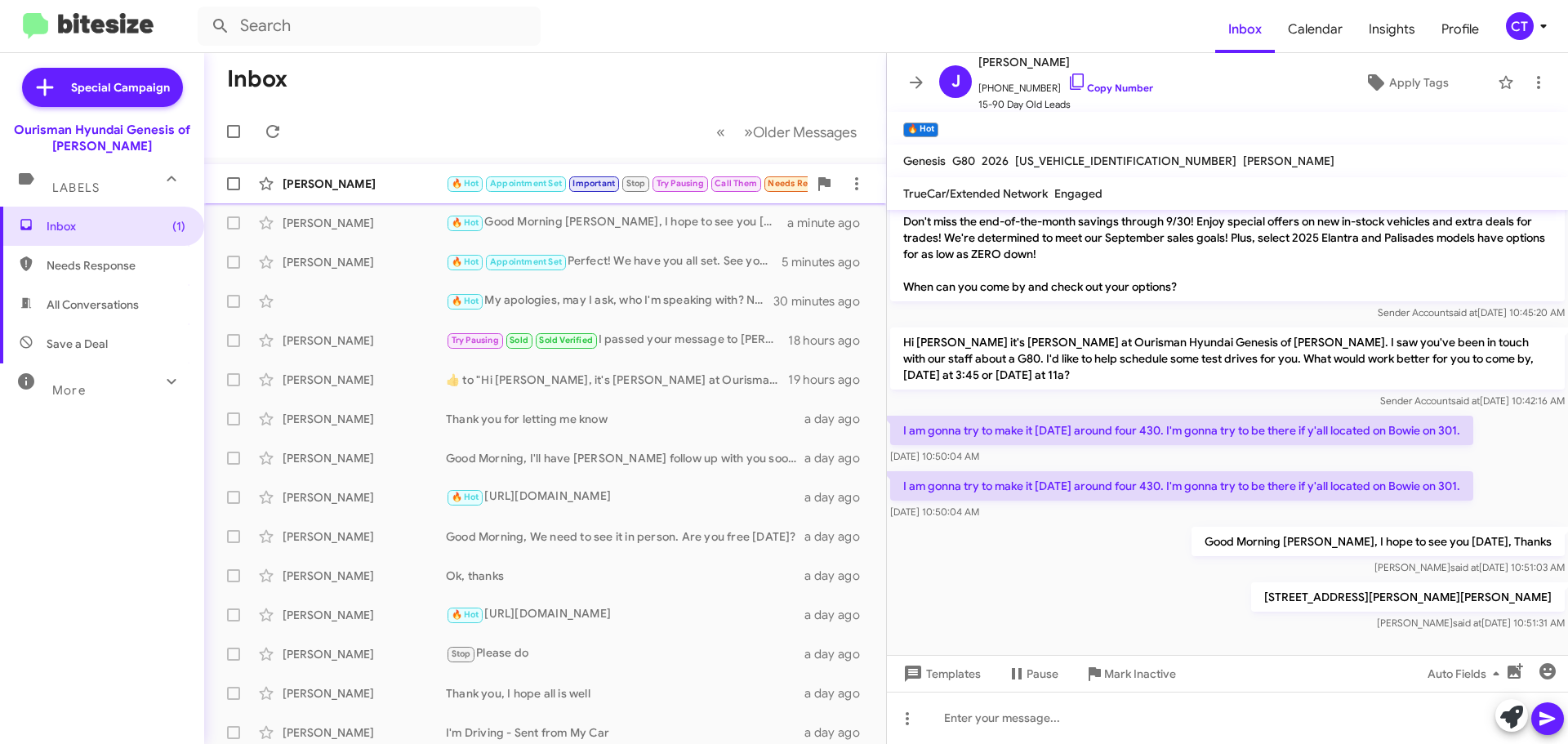
click at [334, 189] on div "[PERSON_NAME]" at bounding box center [364, 184] width 163 height 16
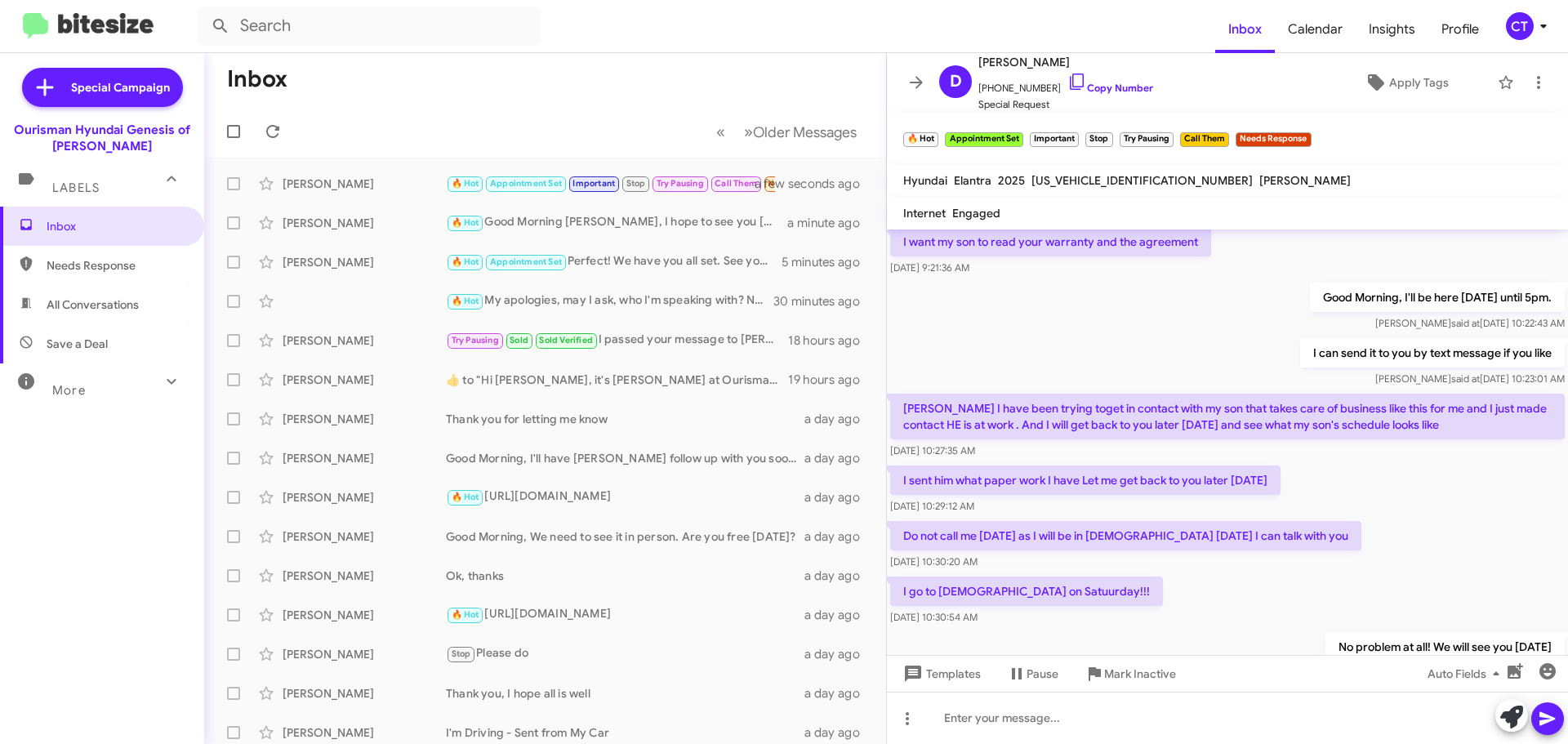
scroll to position [2277, 0]
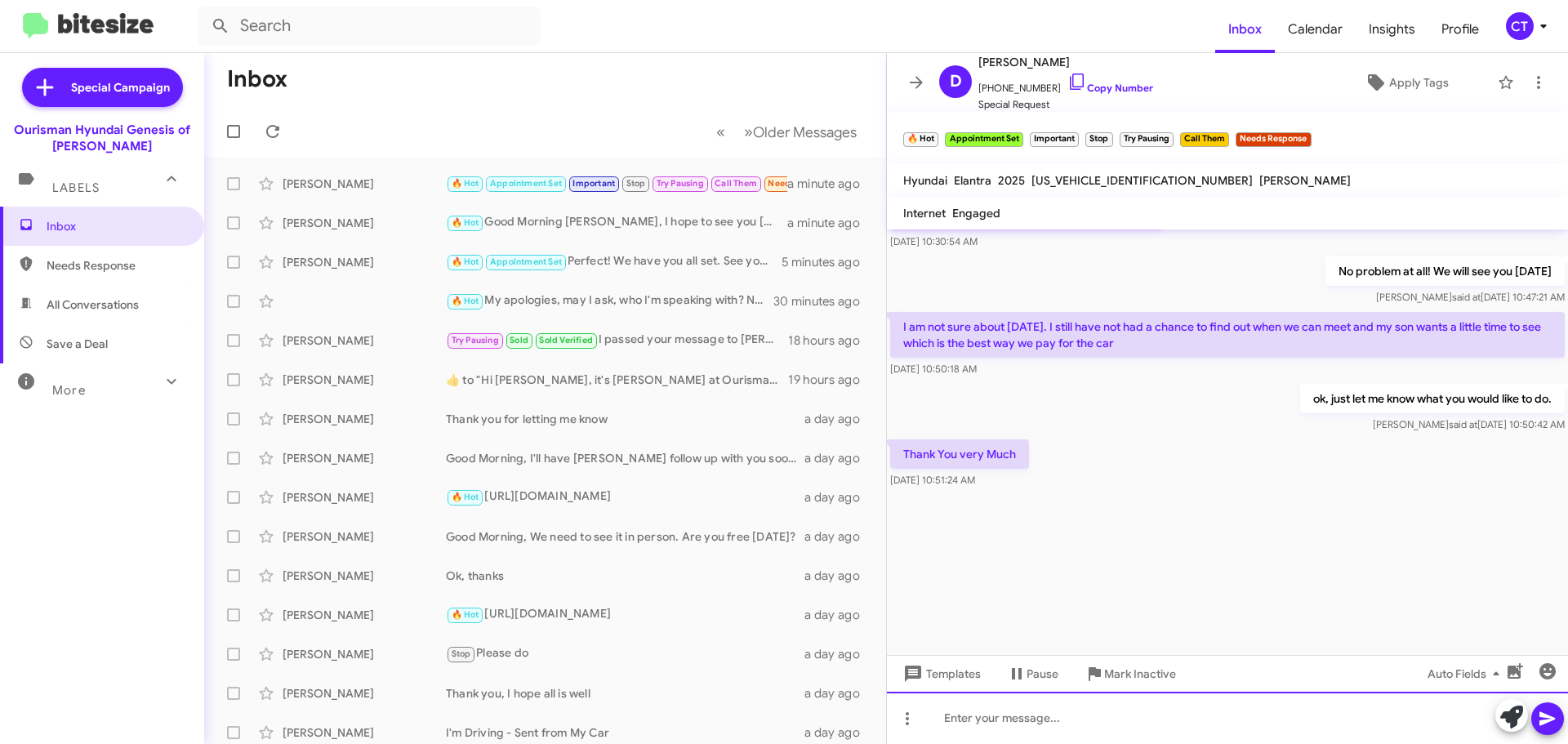
click at [978, 732] on div at bounding box center [1227, 717] width 681 height 52
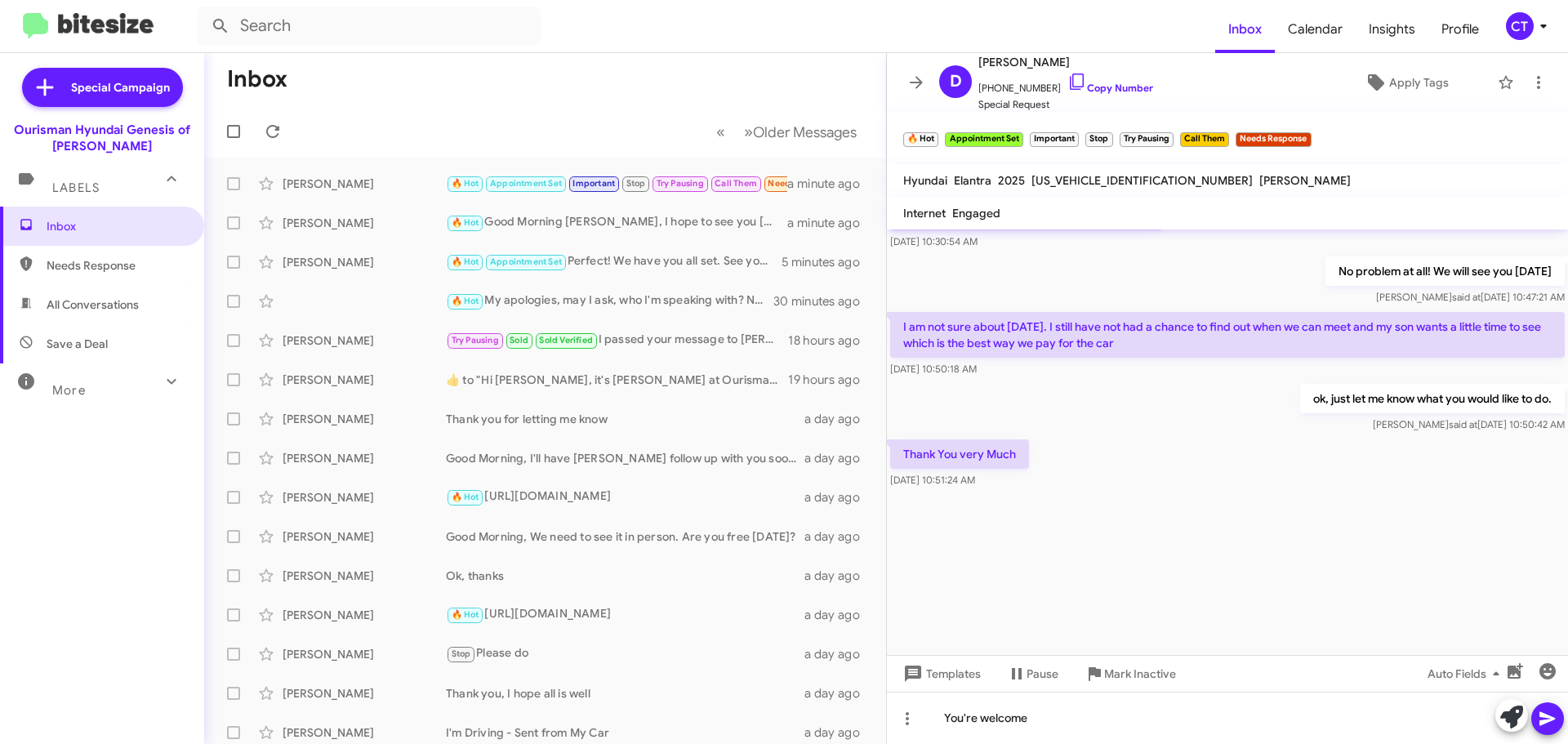
click at [1541, 726] on icon at bounding box center [1547, 718] width 20 height 20
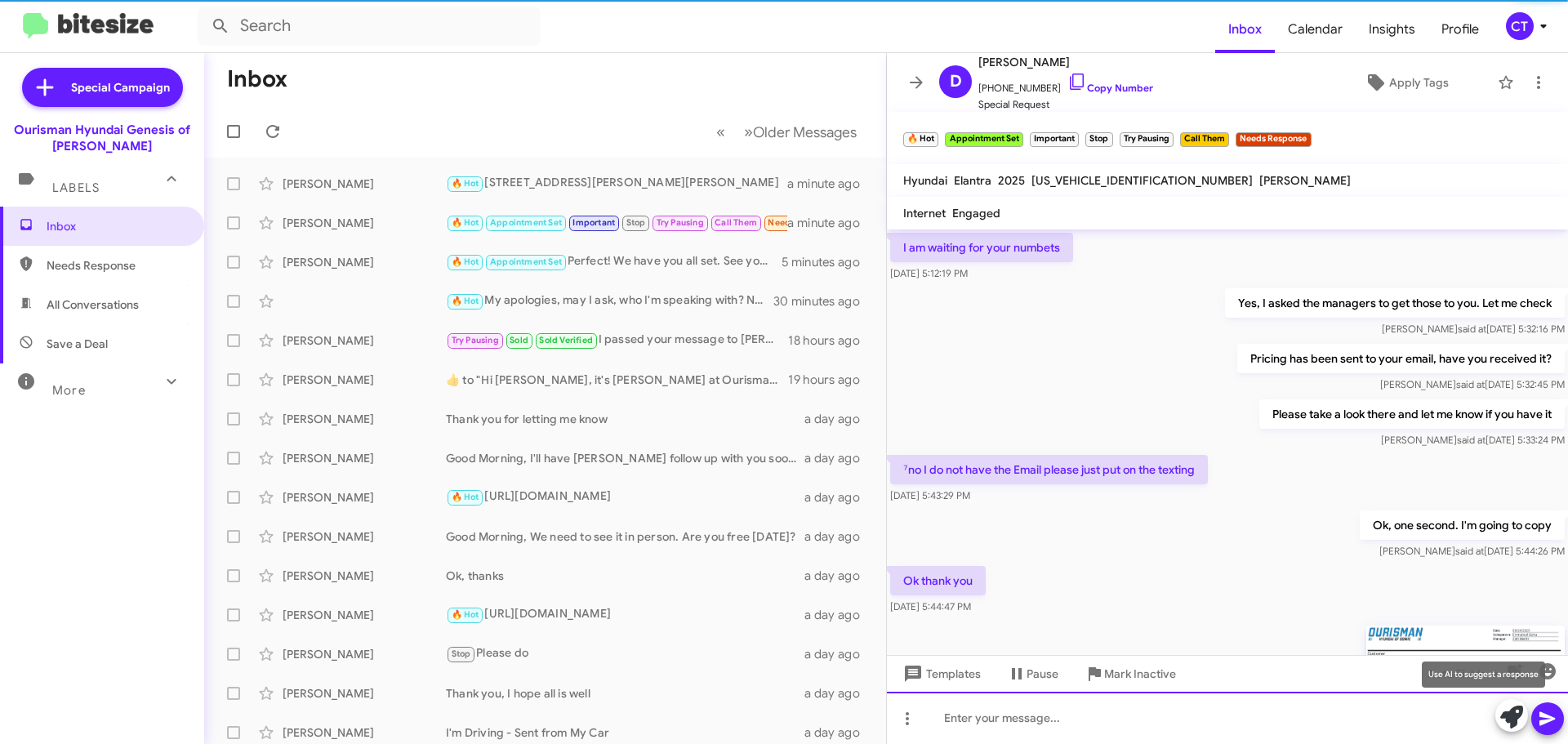
scroll to position [82, 0]
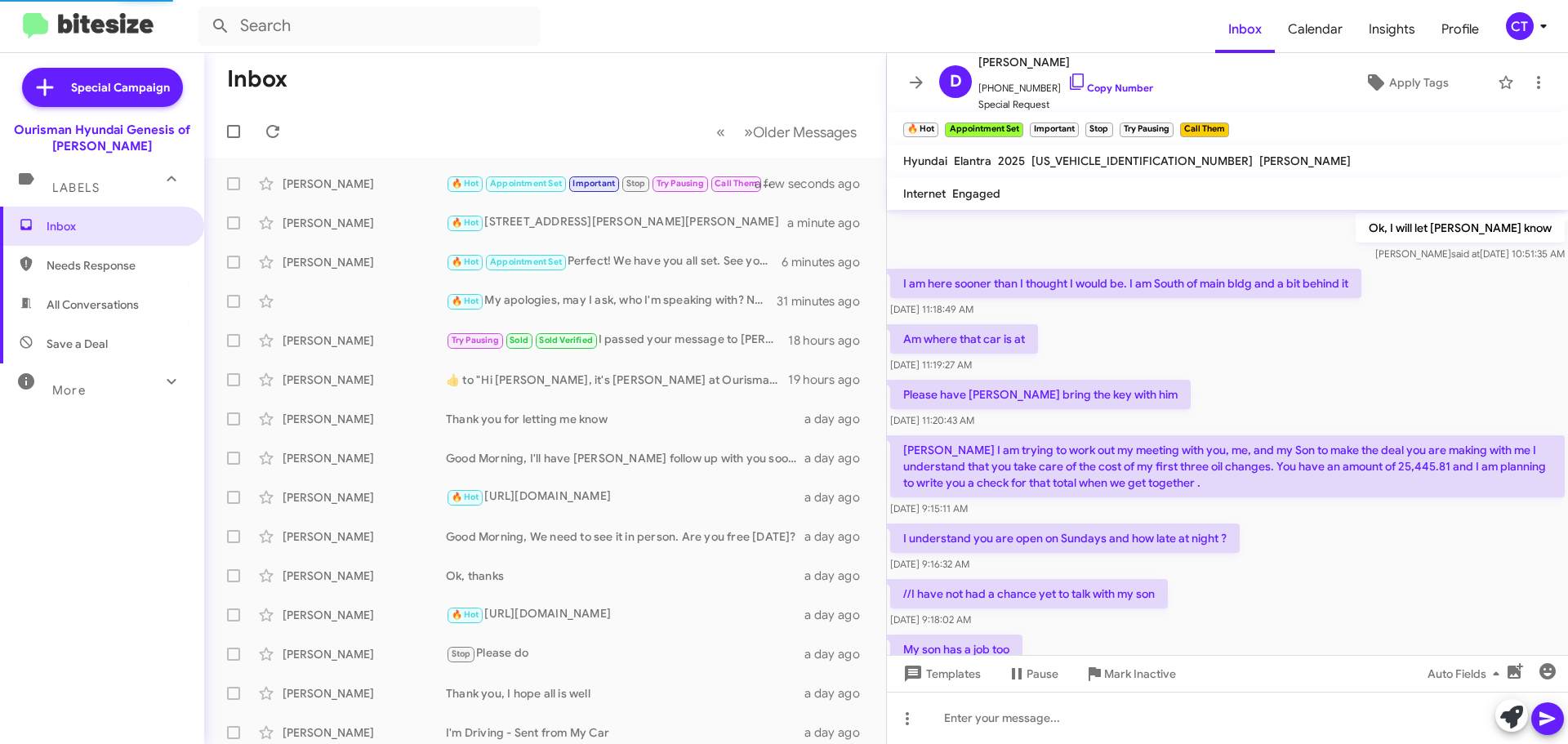
scroll to position [780, 0]
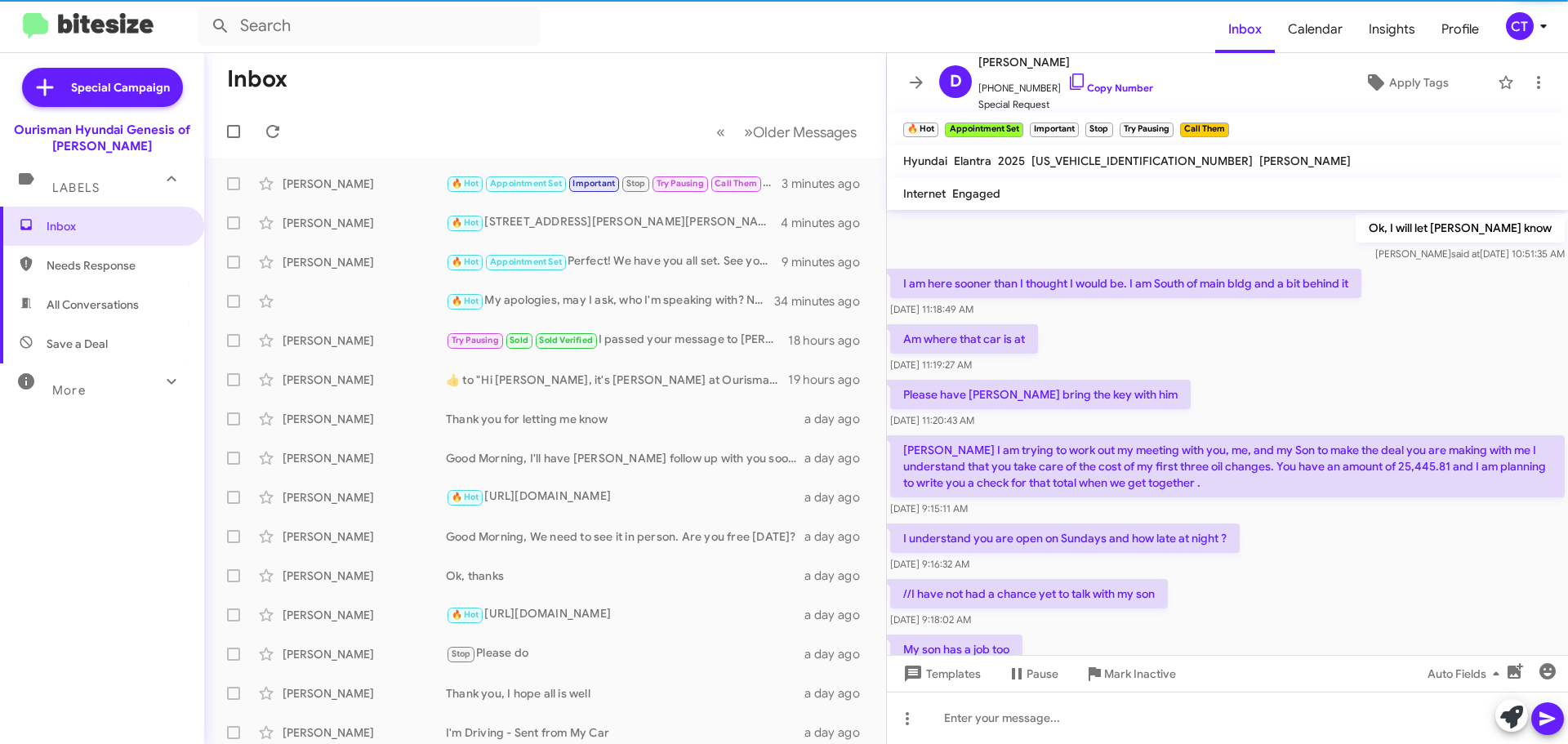
scroll to position [780, 0]
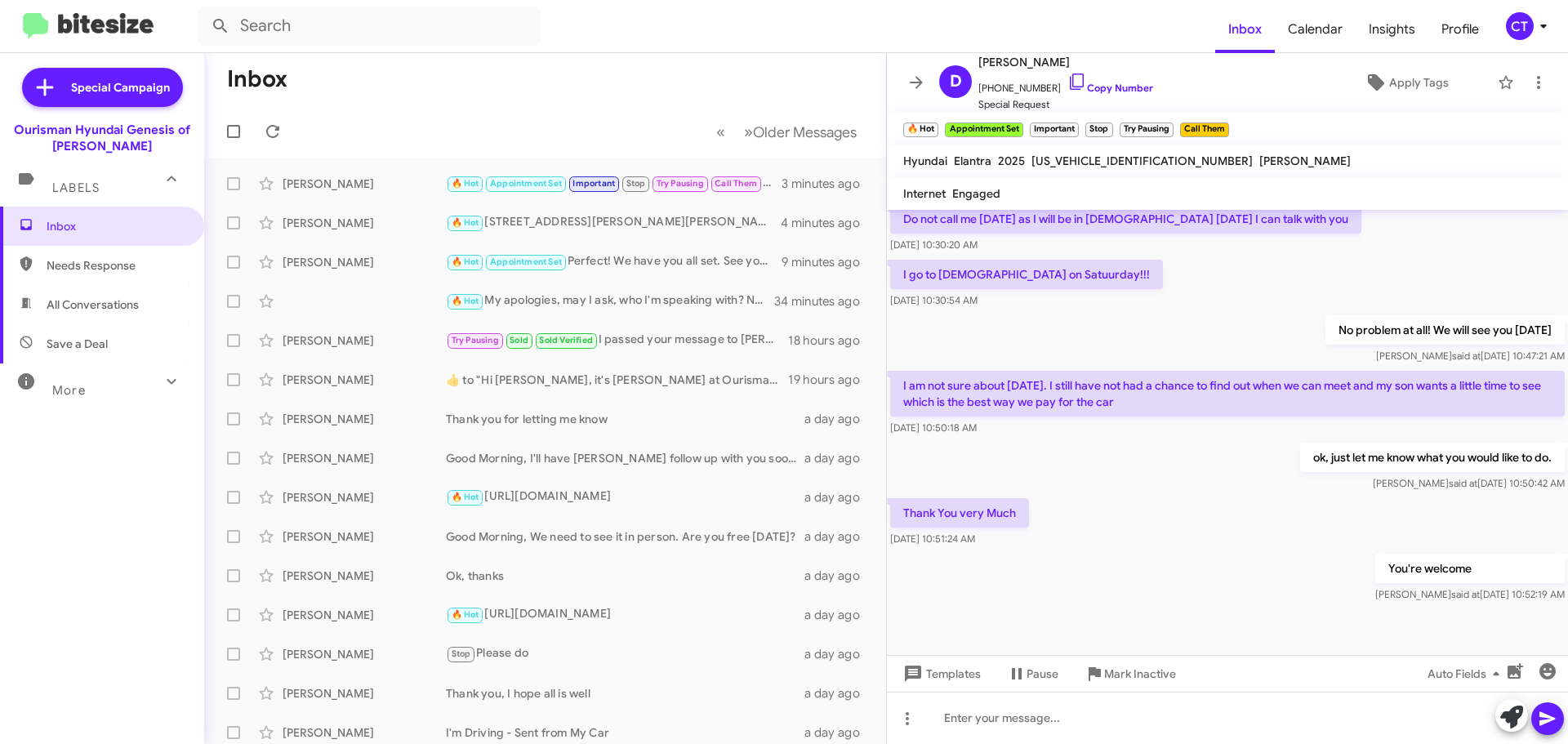
click at [1554, 28] on mat-toolbar "Inbox Calendar Insights Profile CT" at bounding box center [784, 26] width 1568 height 52
click at [1541, 30] on icon at bounding box center [1543, 26] width 20 height 20
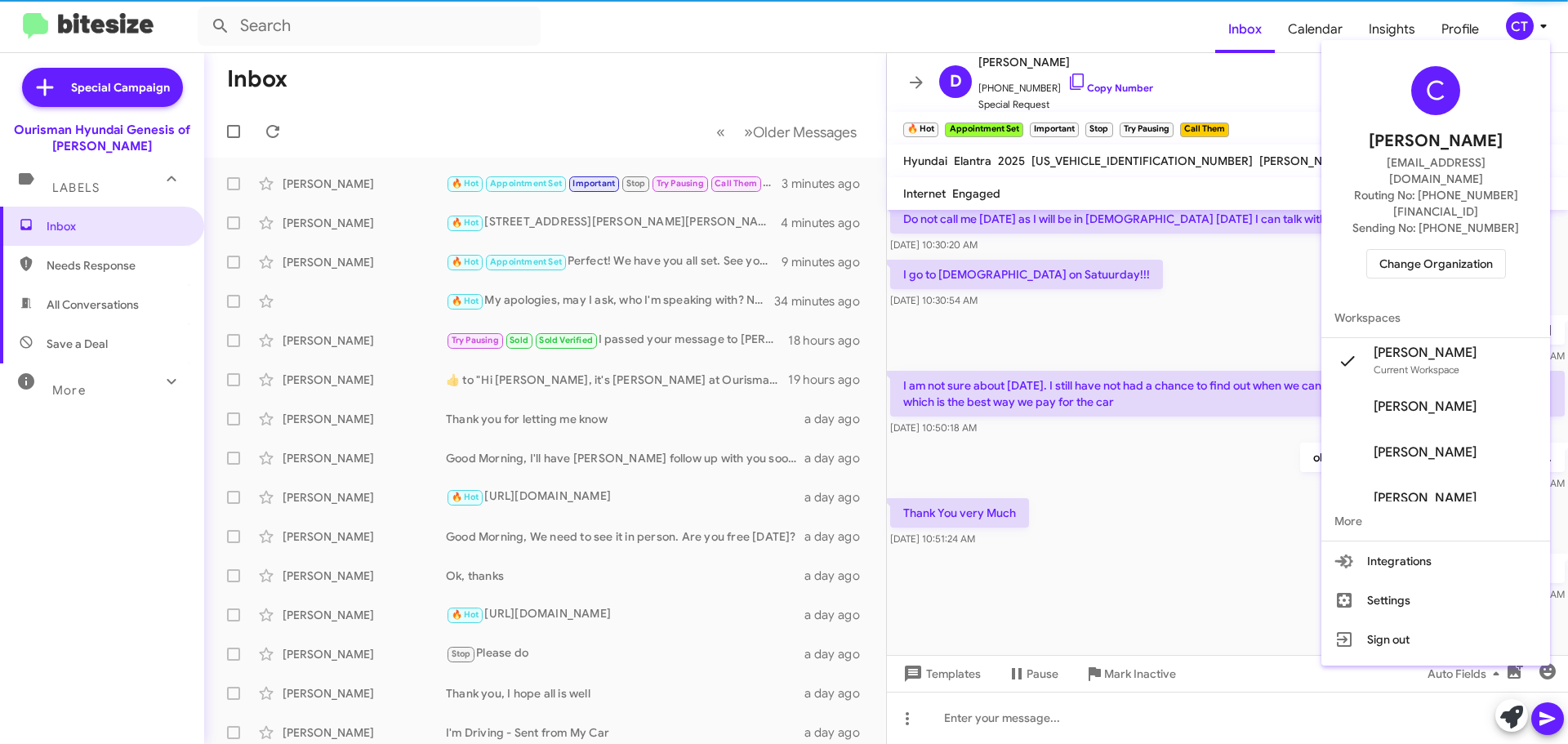
click at [1429, 250] on span "Change Organization" at bounding box center [1436, 263] width 113 height 27
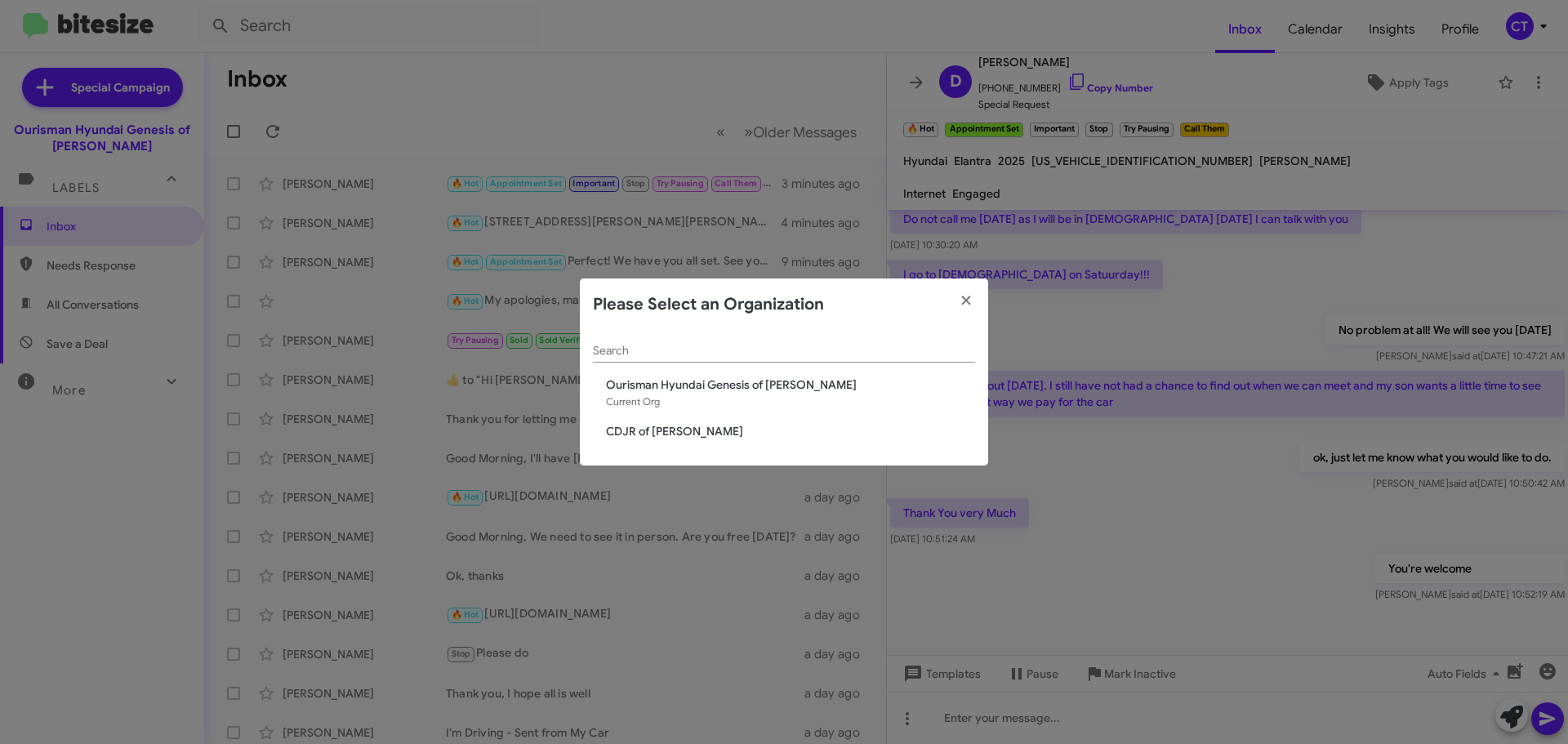
click at [652, 437] on span "CDJR of [PERSON_NAME]" at bounding box center [790, 431] width 369 height 16
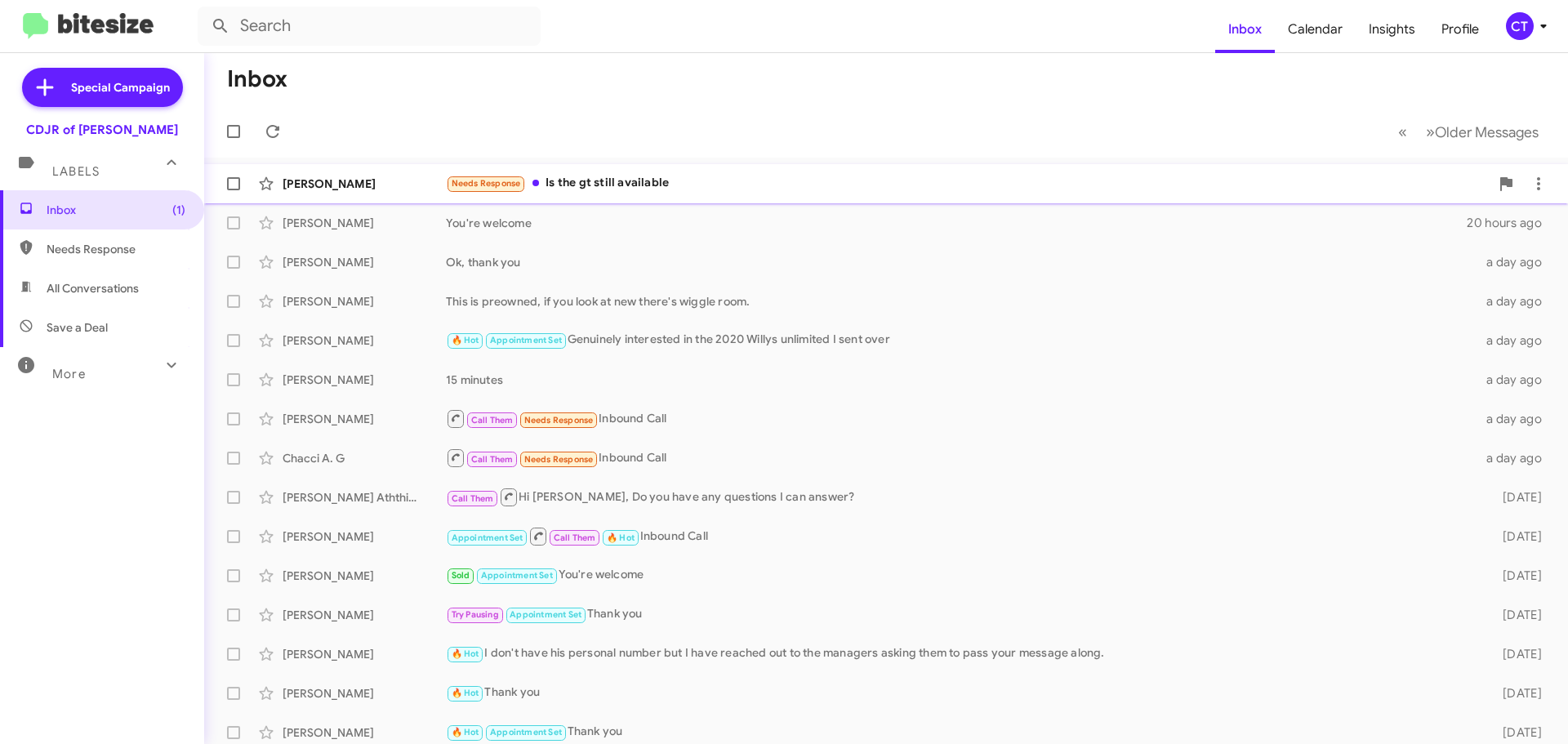
click at [720, 190] on div "Needs Response Is the gt still available" at bounding box center [968, 184] width 1044 height 19
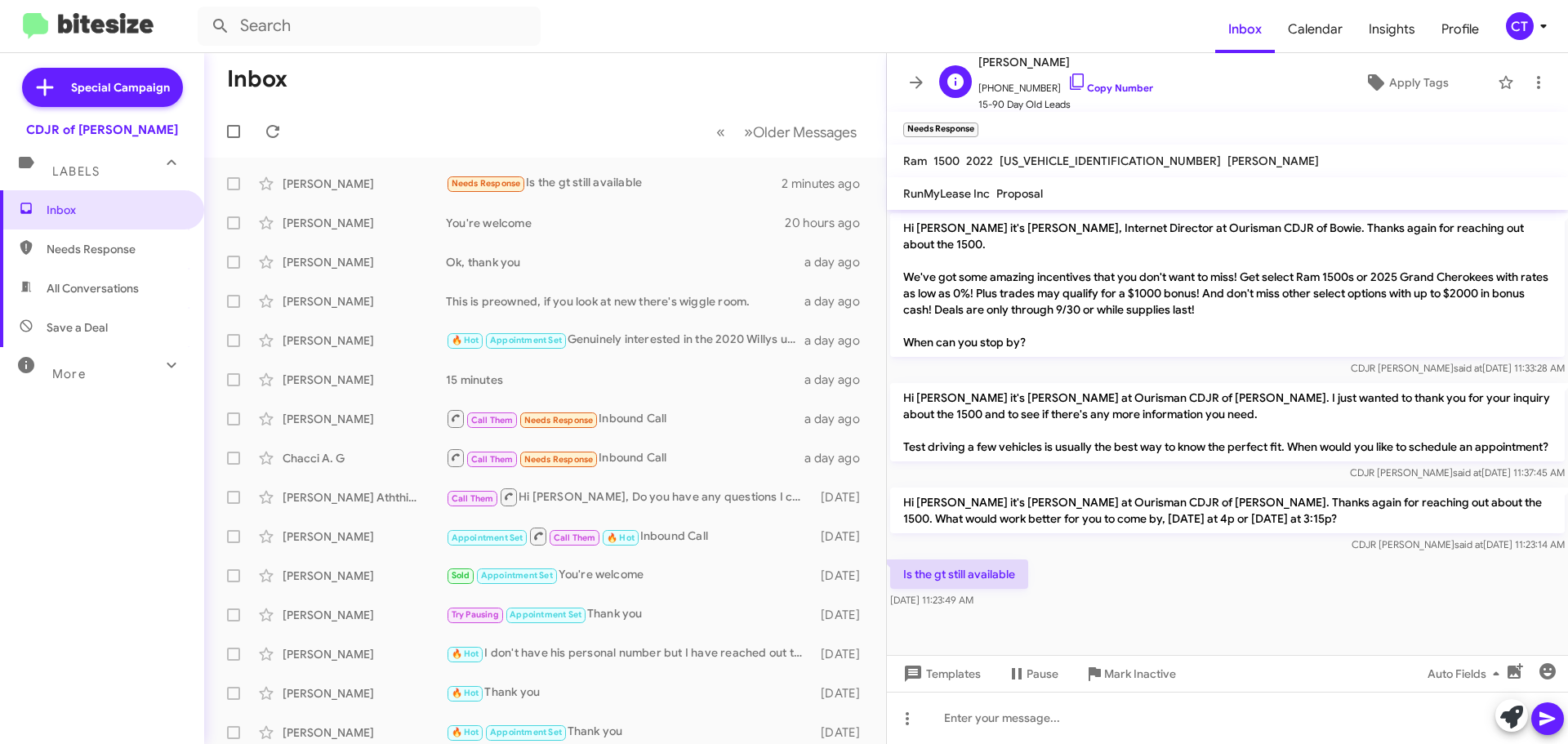
drag, startPoint x: 1054, startPoint y: 78, endPoint x: 983, endPoint y: 97, distance: 73.5
click at [1067, 78] on icon at bounding box center [1076, 82] width 20 height 20
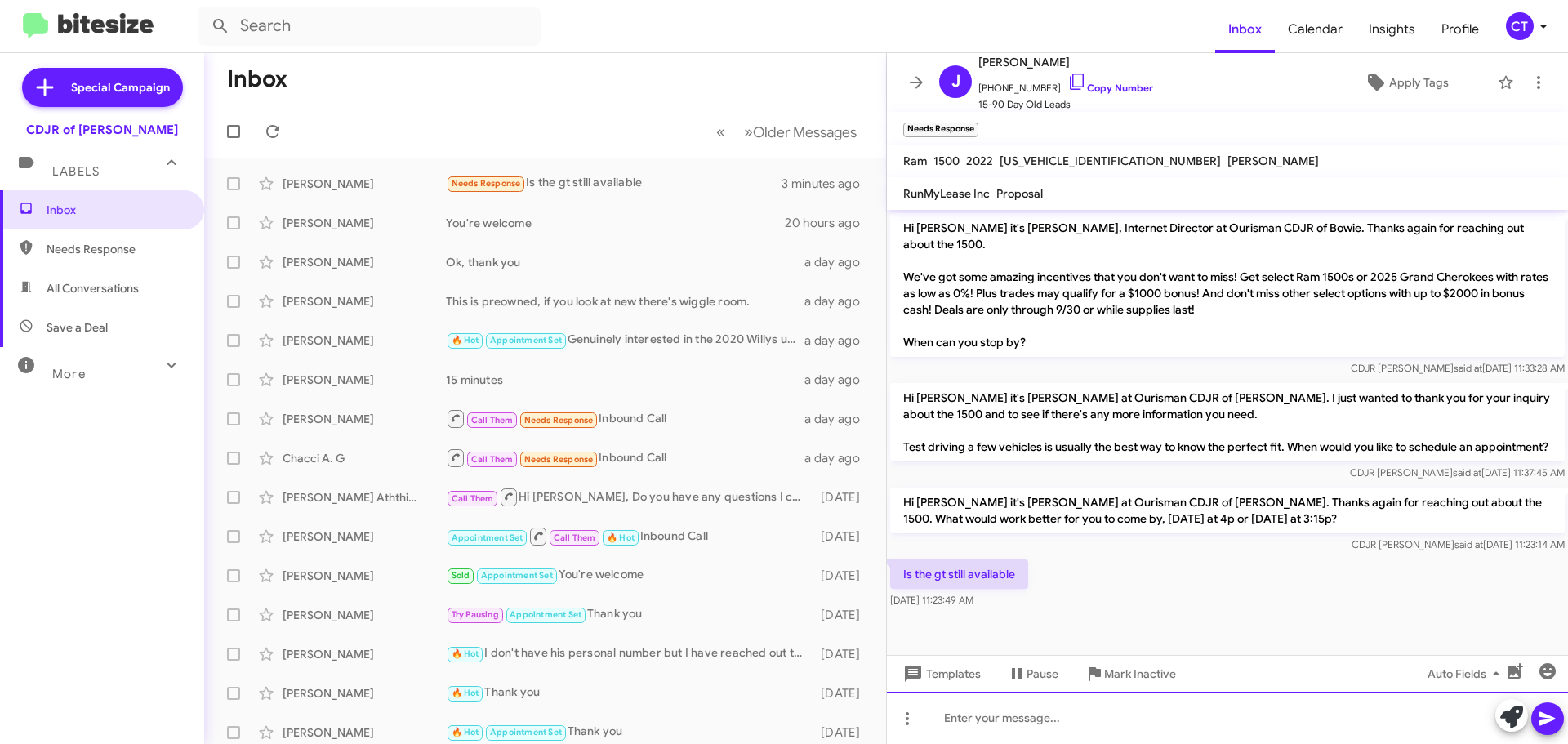
click at [971, 723] on div at bounding box center [1227, 717] width 681 height 52
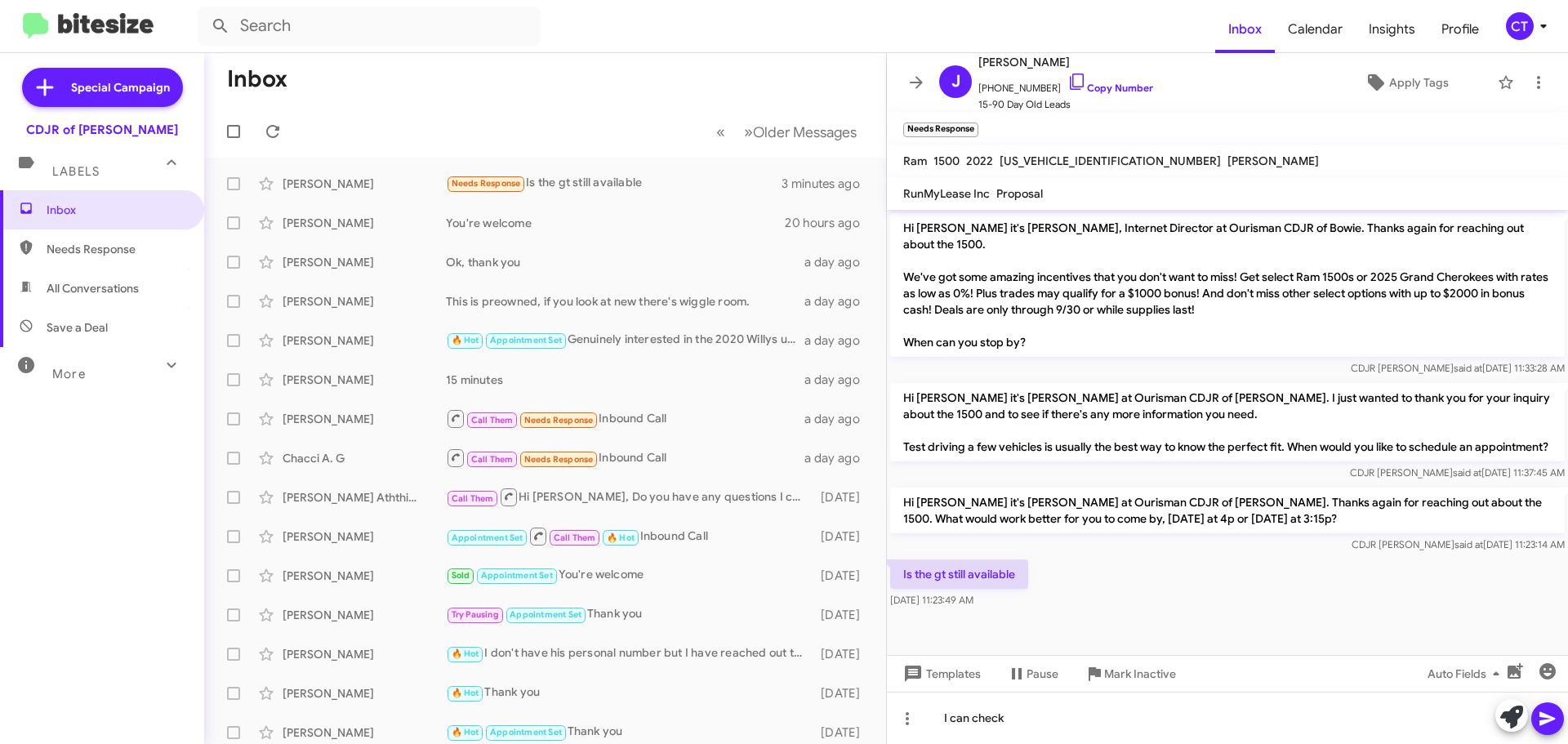
click at [1537, 722] on button at bounding box center [1547, 719] width 33 height 33
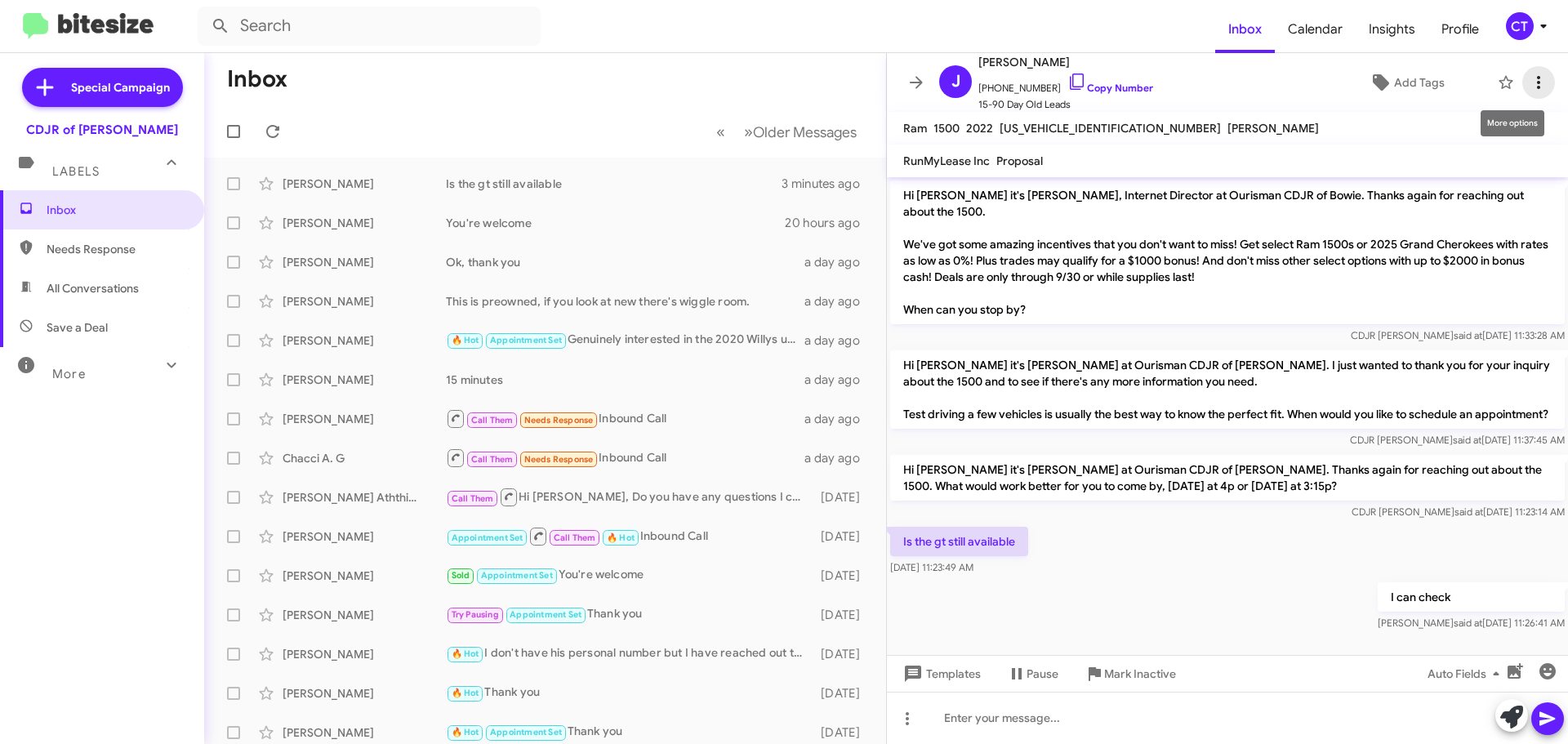
click at [1529, 85] on icon at bounding box center [1538, 82] width 20 height 20
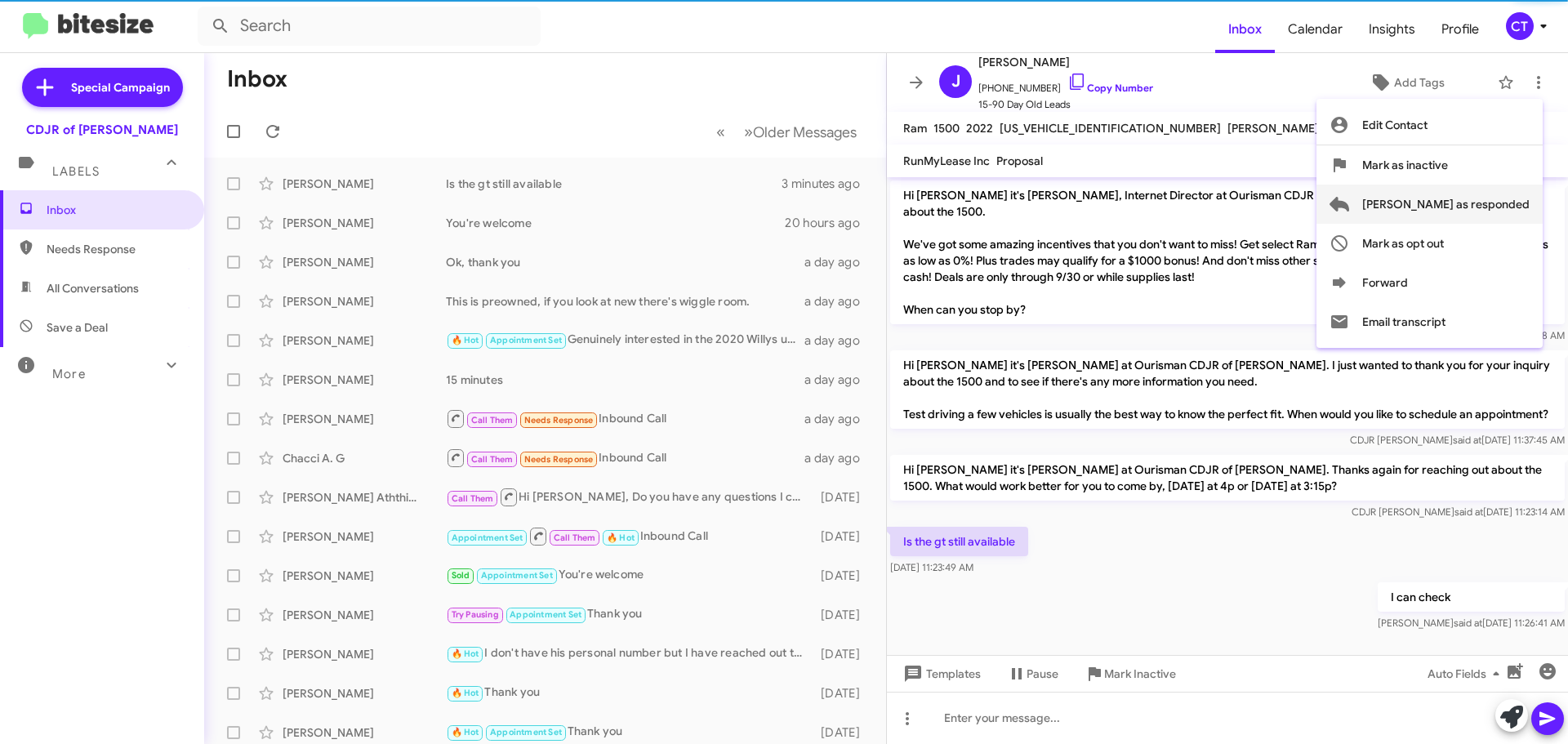
click at [1499, 209] on span "[PERSON_NAME] as responded" at bounding box center [1445, 204] width 167 height 39
